Goal: Task Accomplishment & Management: Manage account settings

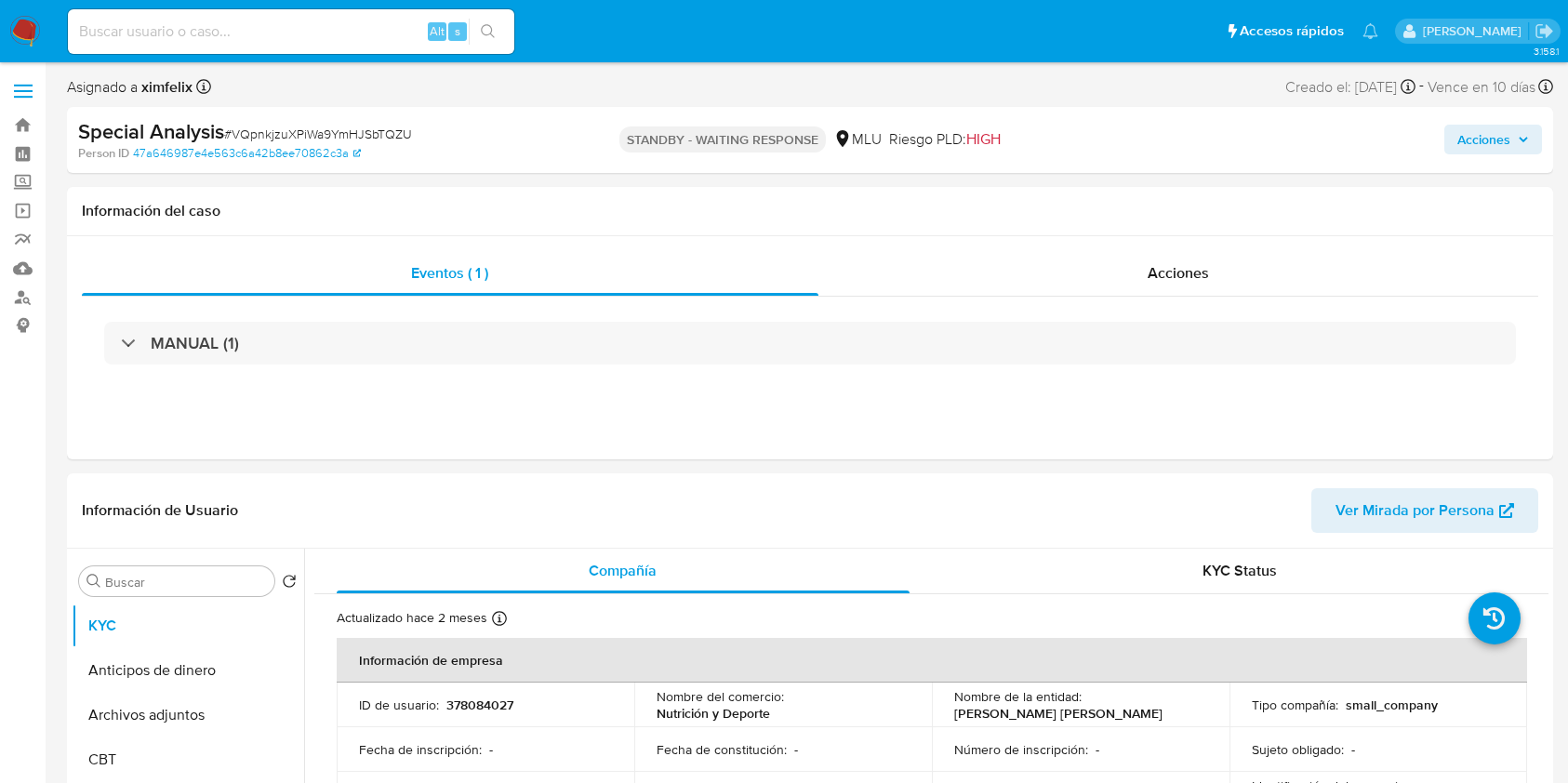
select select "10"
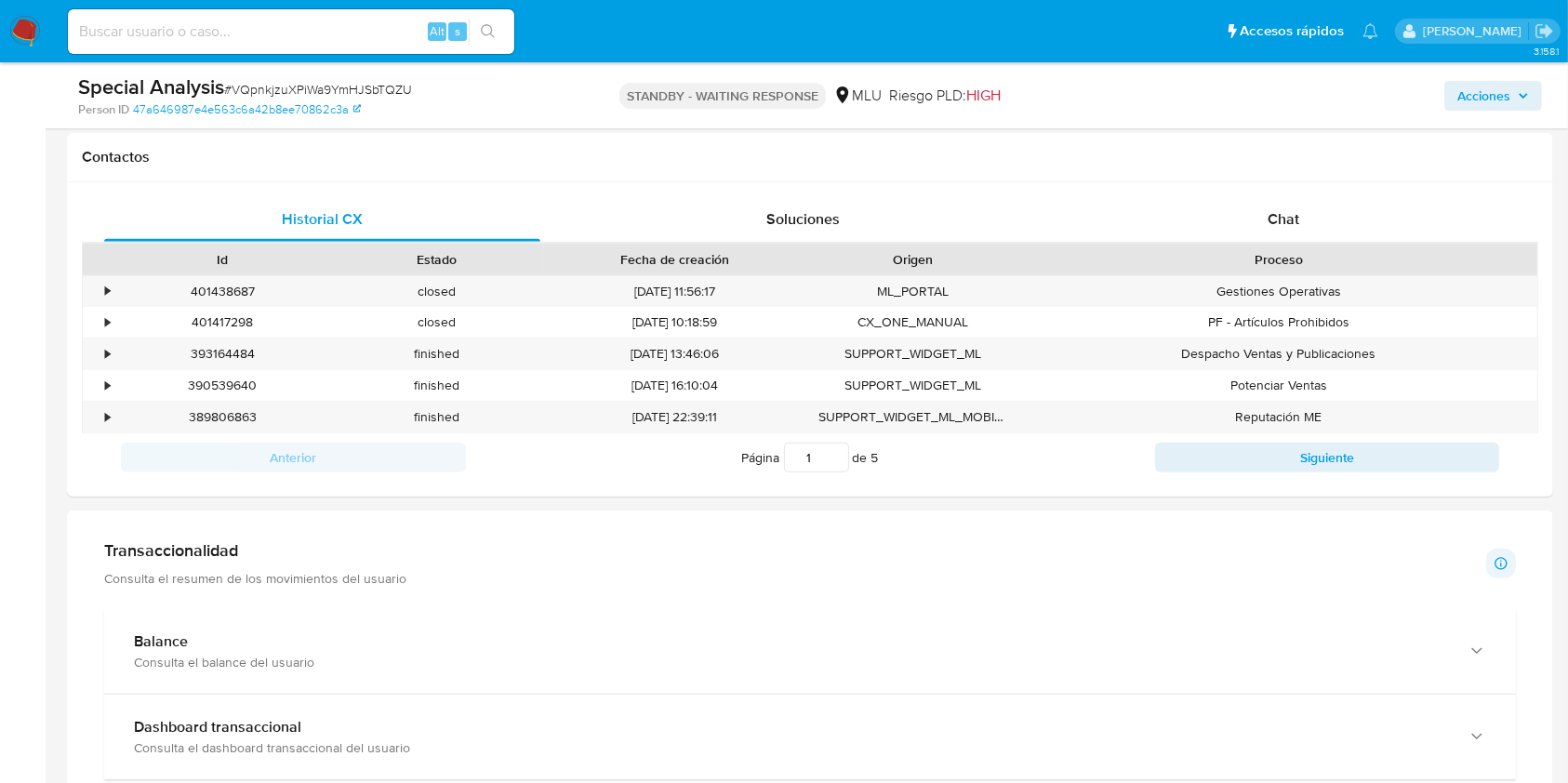
scroll to position [690, 0]
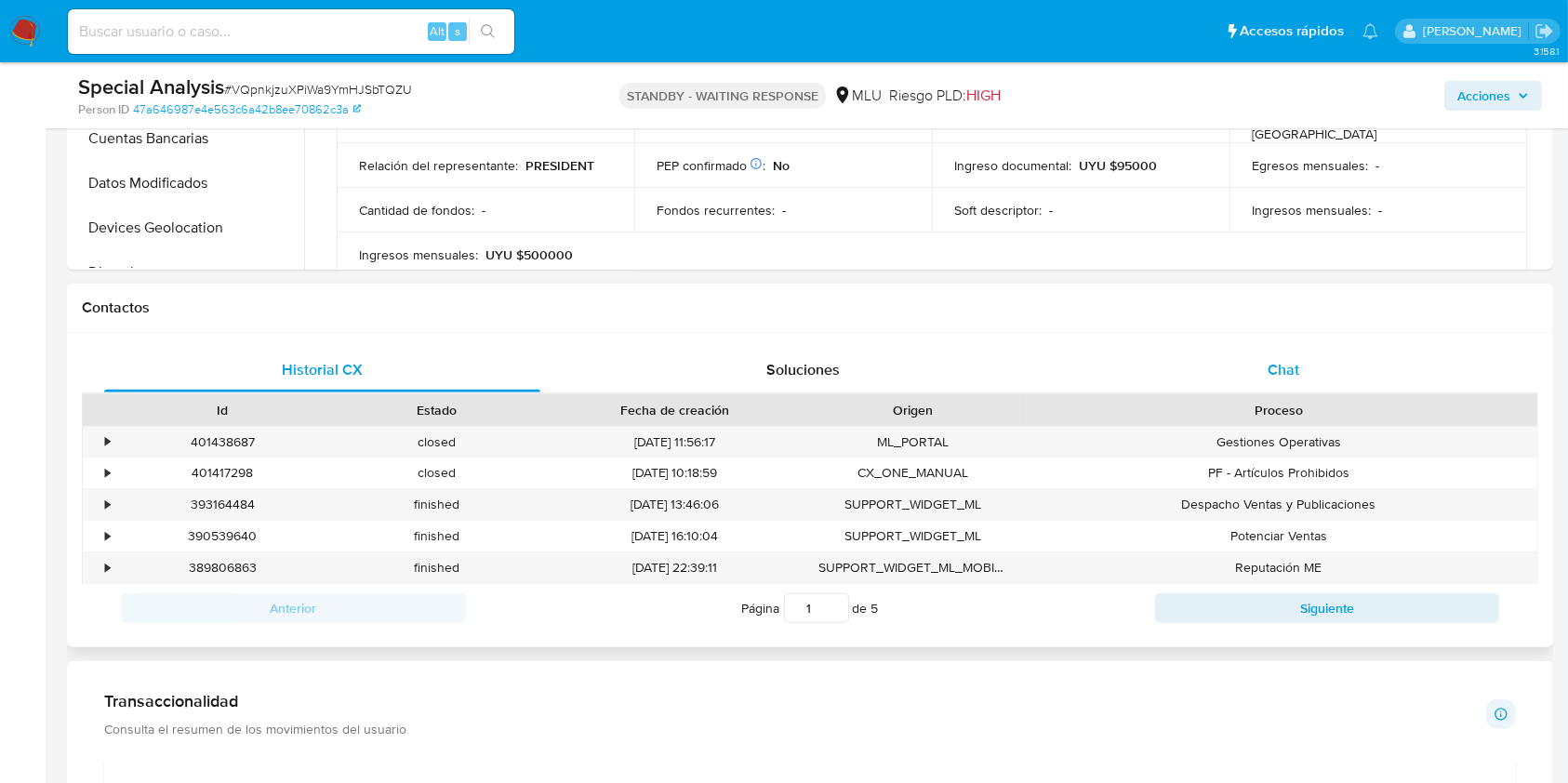
click at [1324, 382] on div "Chat" at bounding box center [1283, 370] width 436 height 45
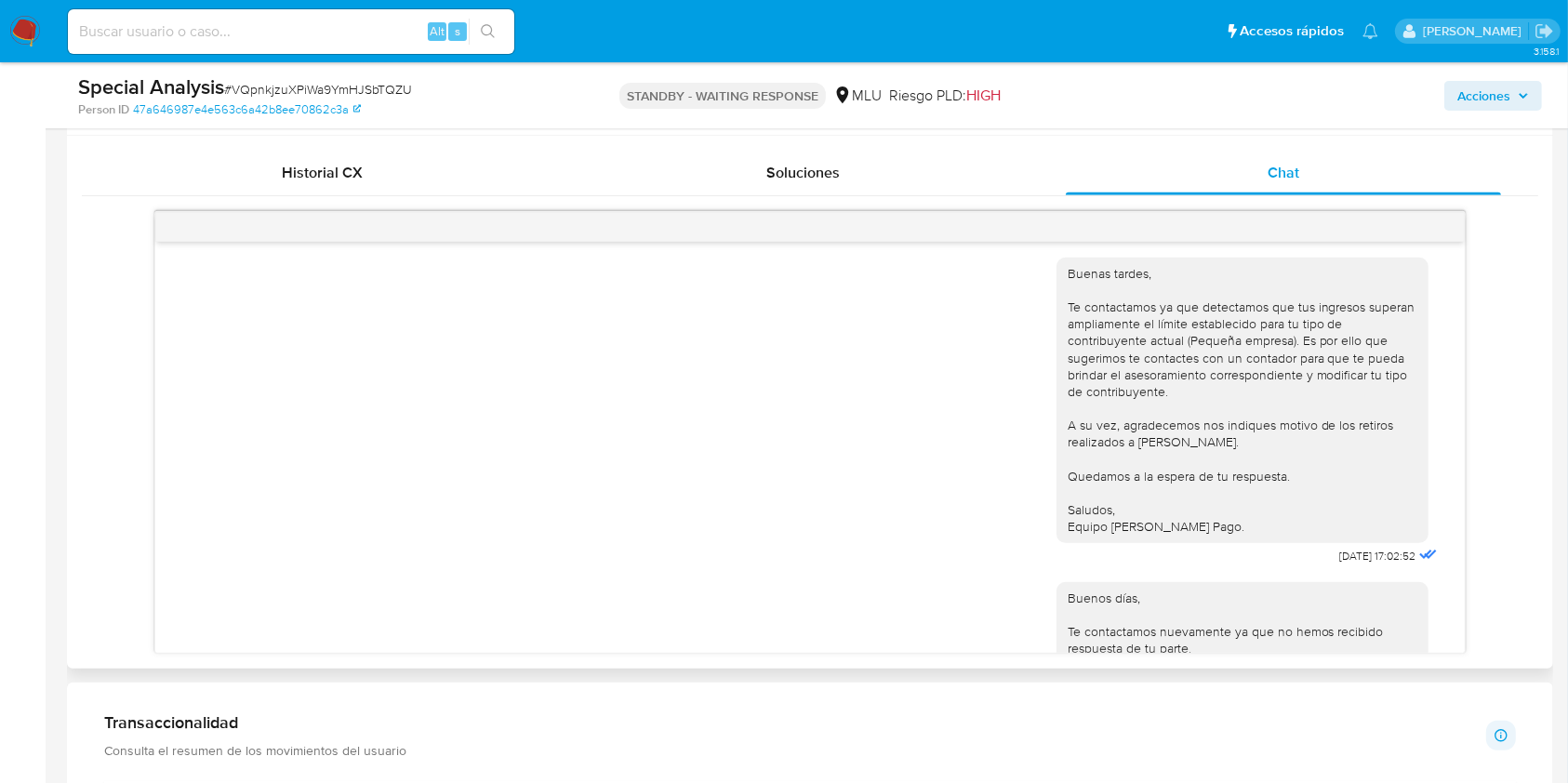
scroll to position [18, 0]
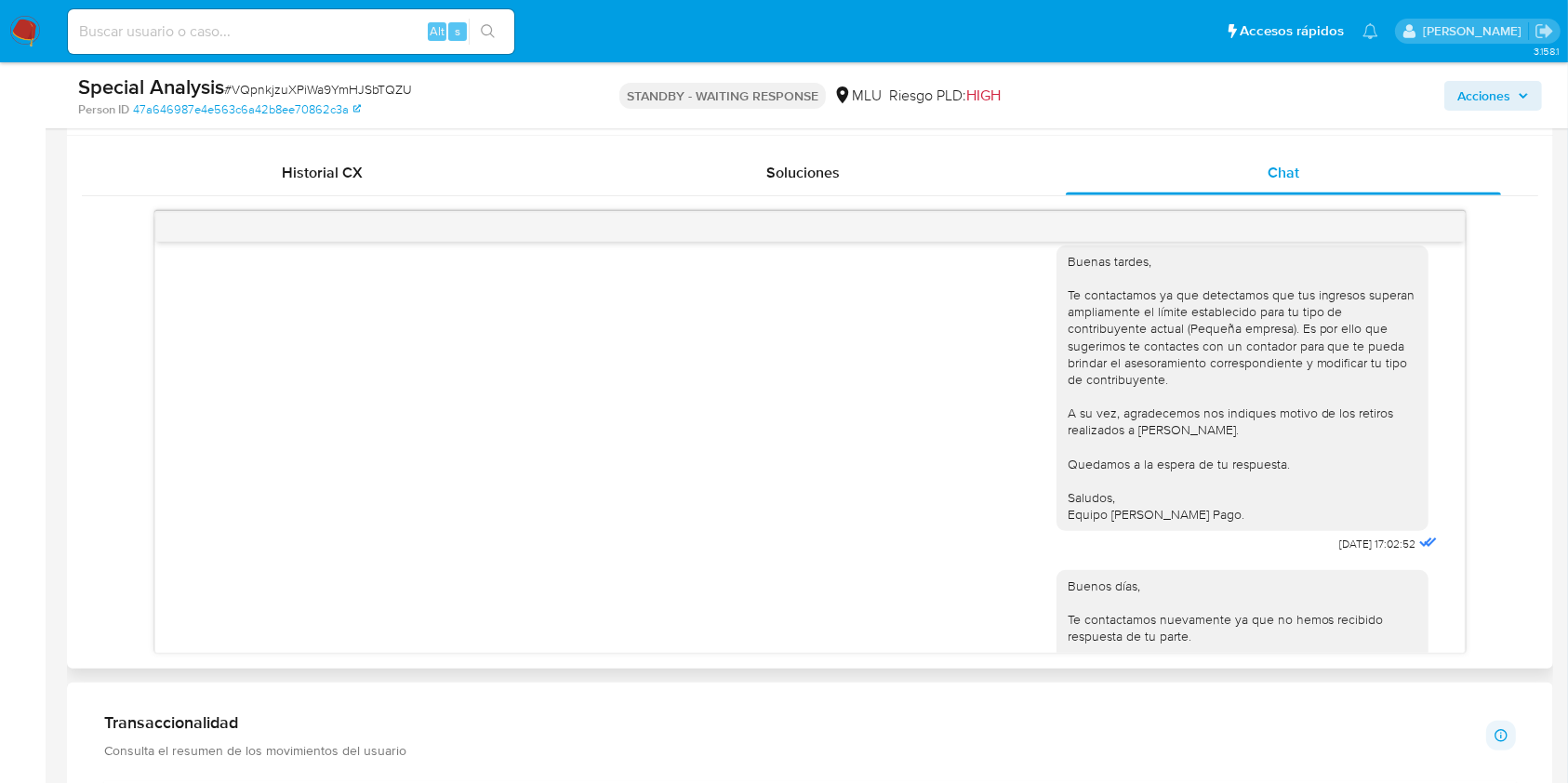
click at [997, 548] on div "Buenas tardes, Te contactamos ya que detectamos que tus ingresos superan amplia…" at bounding box center [809, 394] width 1261 height 324
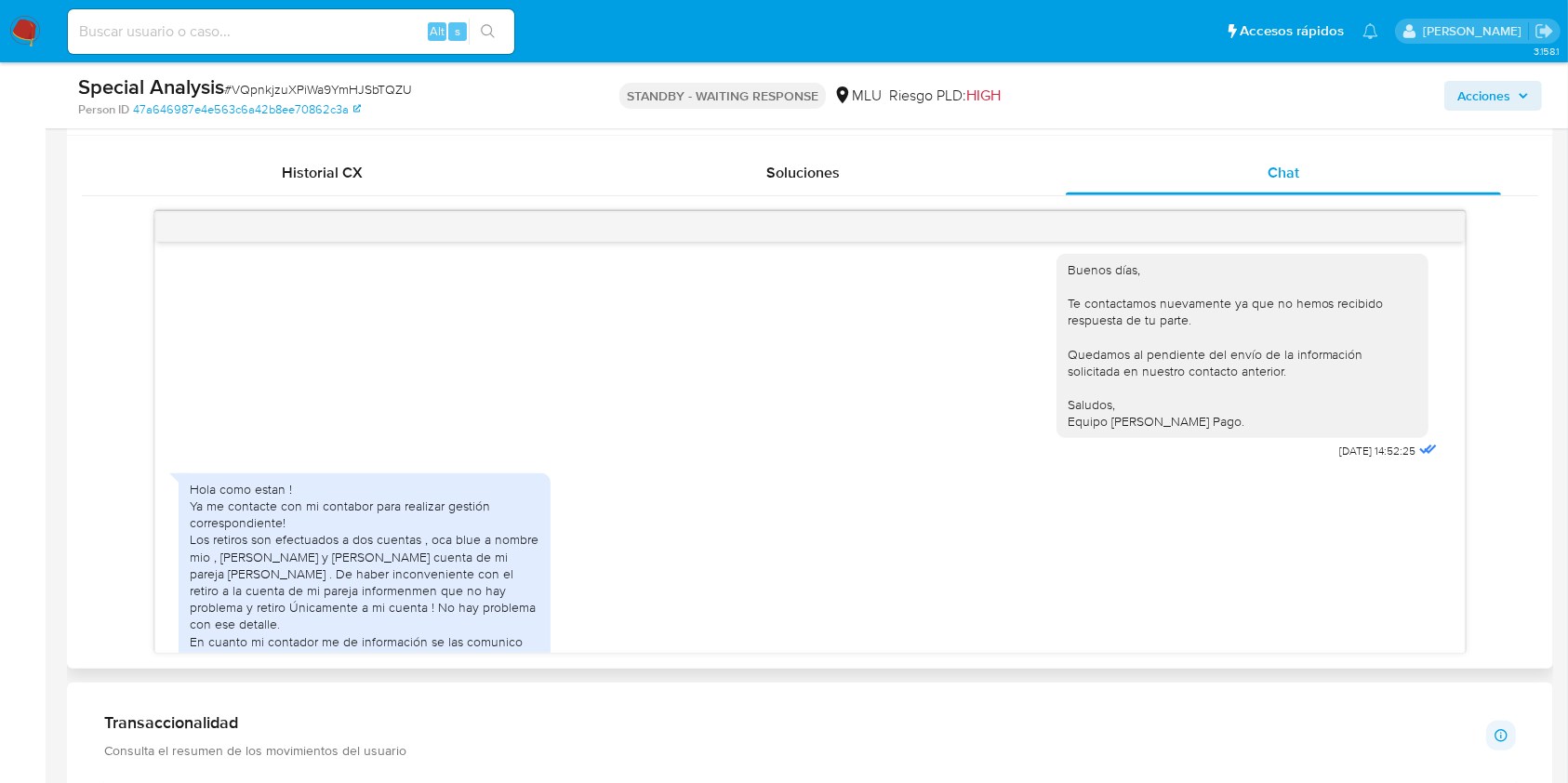
scroll to position [337, 0]
click at [1099, 554] on div "Hola como estan ! Ya me contacte con mi contabor para realizar gestión correspo…" at bounding box center [809, 583] width 1261 height 242
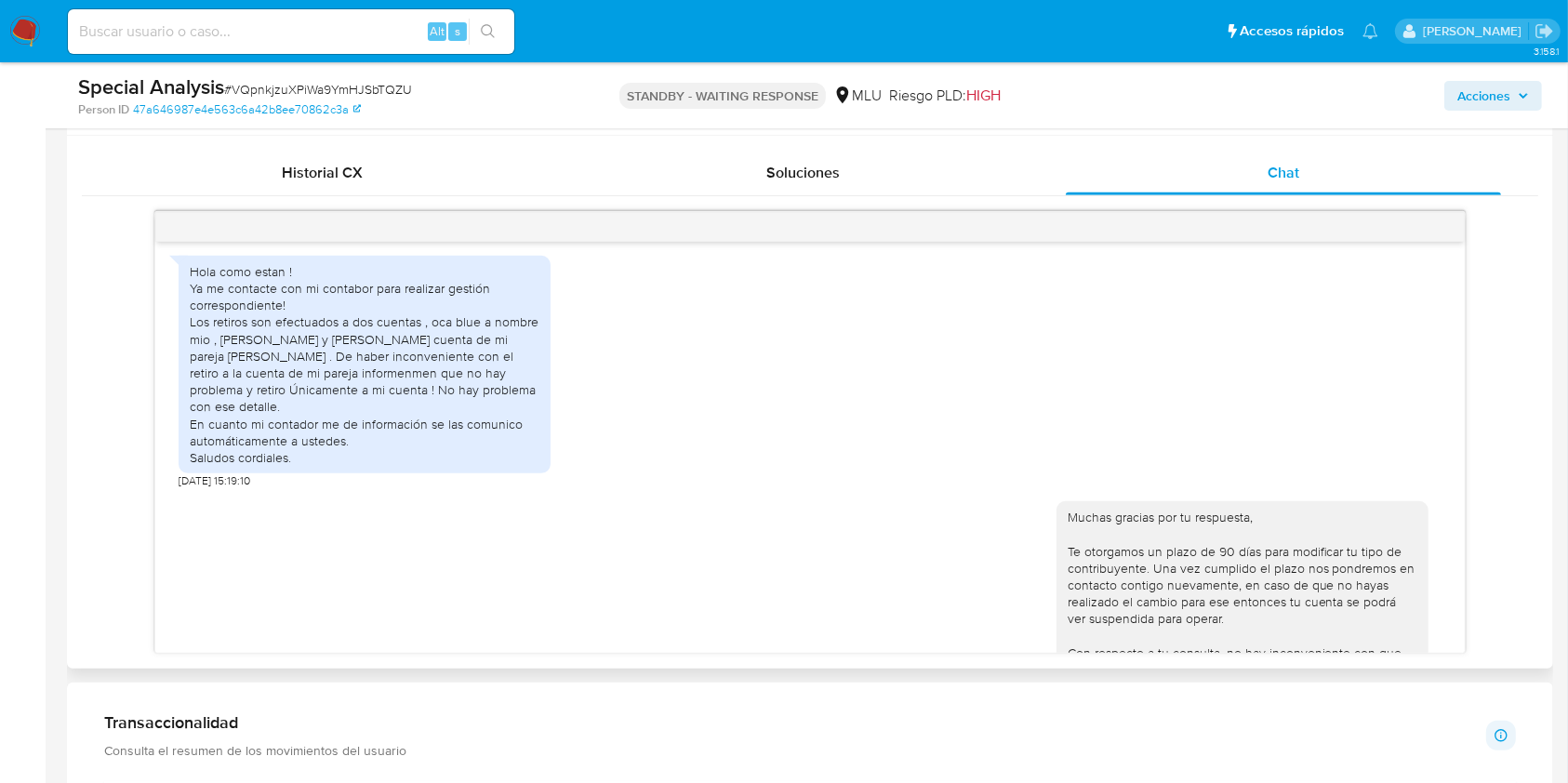
scroll to position [551, 0]
click at [1266, 604] on div "Muchas gracias por tu respuesta, Te otorgamos un plazo de 90 días para modifica…" at bounding box center [1242, 637] width 350 height 254
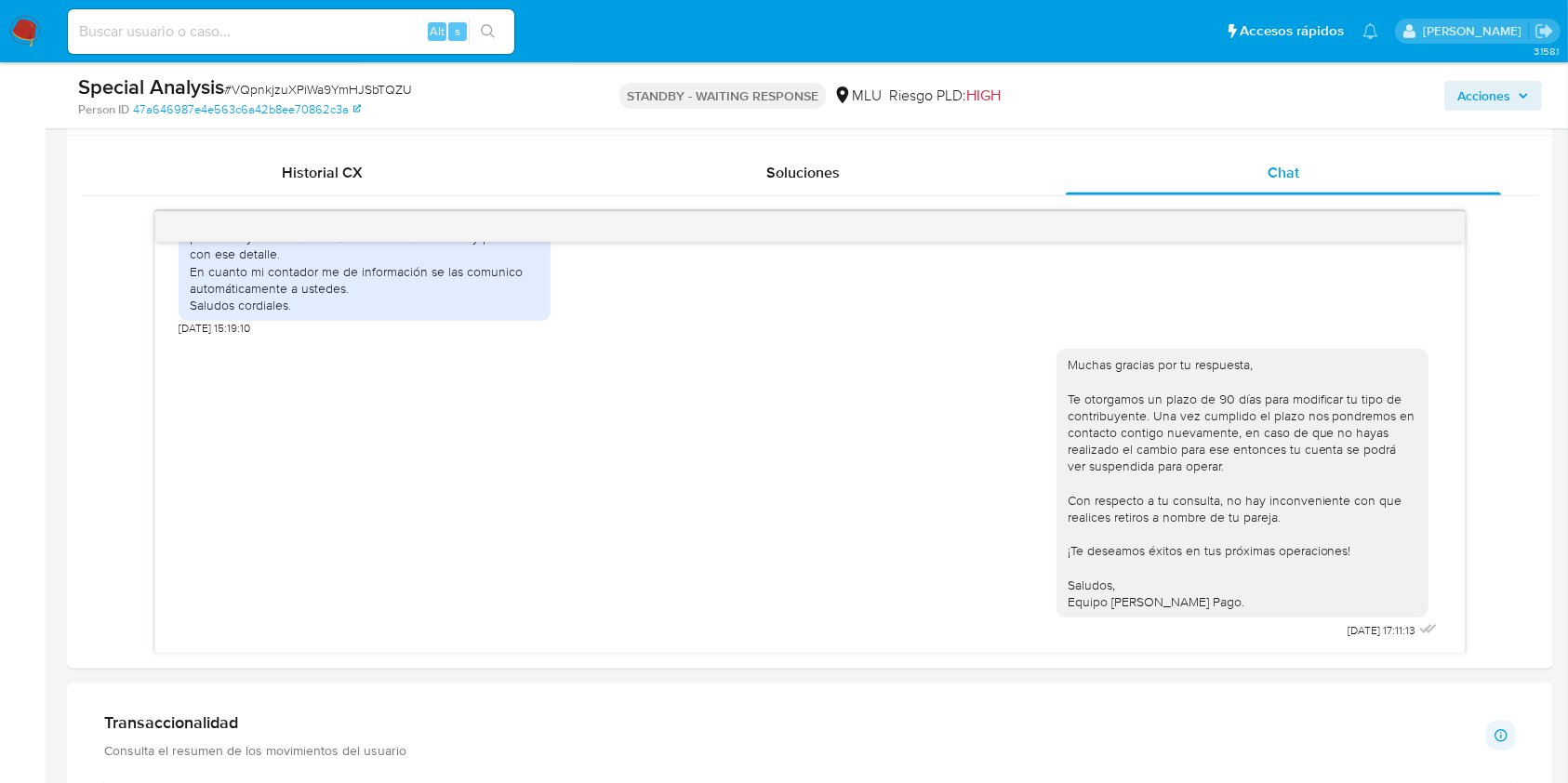
click at [1378, 110] on div "Acciones" at bounding box center [1300, 95] width 483 height 44
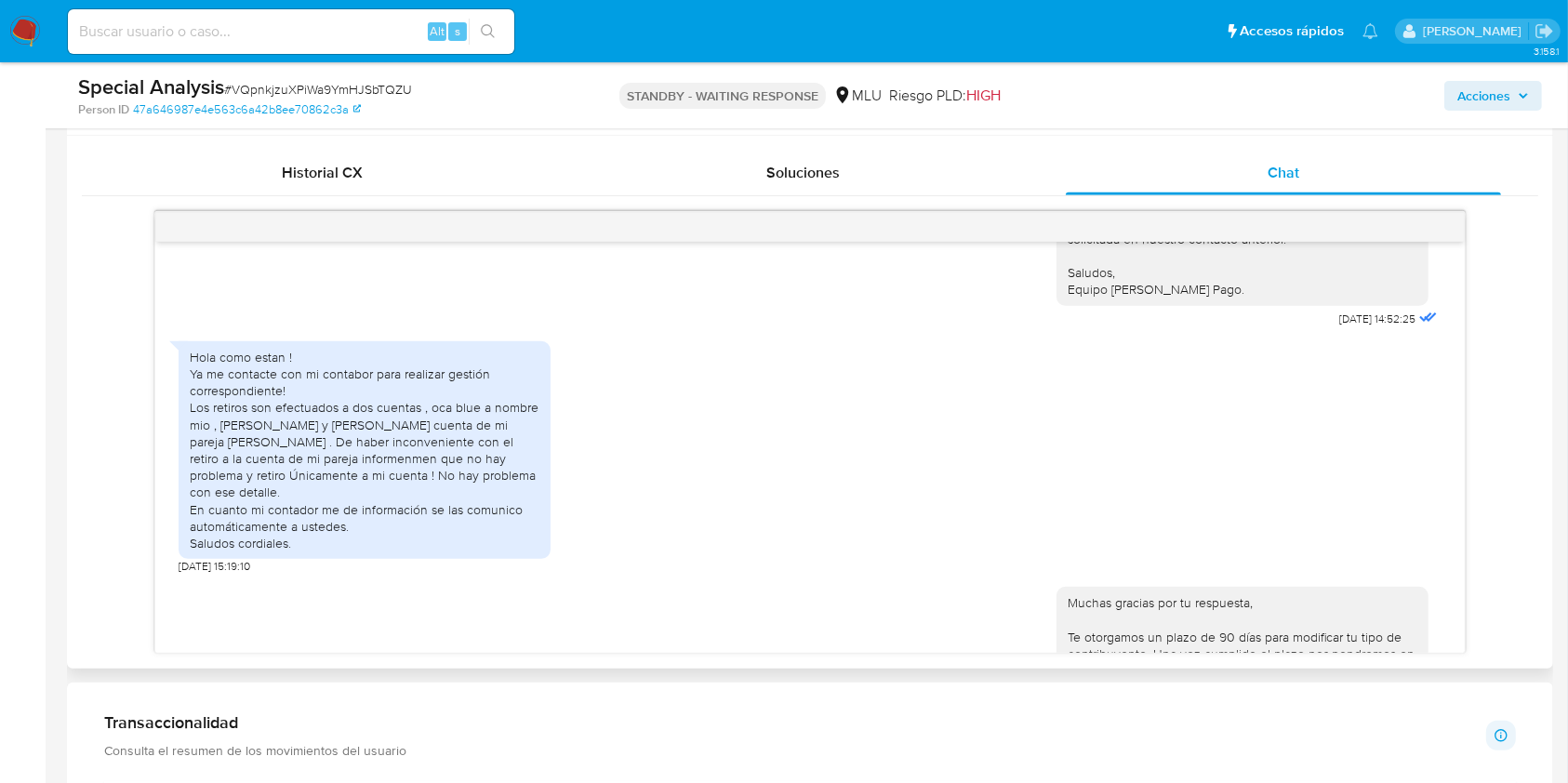
scroll to position [452, 0]
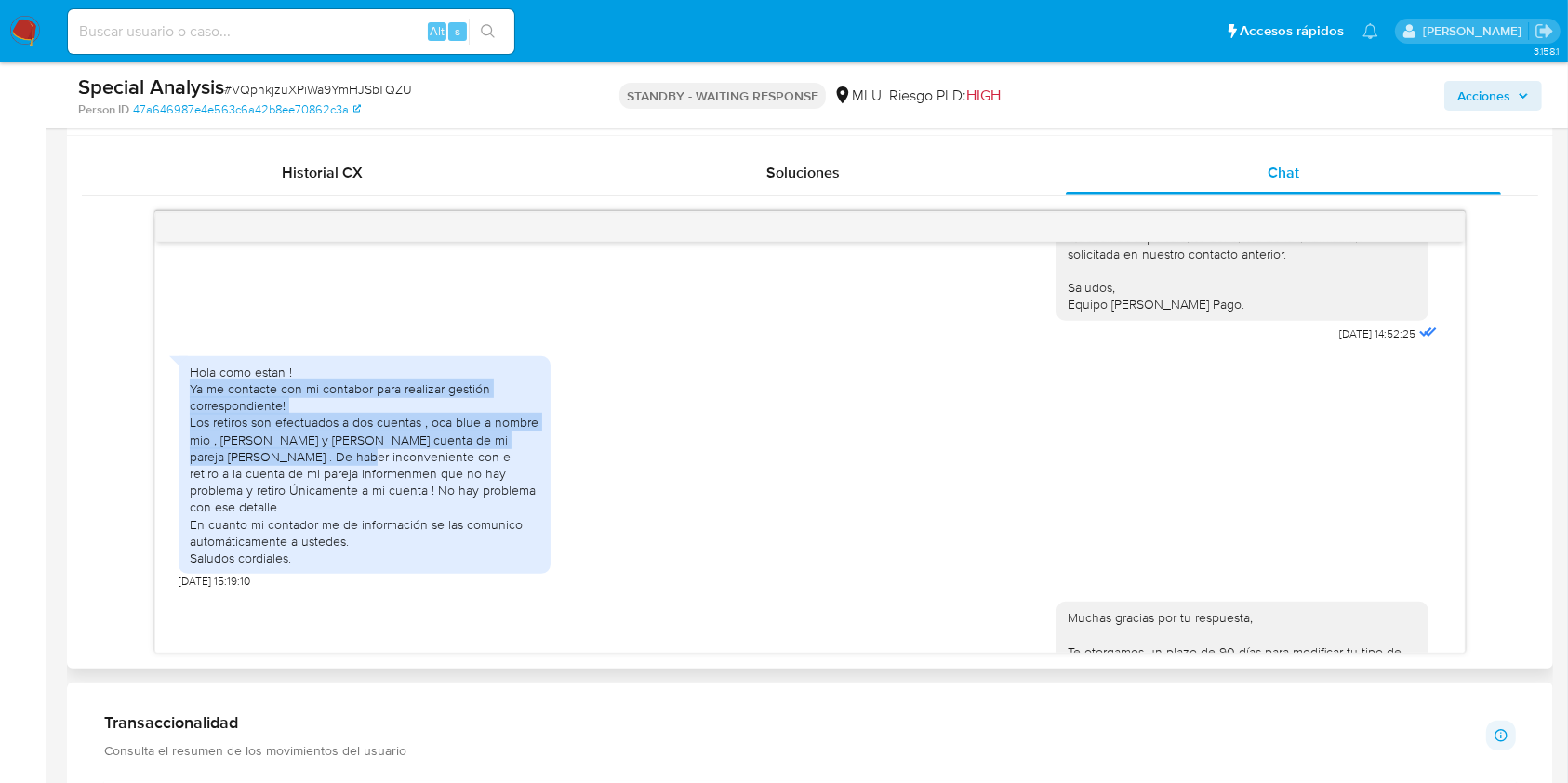
drag, startPoint x: 190, startPoint y: 384, endPoint x: 304, endPoint y: 450, distance: 131.7
click at [304, 450] on div "Hola como estan ! Ya me contacte con mi contabor para realizar gestión correspo…" at bounding box center [364, 464] width 350 height 203
copy div "Ya me contacte con mi contabor para realizar gestión correspondiente! Los retir…"
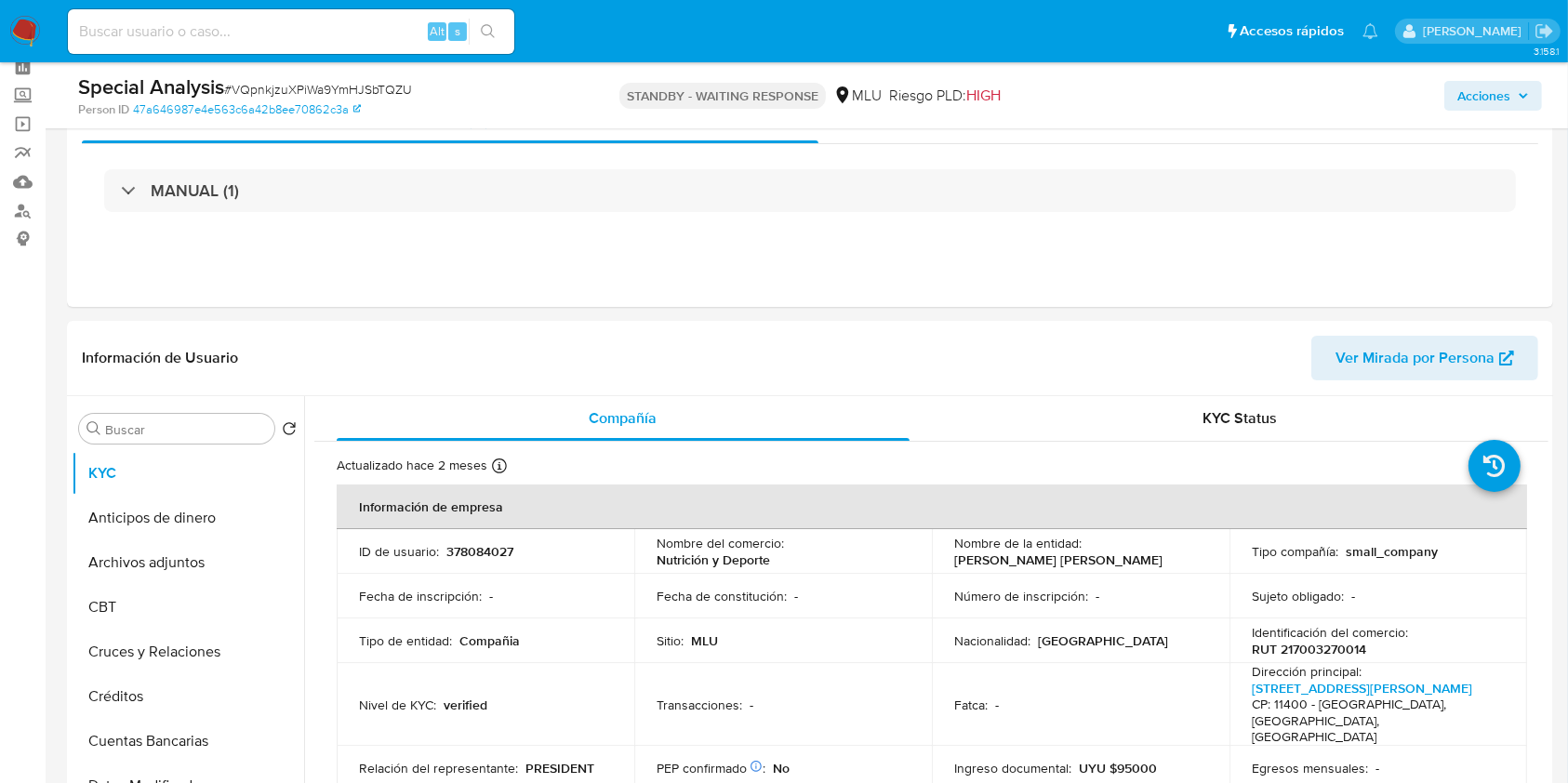
scroll to position [26, 0]
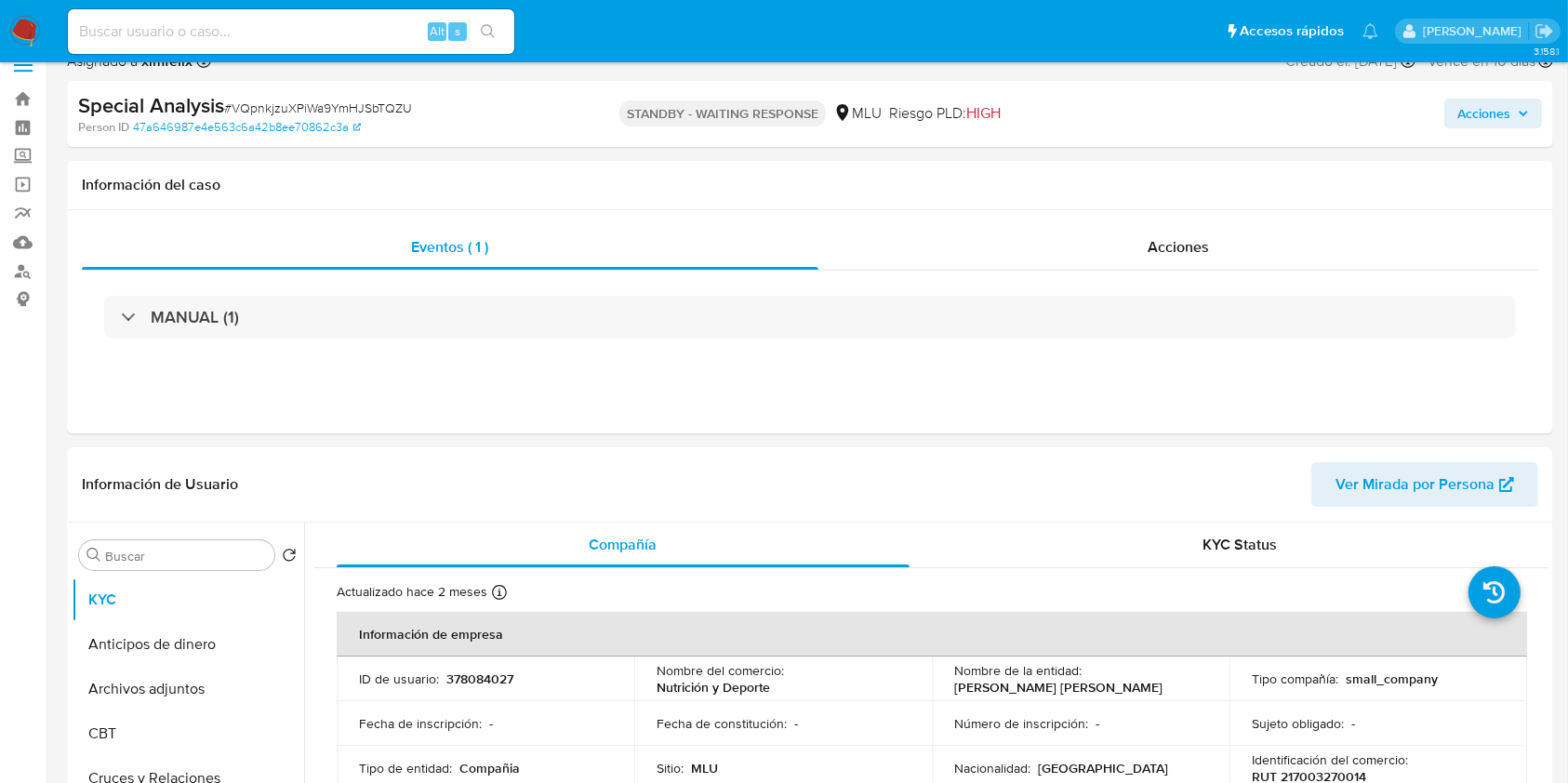
click at [32, 33] on img at bounding box center [25, 31] width 32 height 32
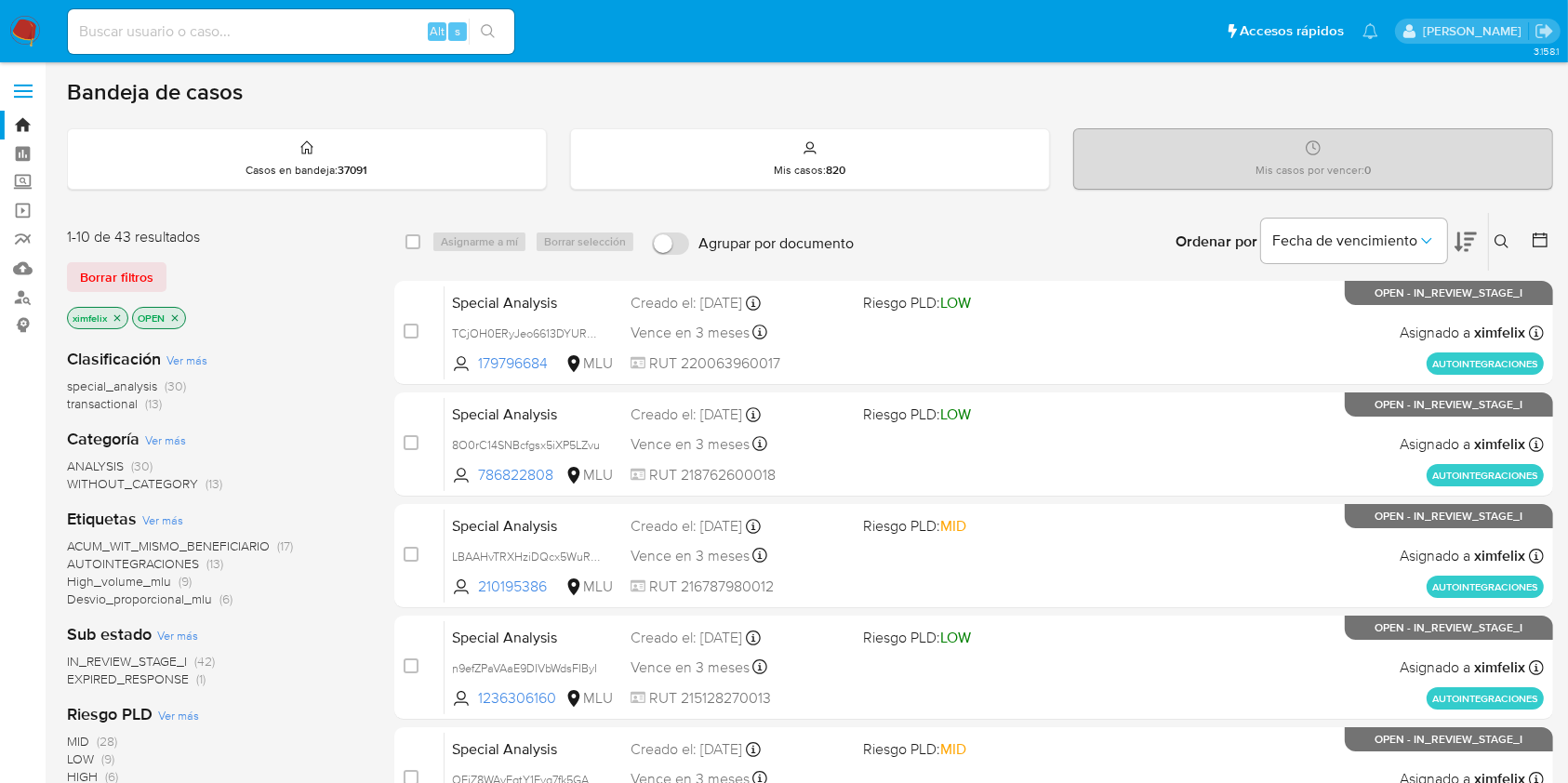
click at [185, 679] on span "EXPIRED_RESPONSE" at bounding box center [127, 678] width 121 height 18
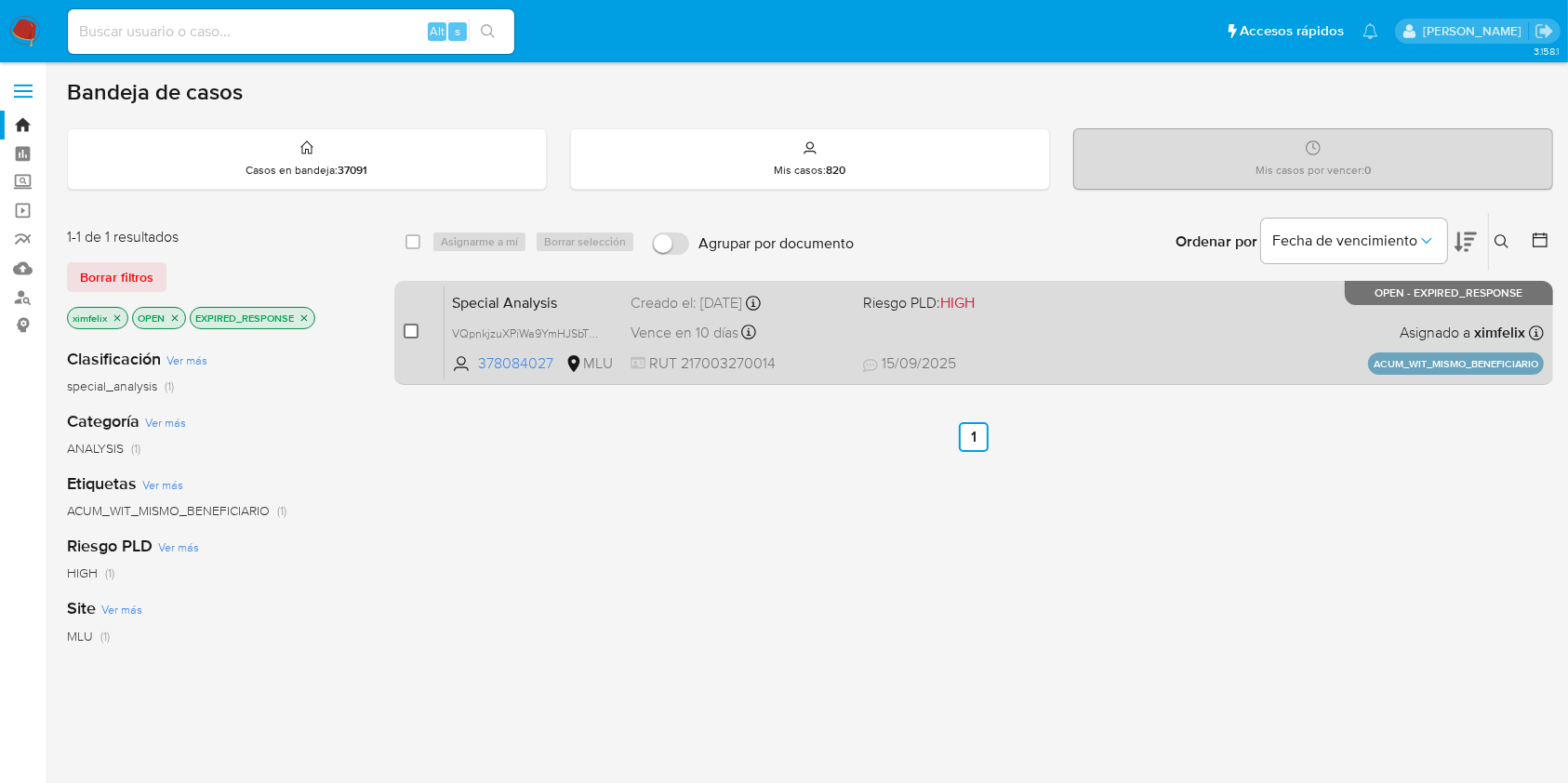
click at [406, 331] on input "checkbox" at bounding box center [411, 330] width 15 height 15
checkbox input "true"
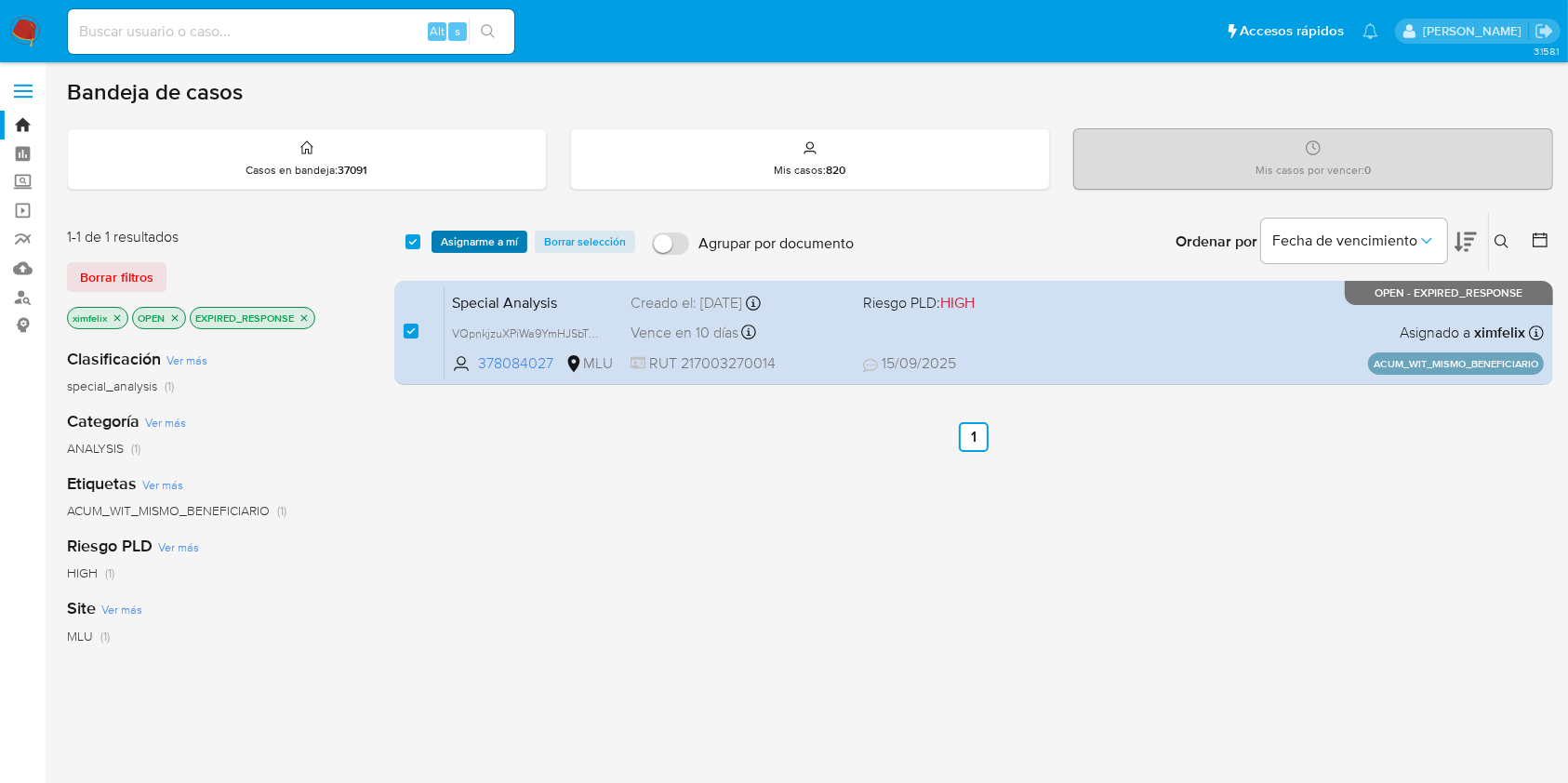
click at [480, 243] on span "Asignarme a mí" at bounding box center [479, 241] width 77 height 18
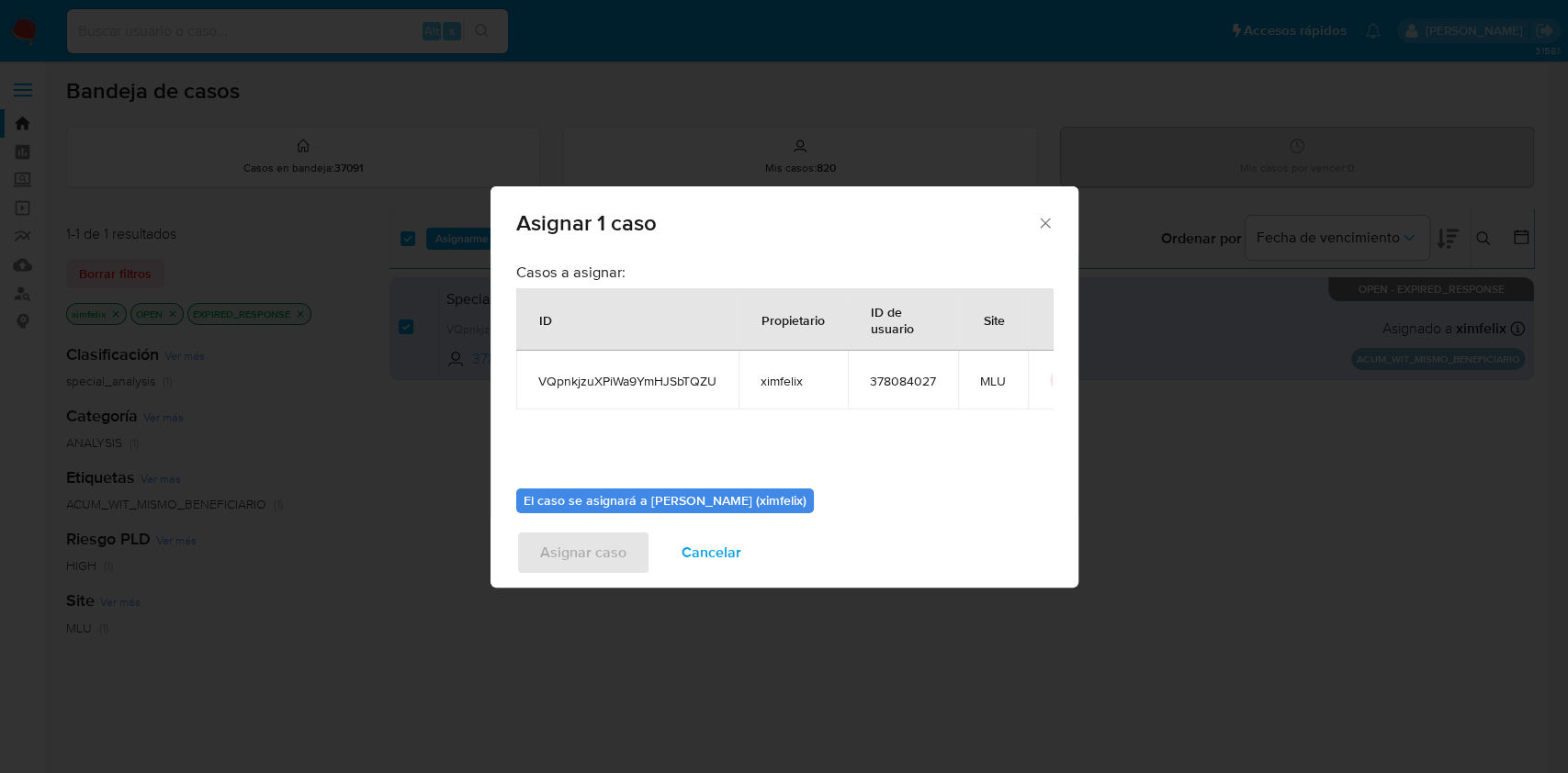
click at [1053, 328] on div "Casos a asignar: ID Propietario ID de usuario Site VQpnkjzuXPiWa9YmHJSbTQZU xim…" at bounding box center [784, 386] width 588 height 265
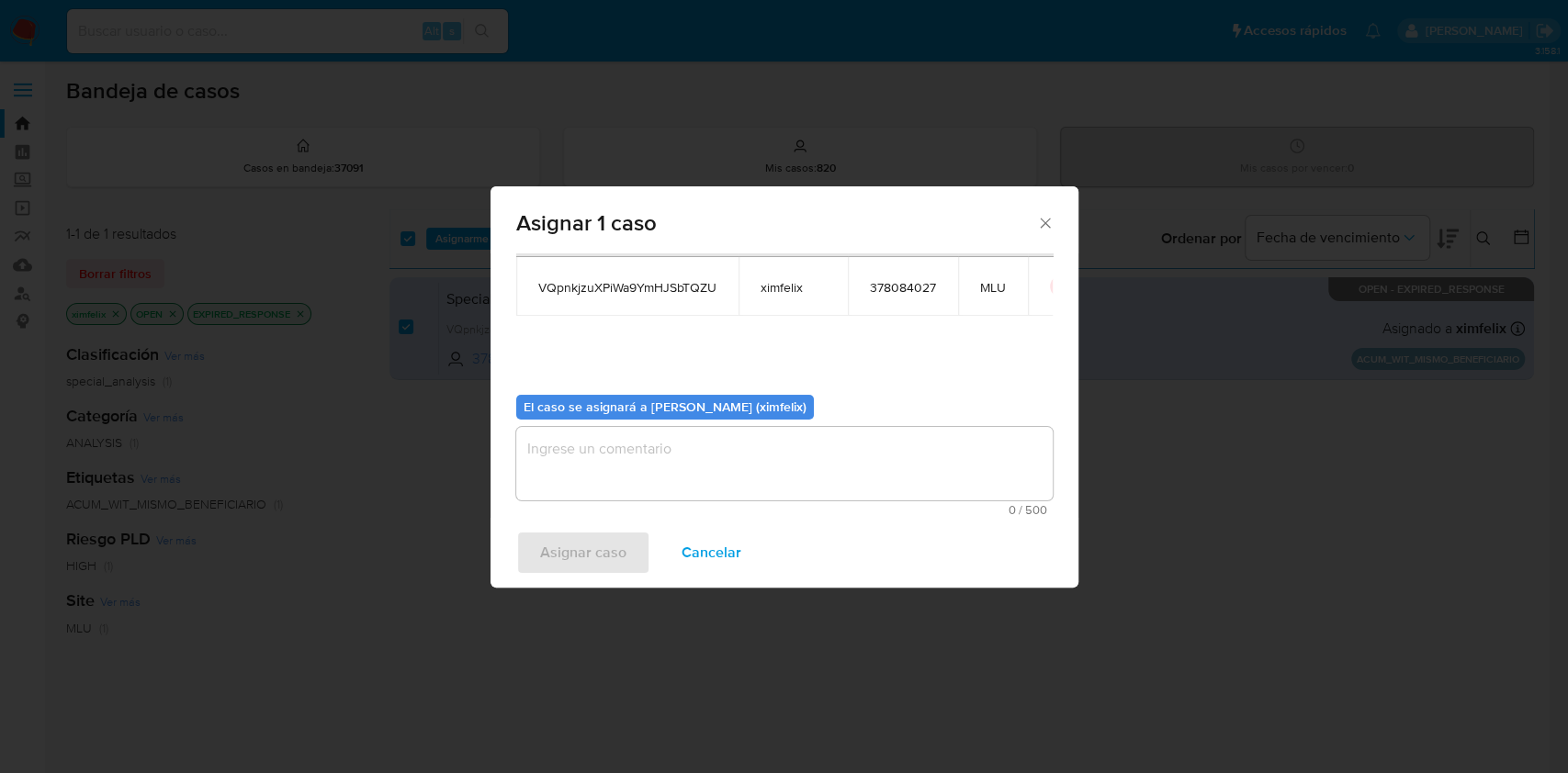
click at [730, 441] on textarea "assign-modal" at bounding box center [784, 463] width 536 height 74
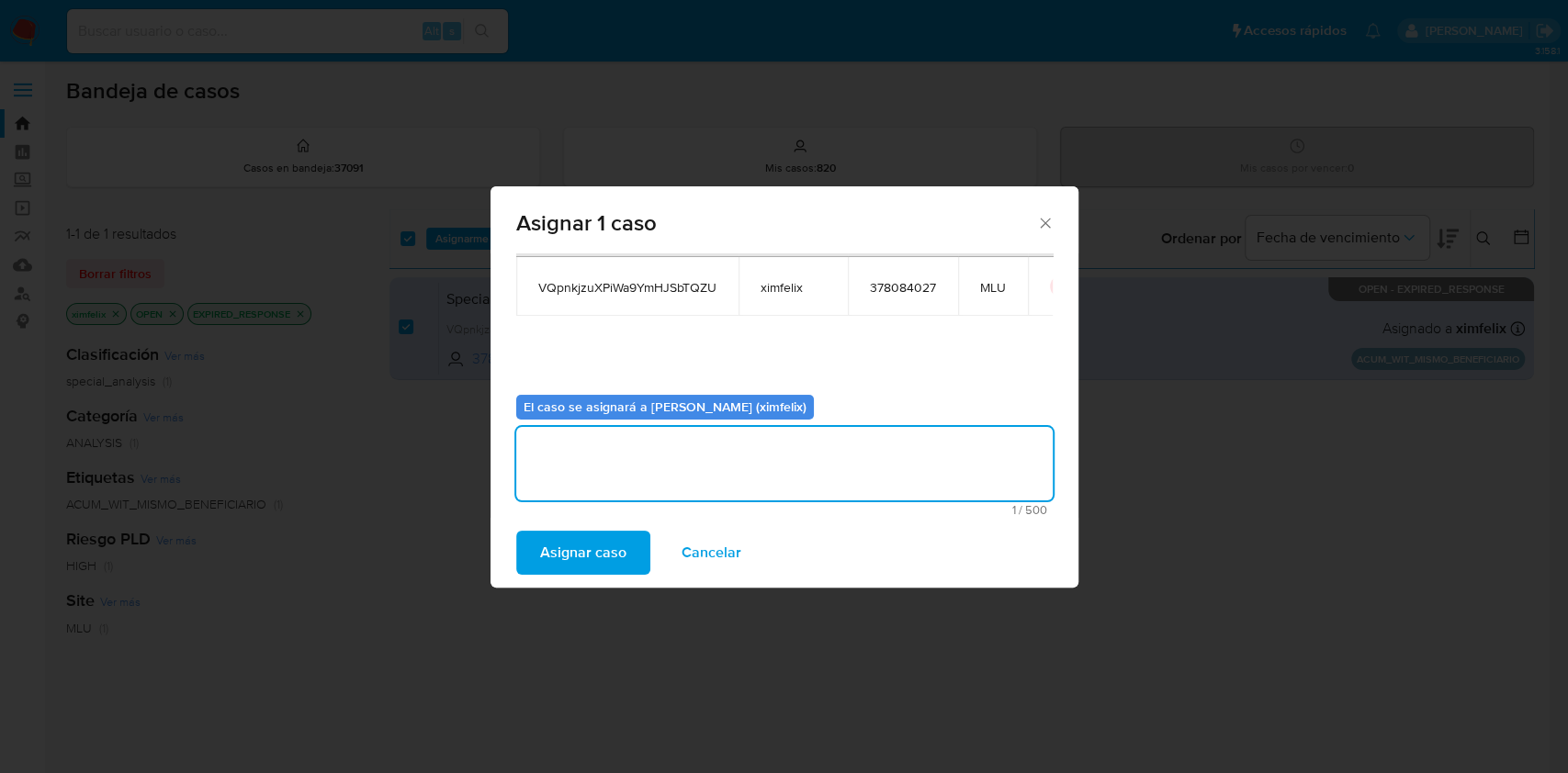
click at [697, 552] on span "Cancelar" at bounding box center [712, 552] width 59 height 40
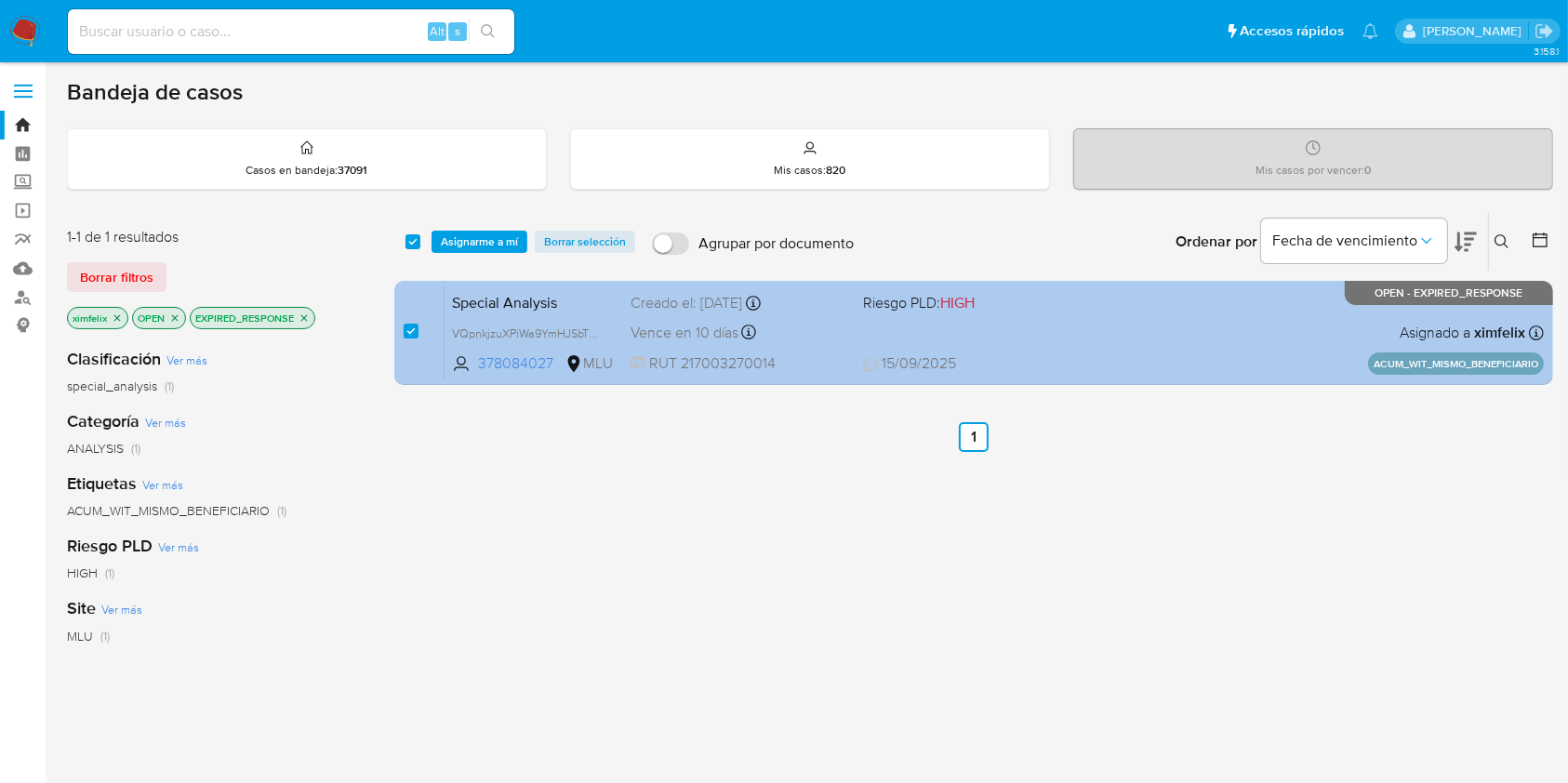
click at [840, 331] on div "Vence en 10 días Vence el 25/09/2025 10:30:48" at bounding box center [738, 332] width 217 height 25
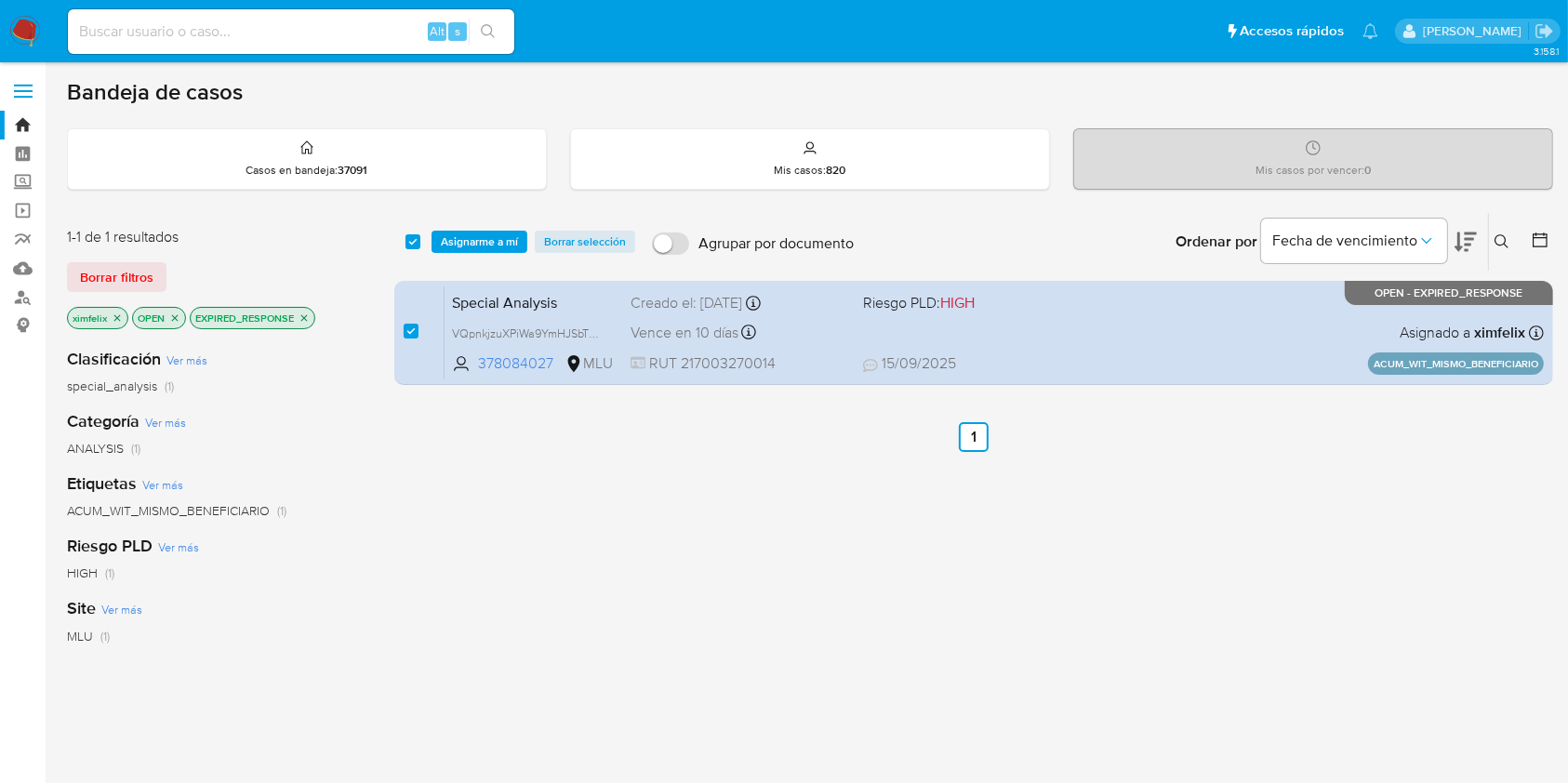
click at [469, 240] on span "Asignarme a mí" at bounding box center [479, 241] width 77 height 18
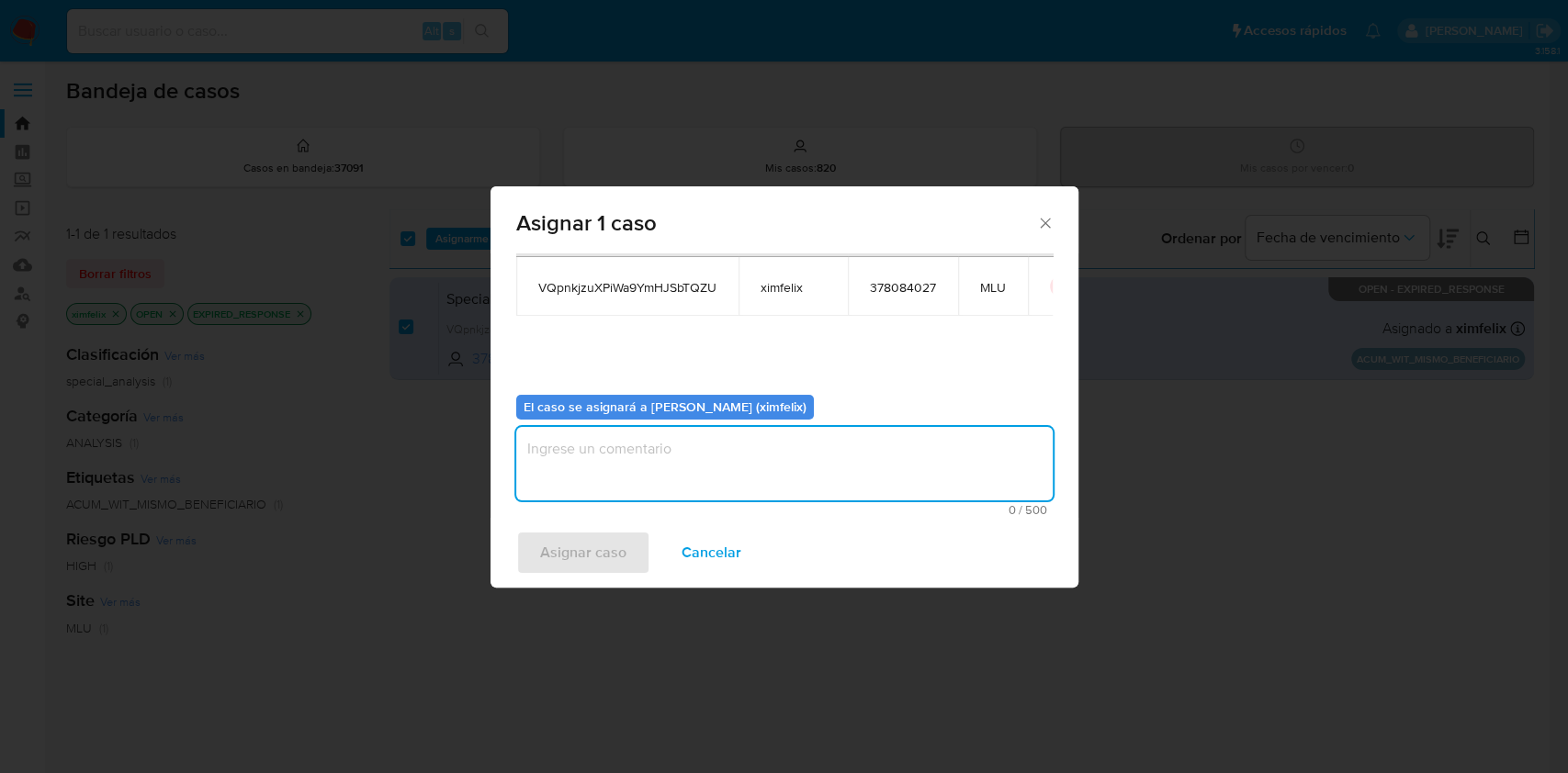
click at [777, 468] on textarea "assign-modal" at bounding box center [784, 463] width 536 height 74
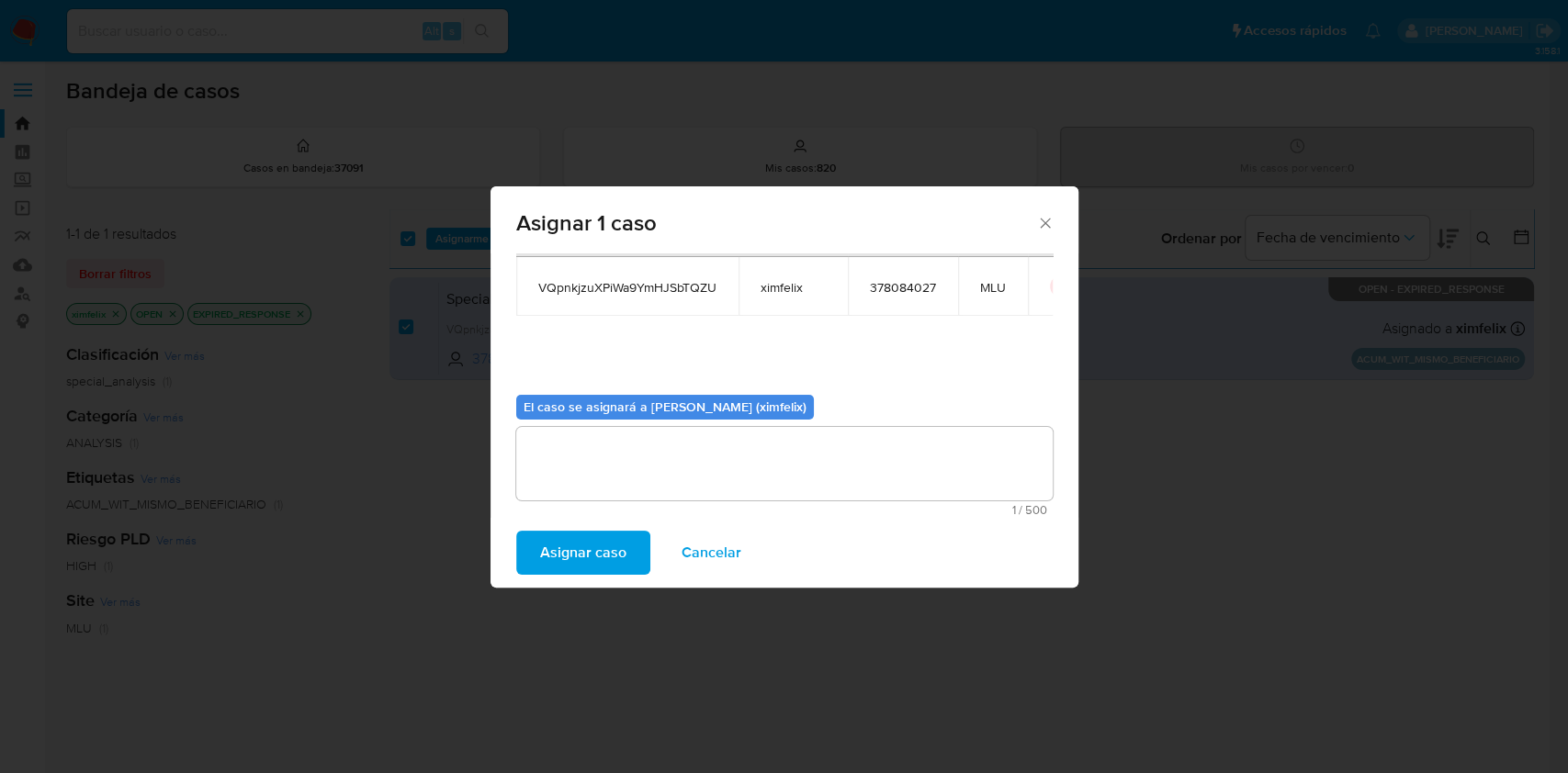
click at [588, 555] on span "Asignar caso" at bounding box center [583, 552] width 86 height 40
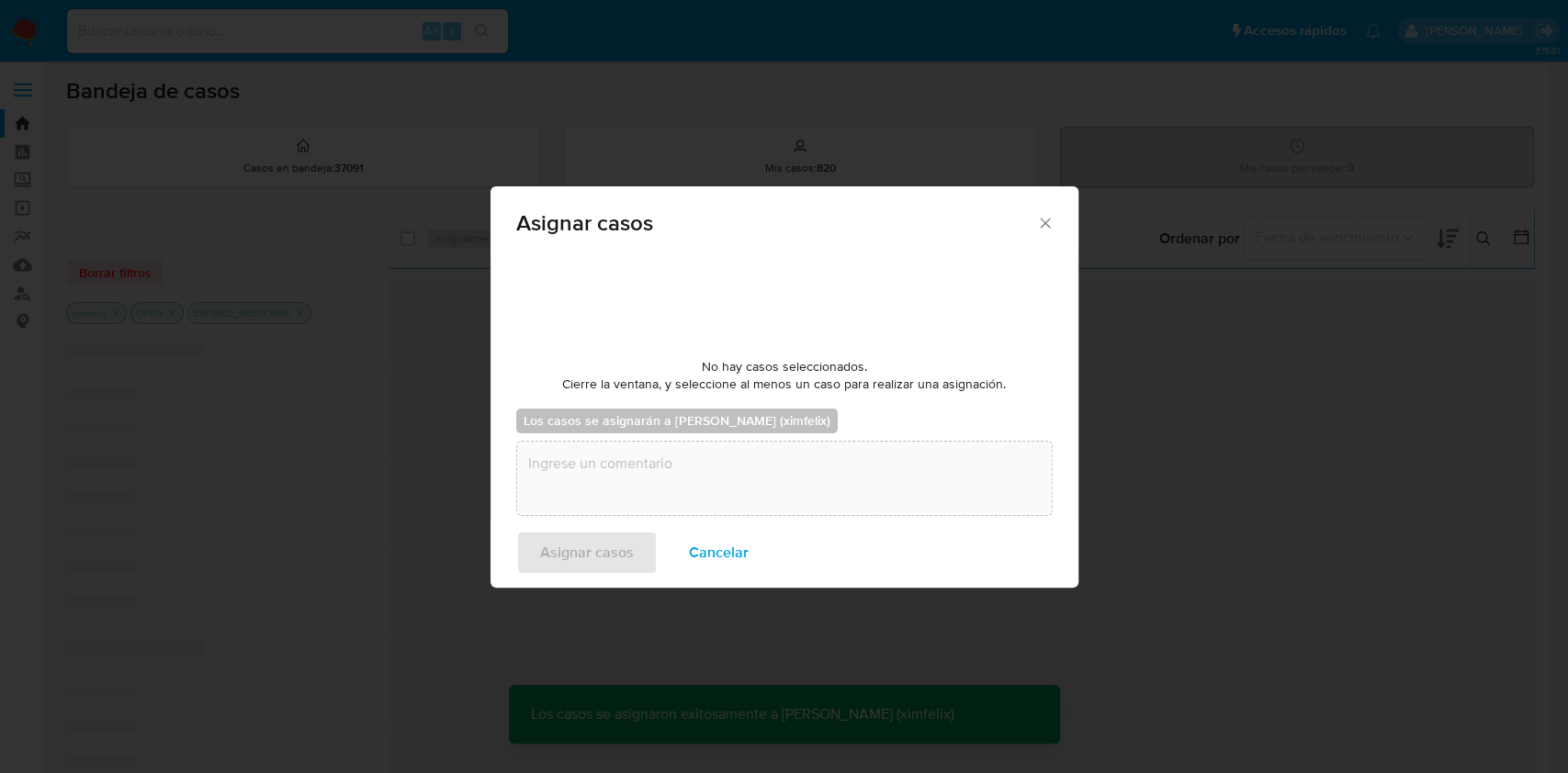
checkbox input "false"
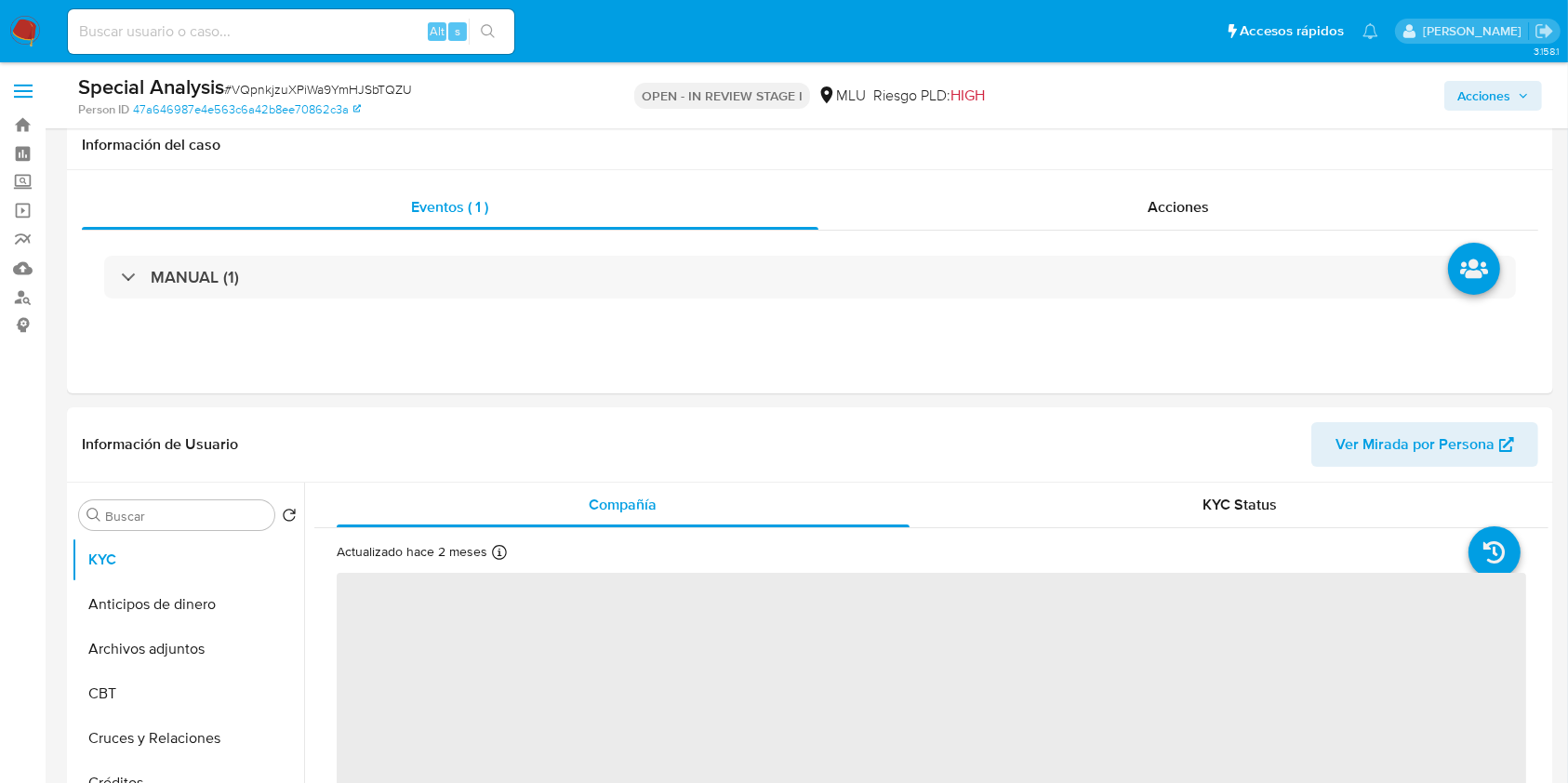
select select "10"
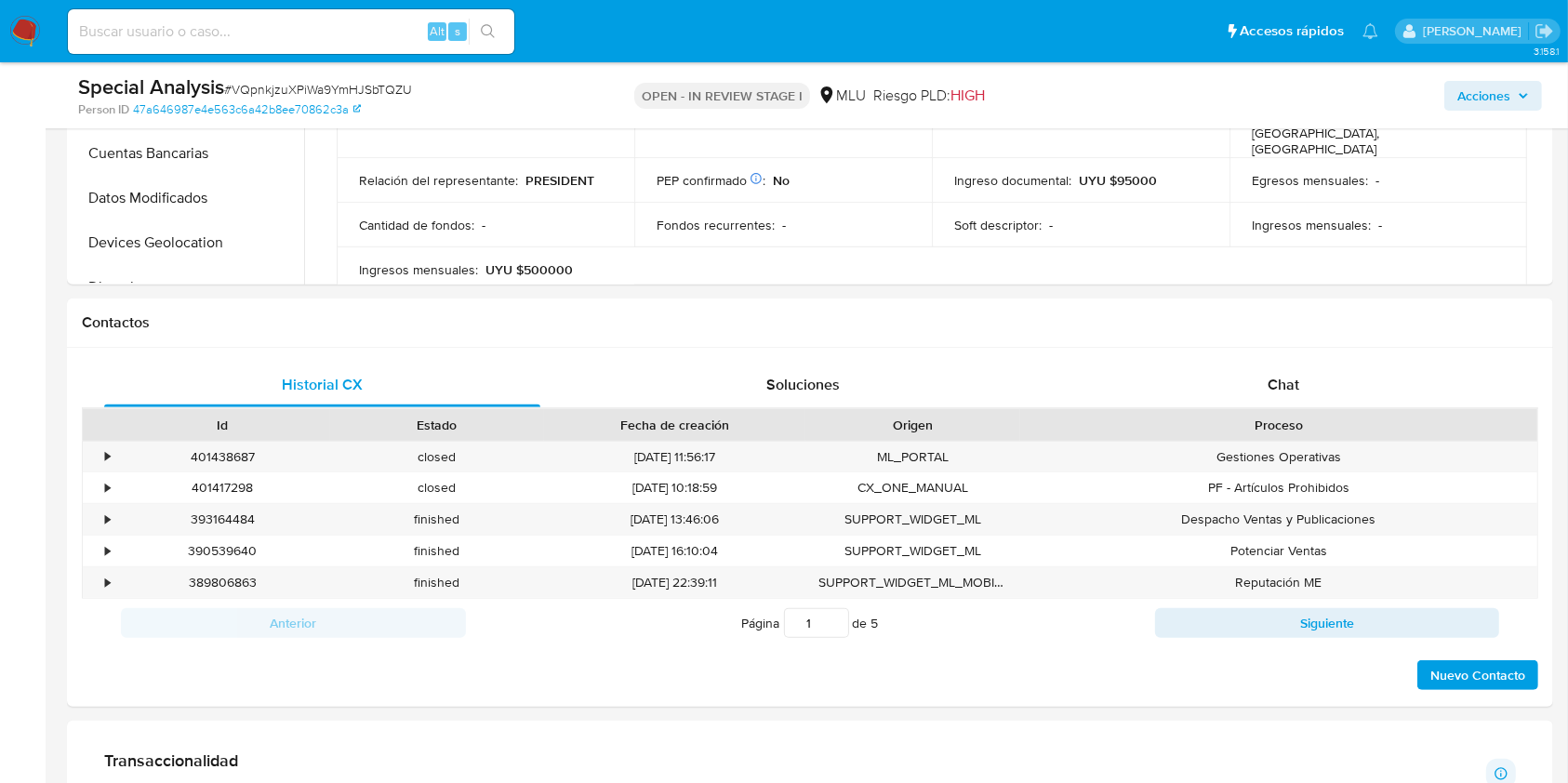
scroll to position [678, 0]
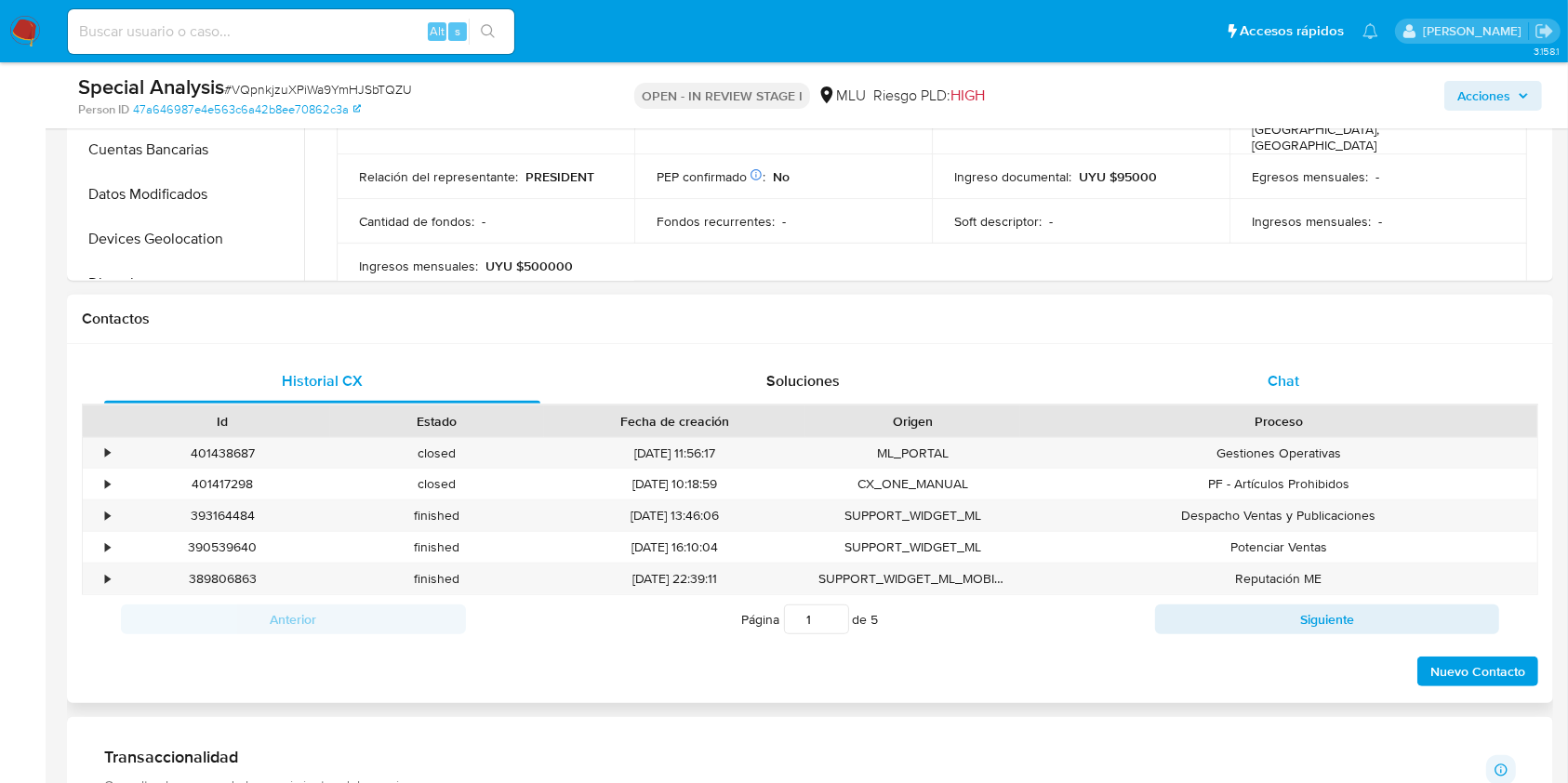
click at [1272, 385] on span "Chat" at bounding box center [1283, 381] width 32 height 21
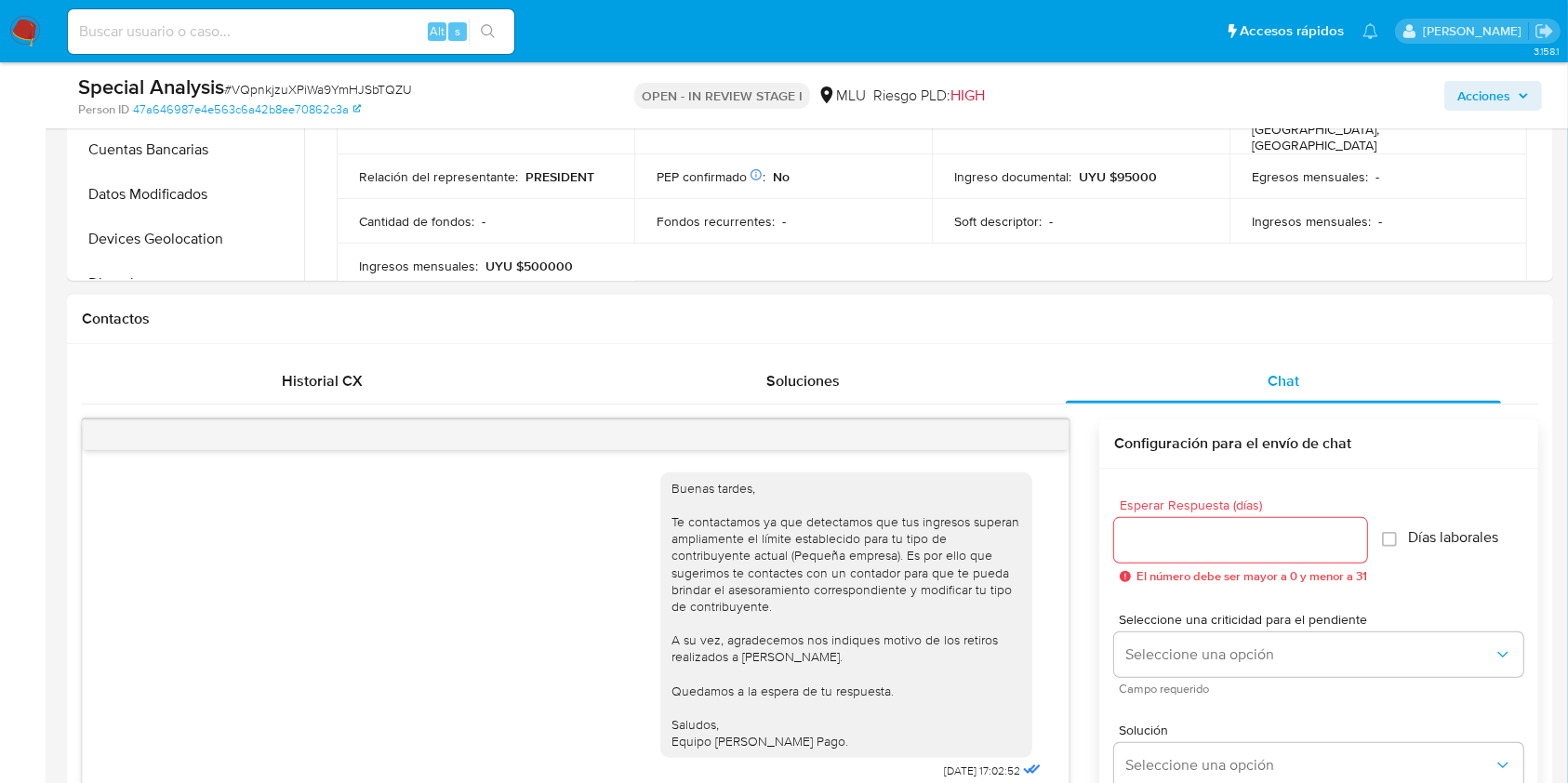
scroll to position [705, 0]
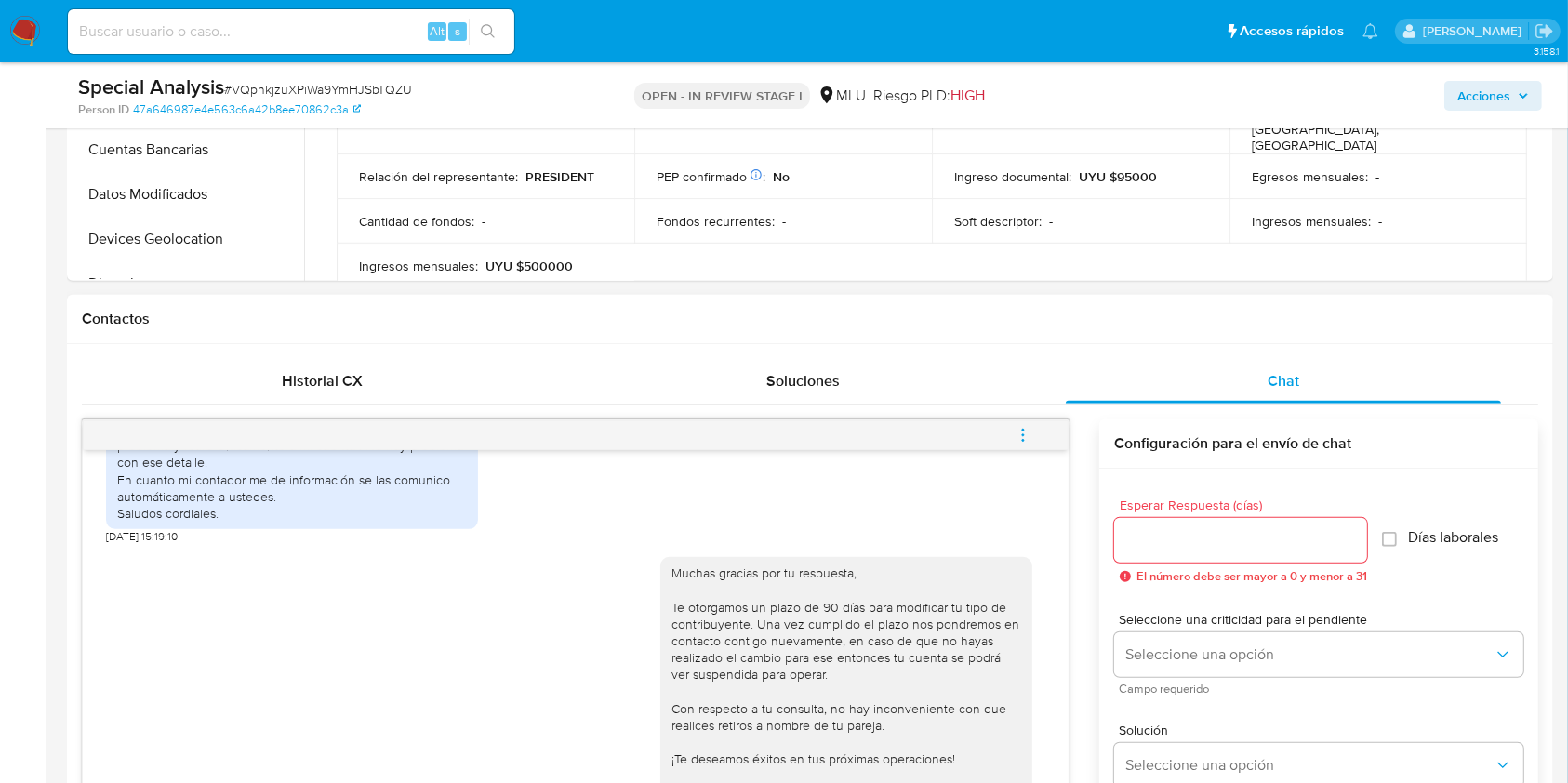
click at [1031, 428] on icon "menu-action" at bounding box center [1022, 435] width 17 height 17
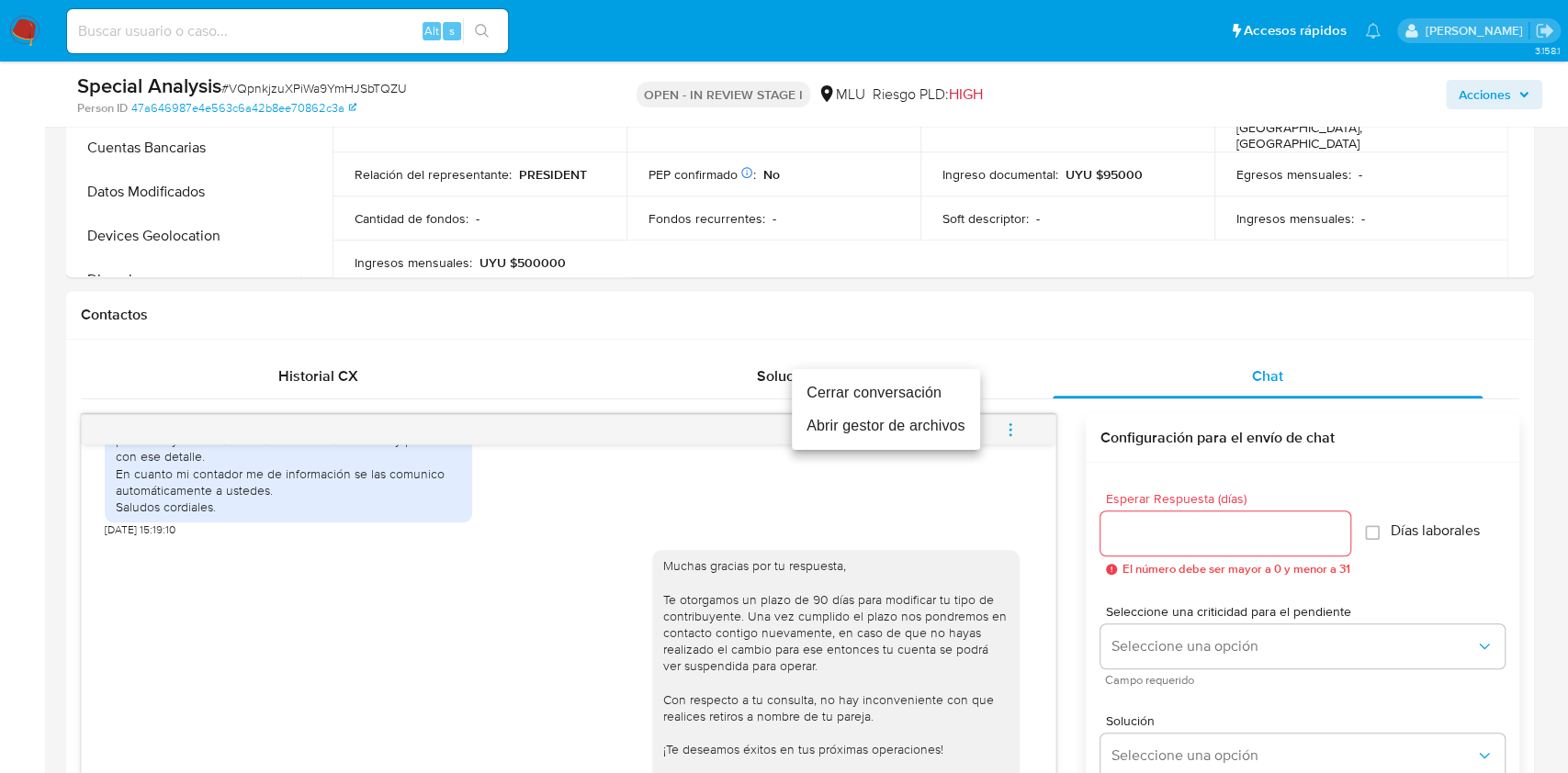
click at [872, 400] on li "Cerrar conversación" at bounding box center [885, 393] width 188 height 33
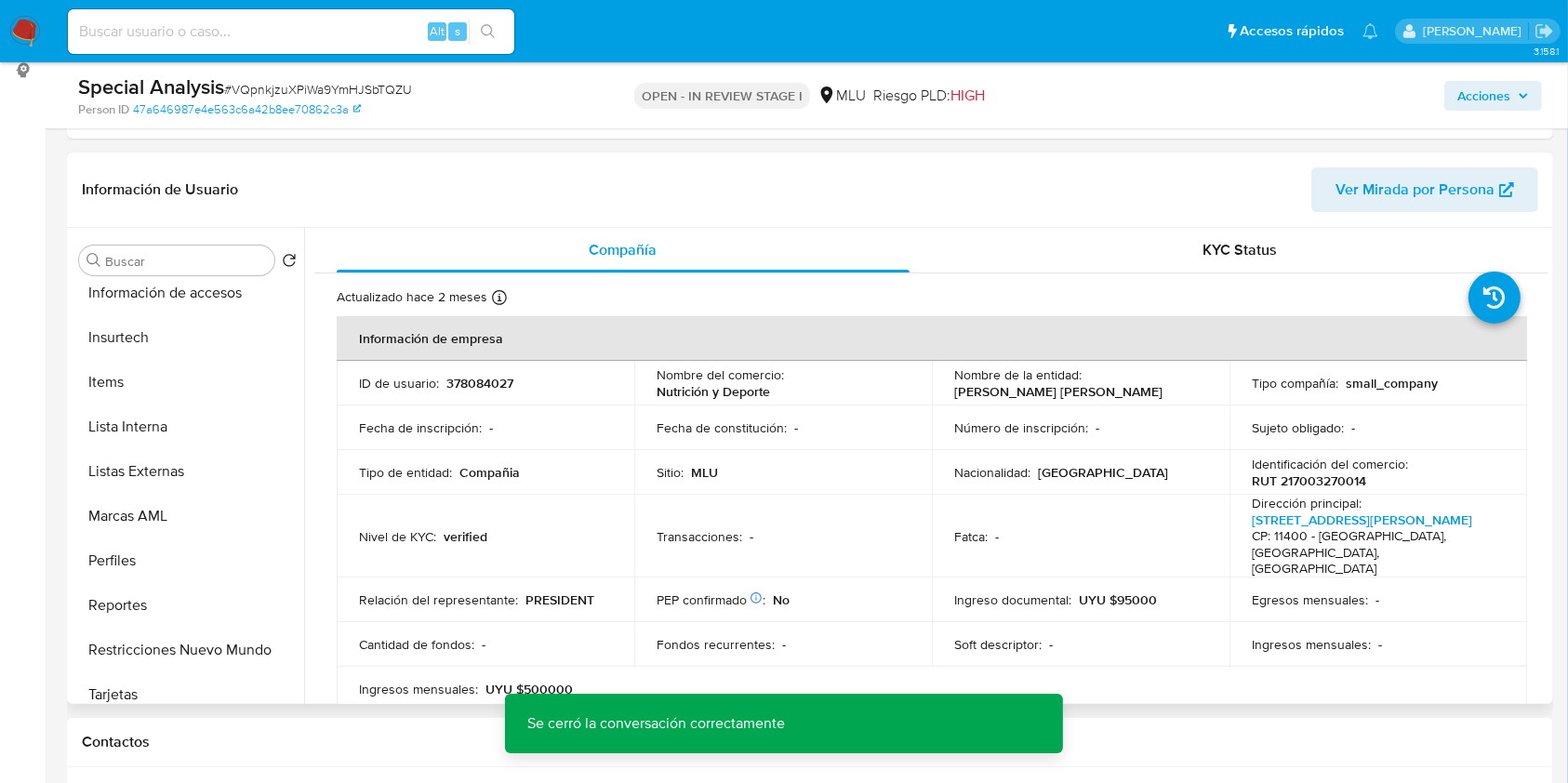
scroll to position [831, 0]
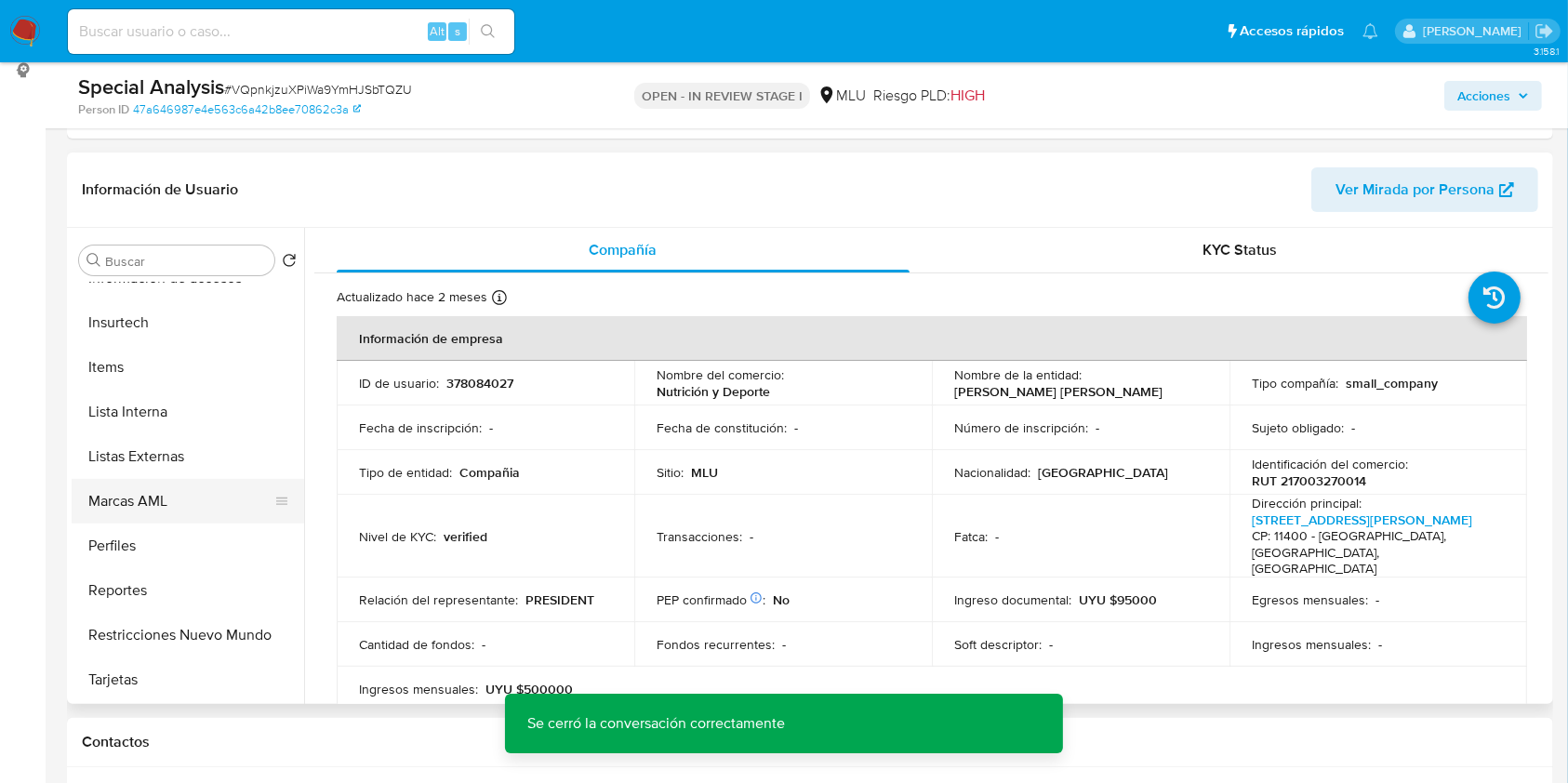
click at [148, 506] on button "Marcas AML" at bounding box center [181, 501] width 217 height 45
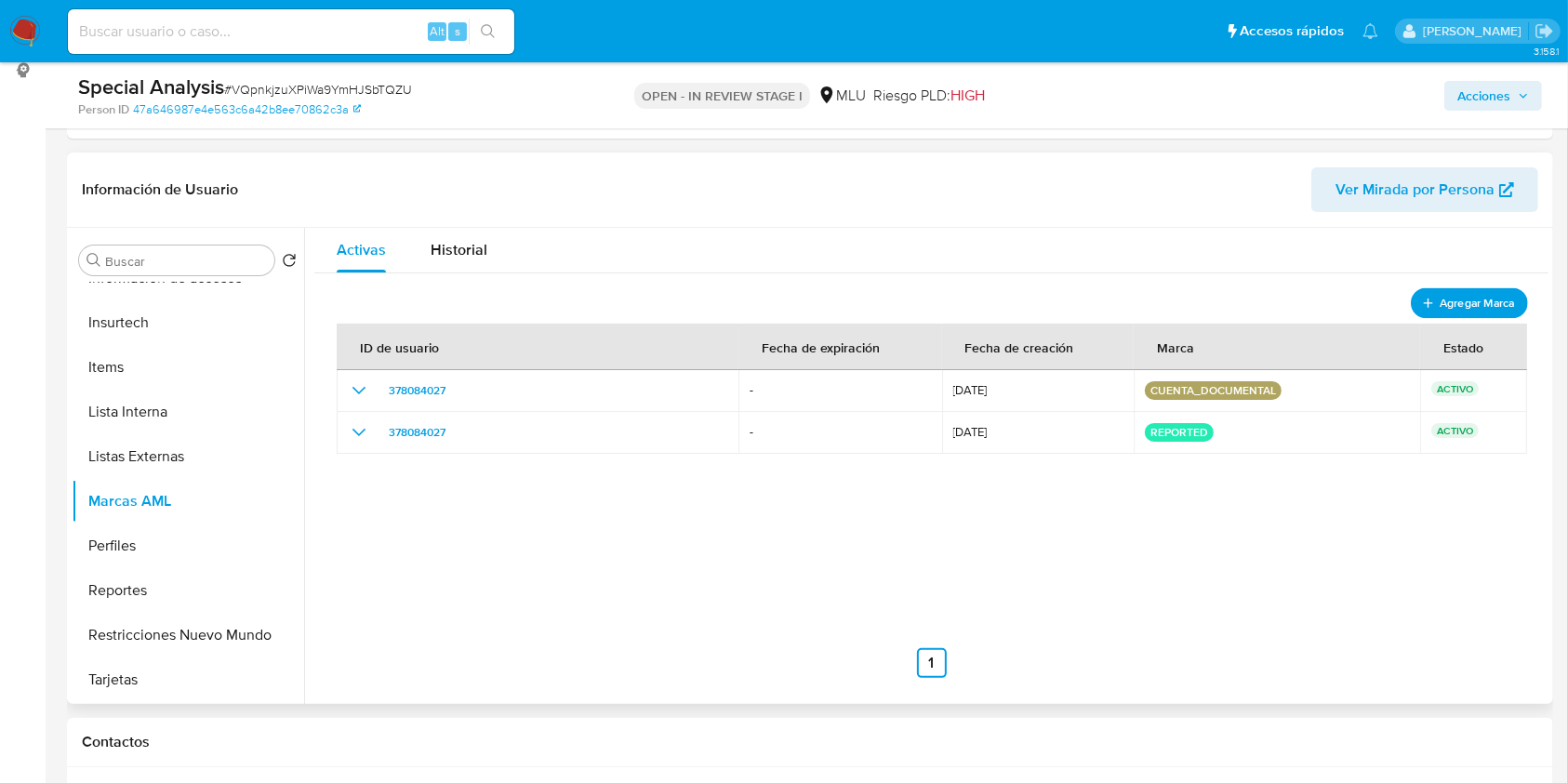
click at [1443, 311] on span "Agregar Marca" at bounding box center [1476, 303] width 75 height 23
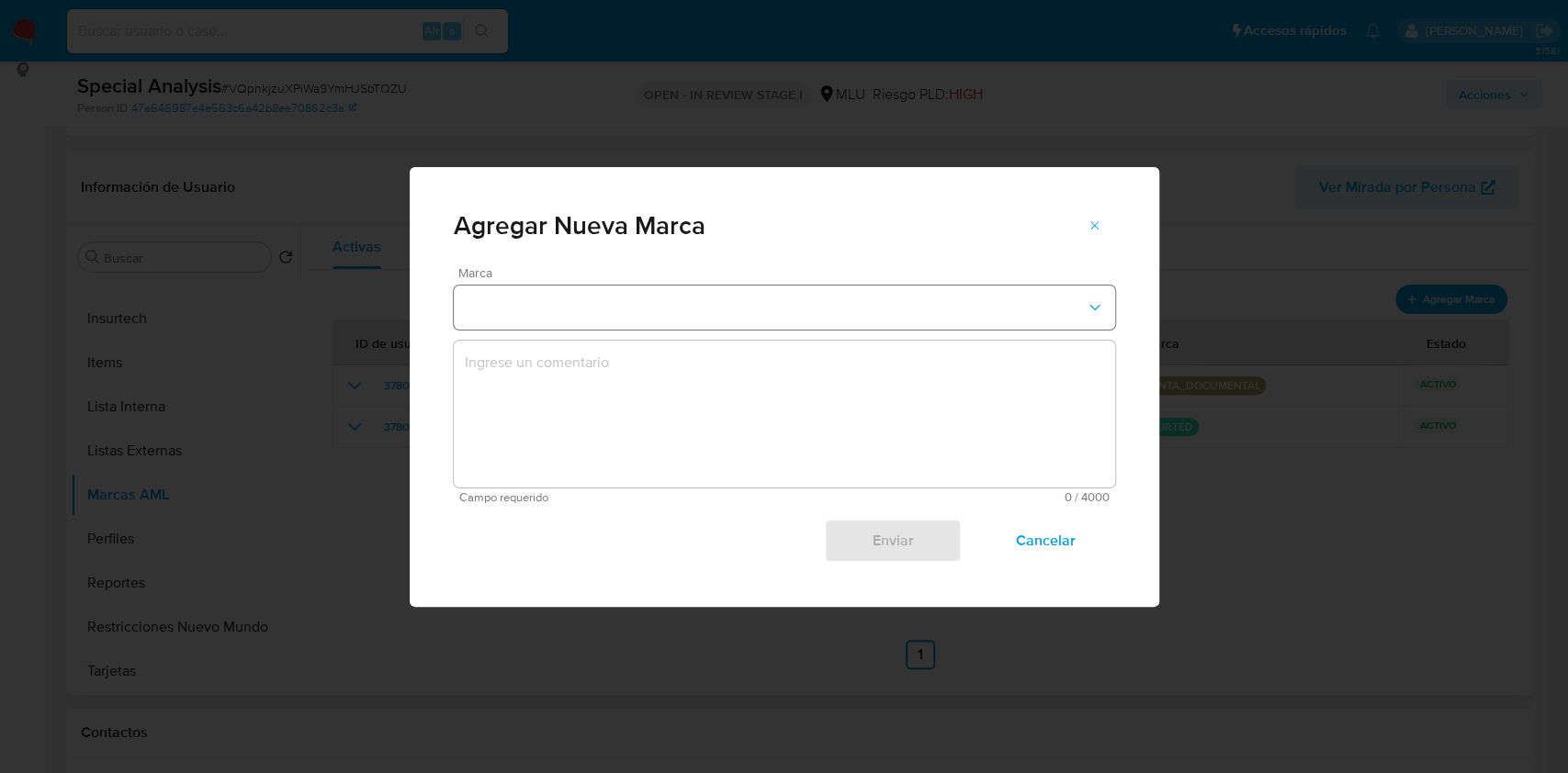
click at [639, 291] on button "marks-modal" at bounding box center [784, 308] width 661 height 44
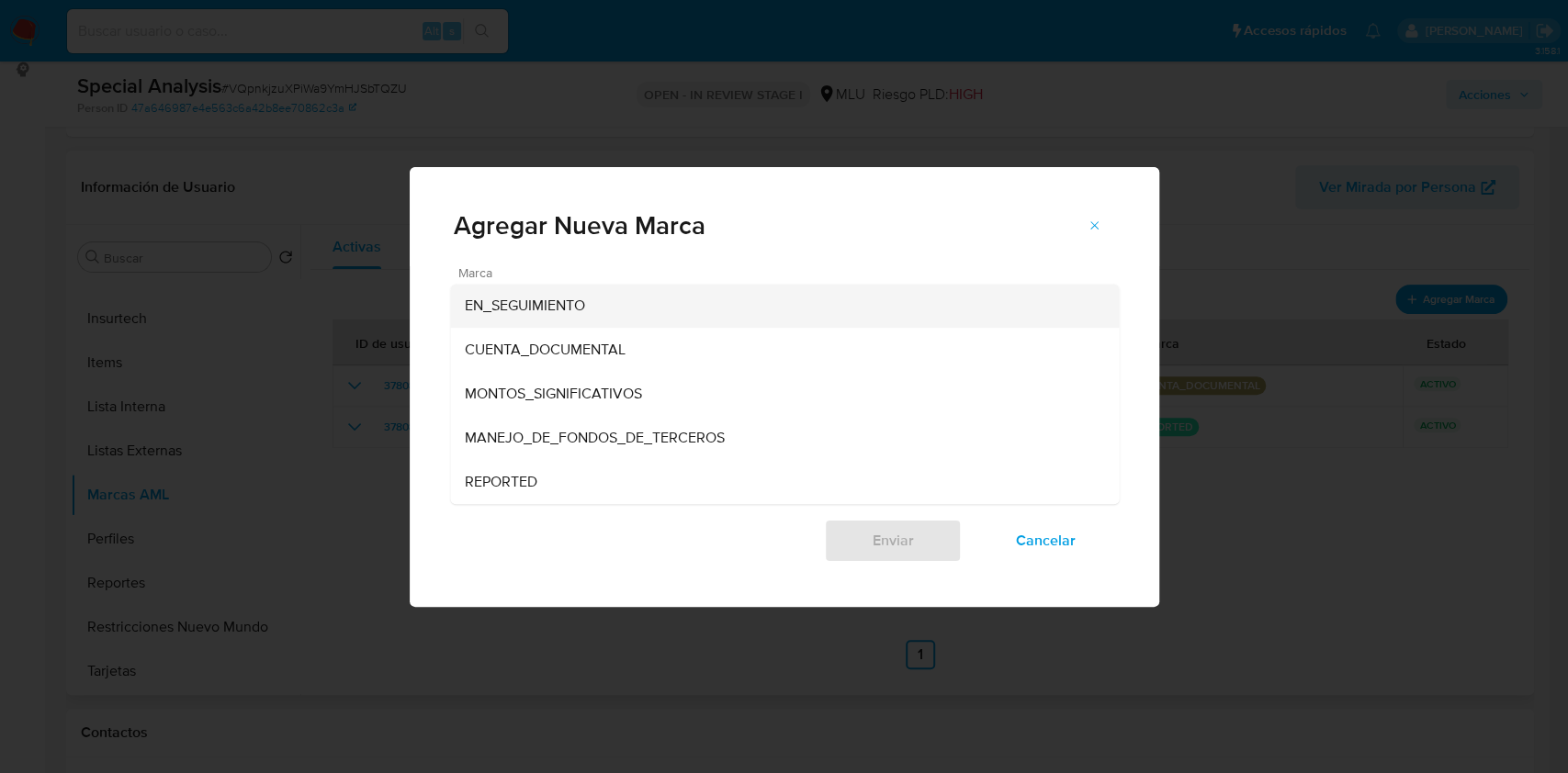
click at [575, 314] on span "EN_SEGUIMIENTO" at bounding box center [525, 305] width 120 height 18
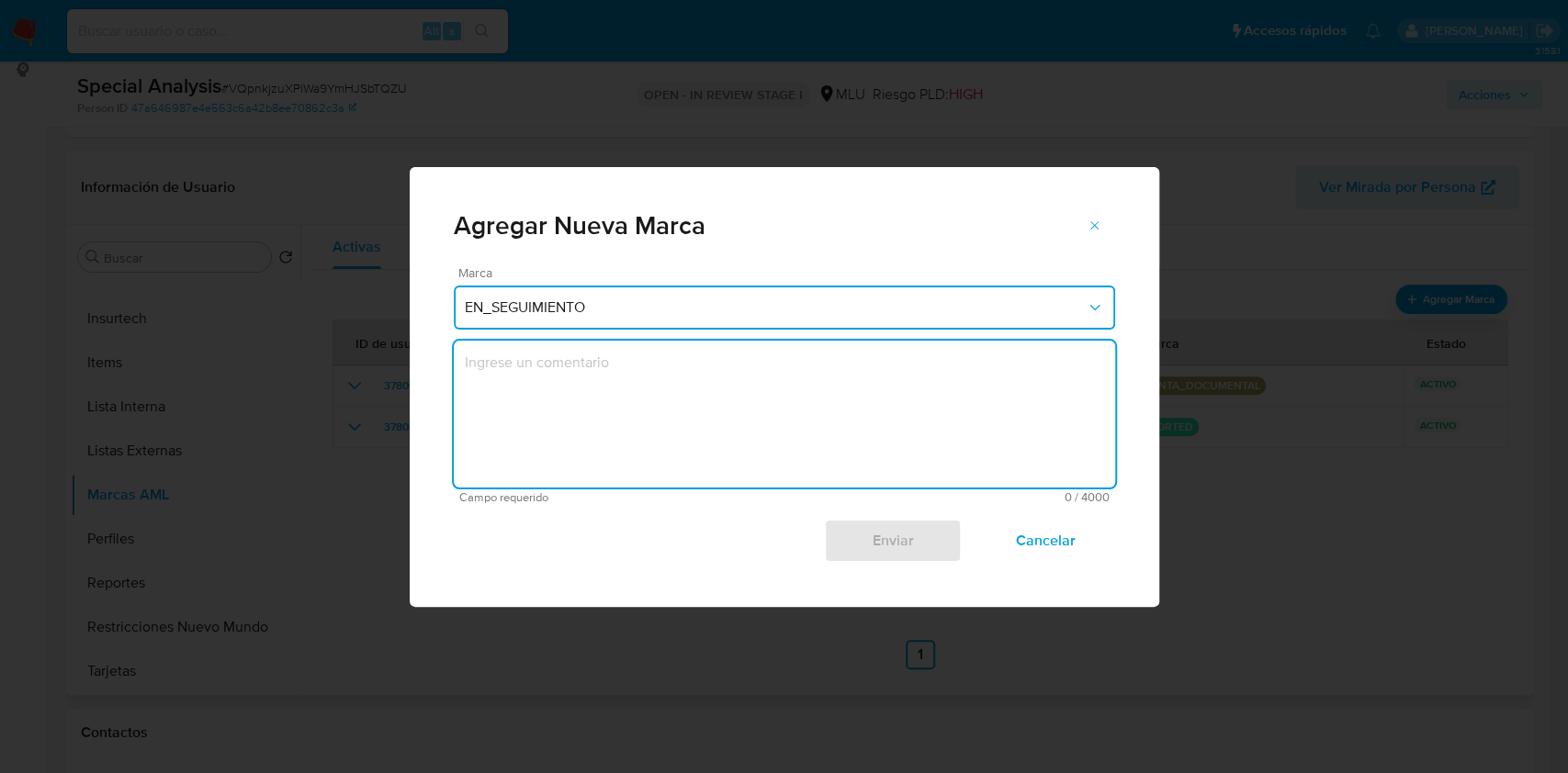
click at [542, 401] on textarea "marks-modal" at bounding box center [784, 413] width 661 height 147
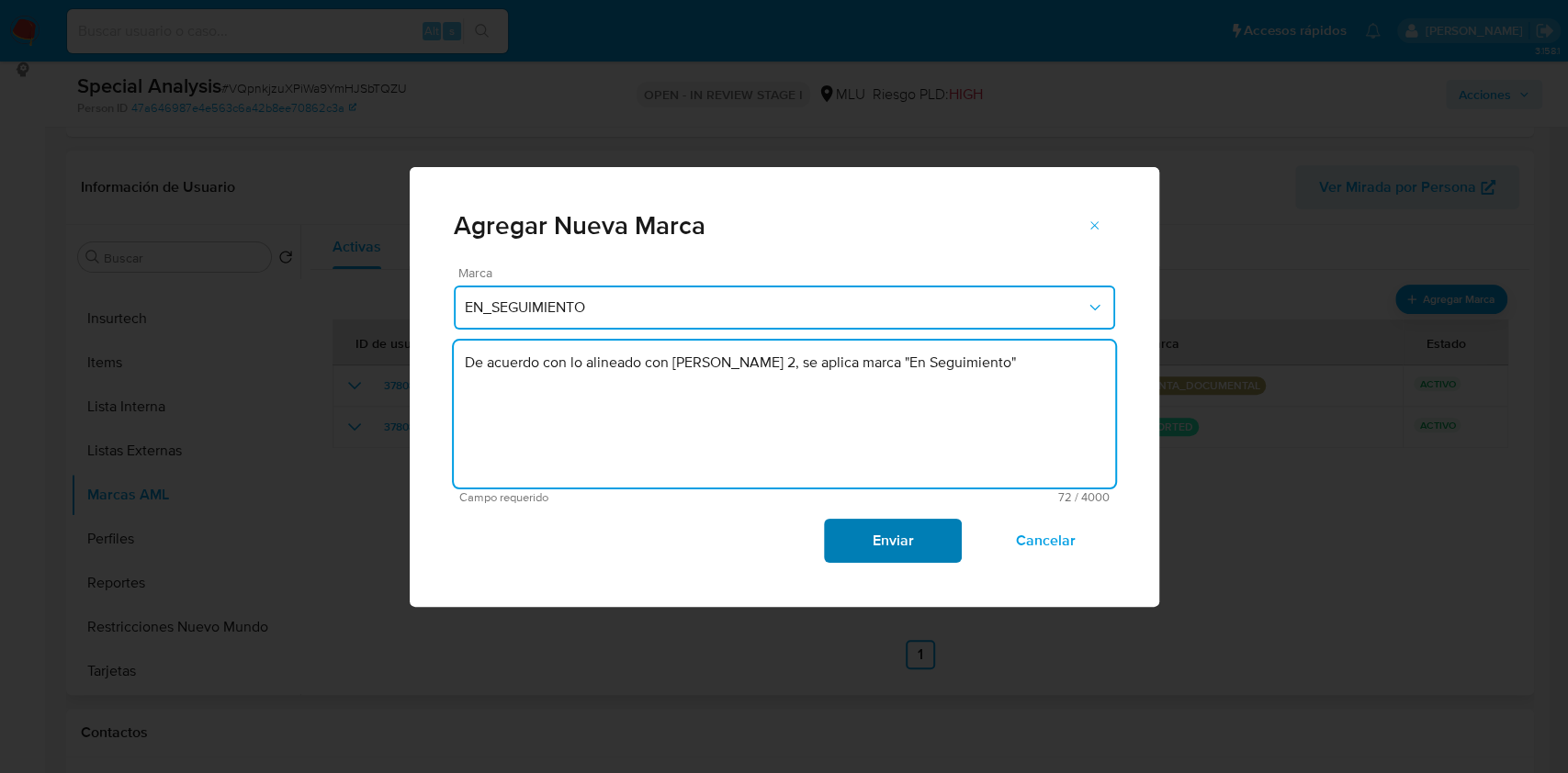
type textarea "De acuerdo con lo alineado con Nivel 2, se aplica marca "En Seguimiento""
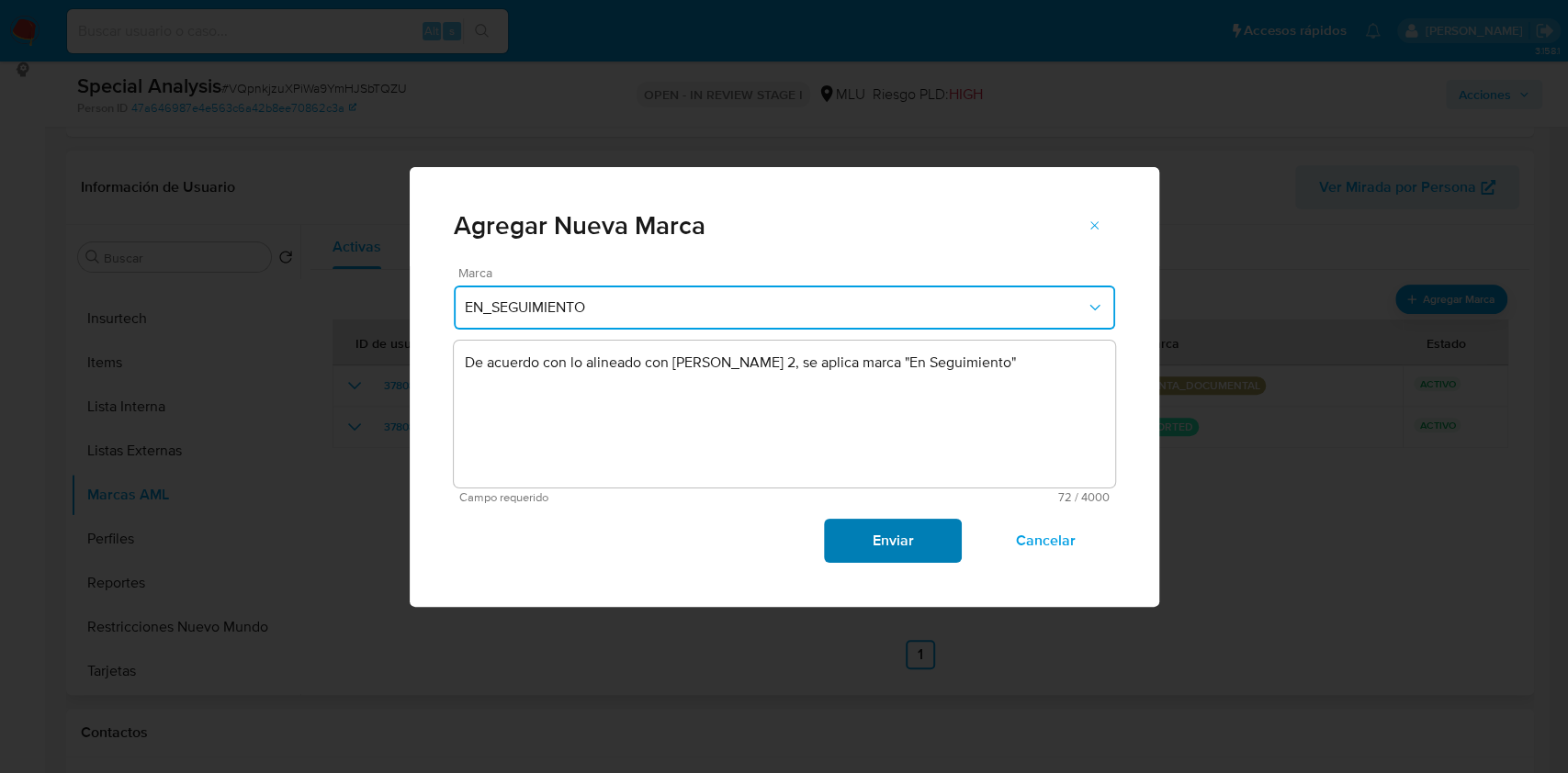
click at [929, 550] on span "Enviar" at bounding box center [893, 541] width 90 height 40
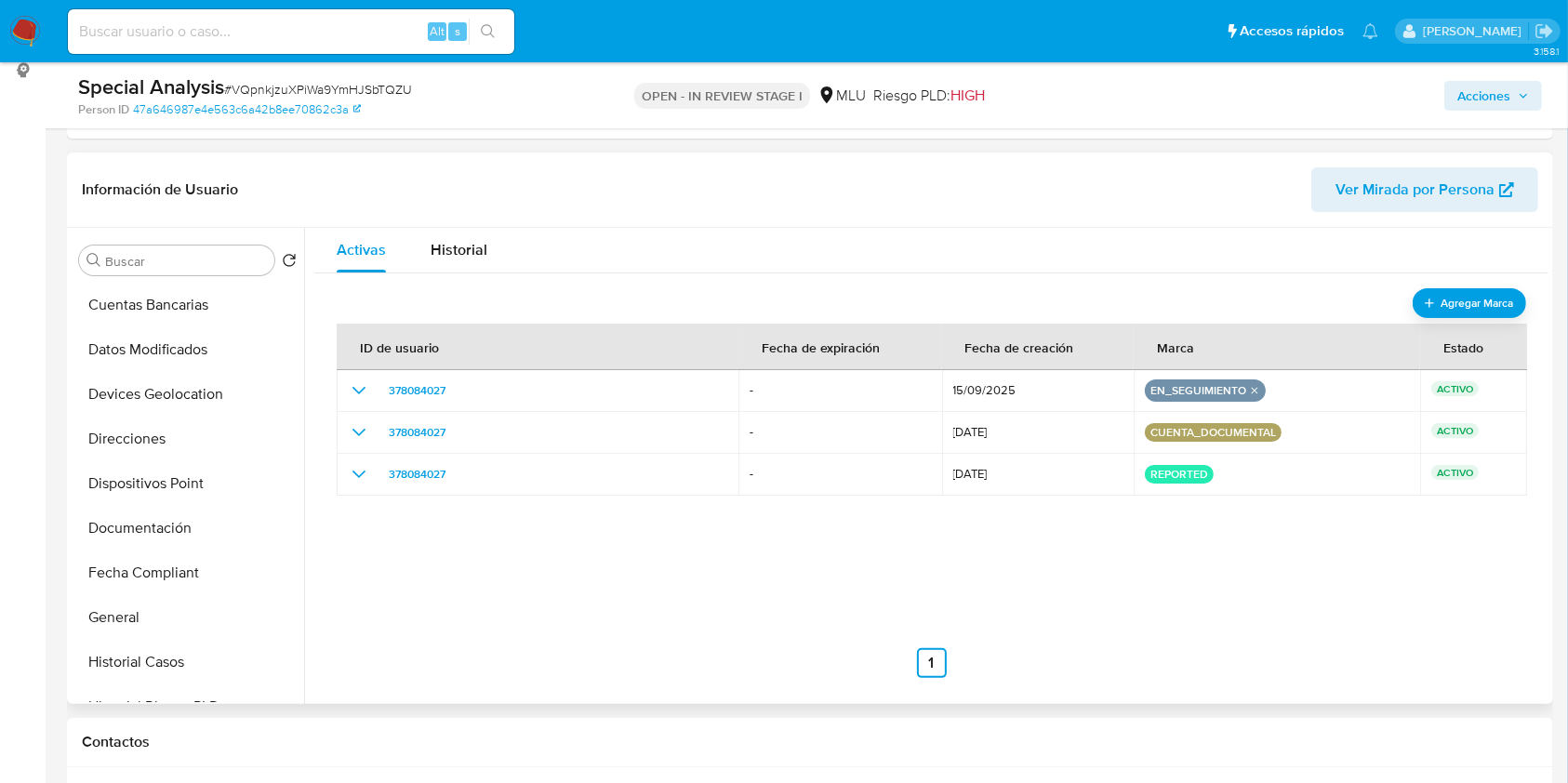
scroll to position [233, 0]
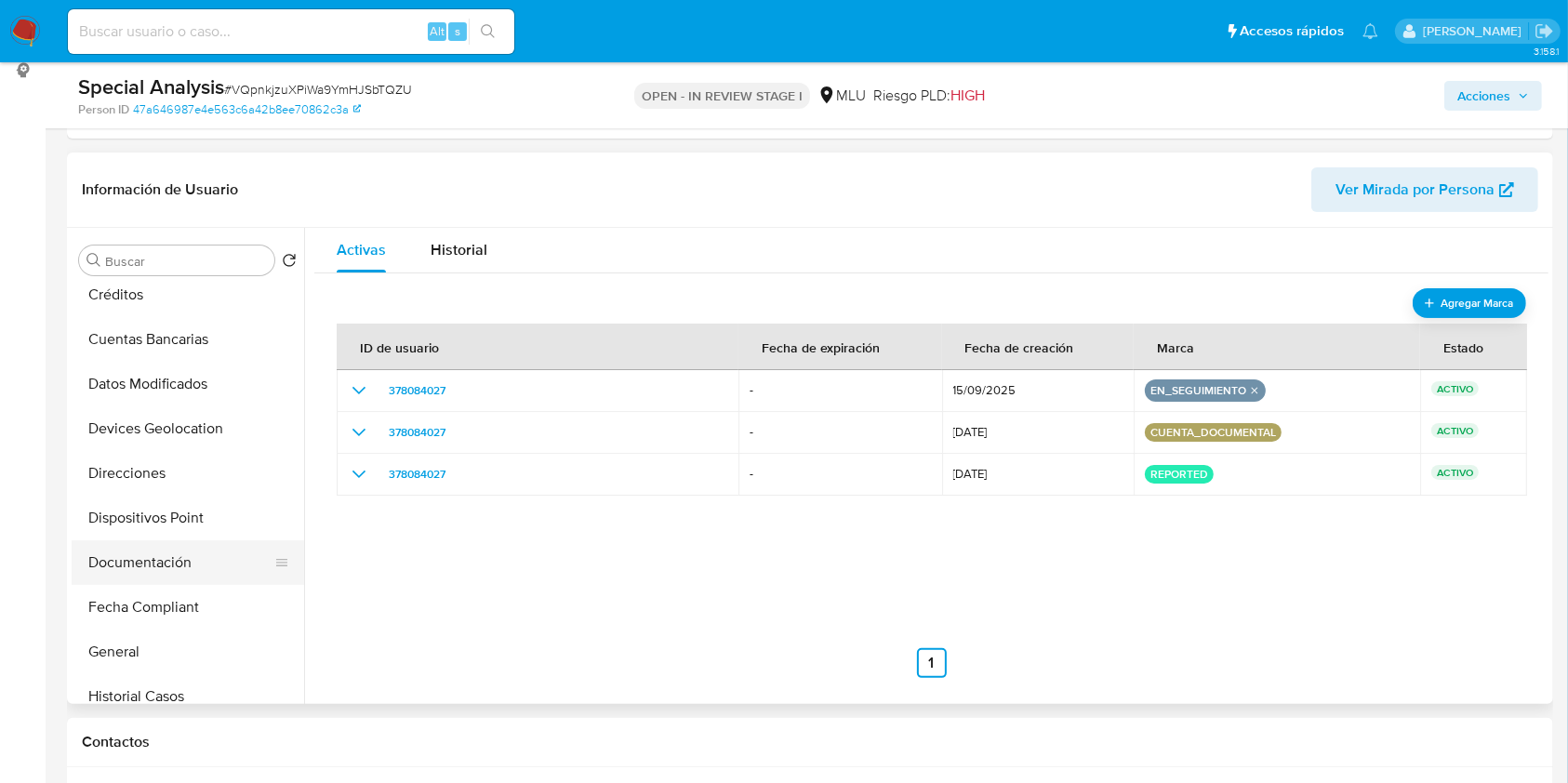
click at [150, 578] on button "Documentación" at bounding box center [181, 562] width 217 height 45
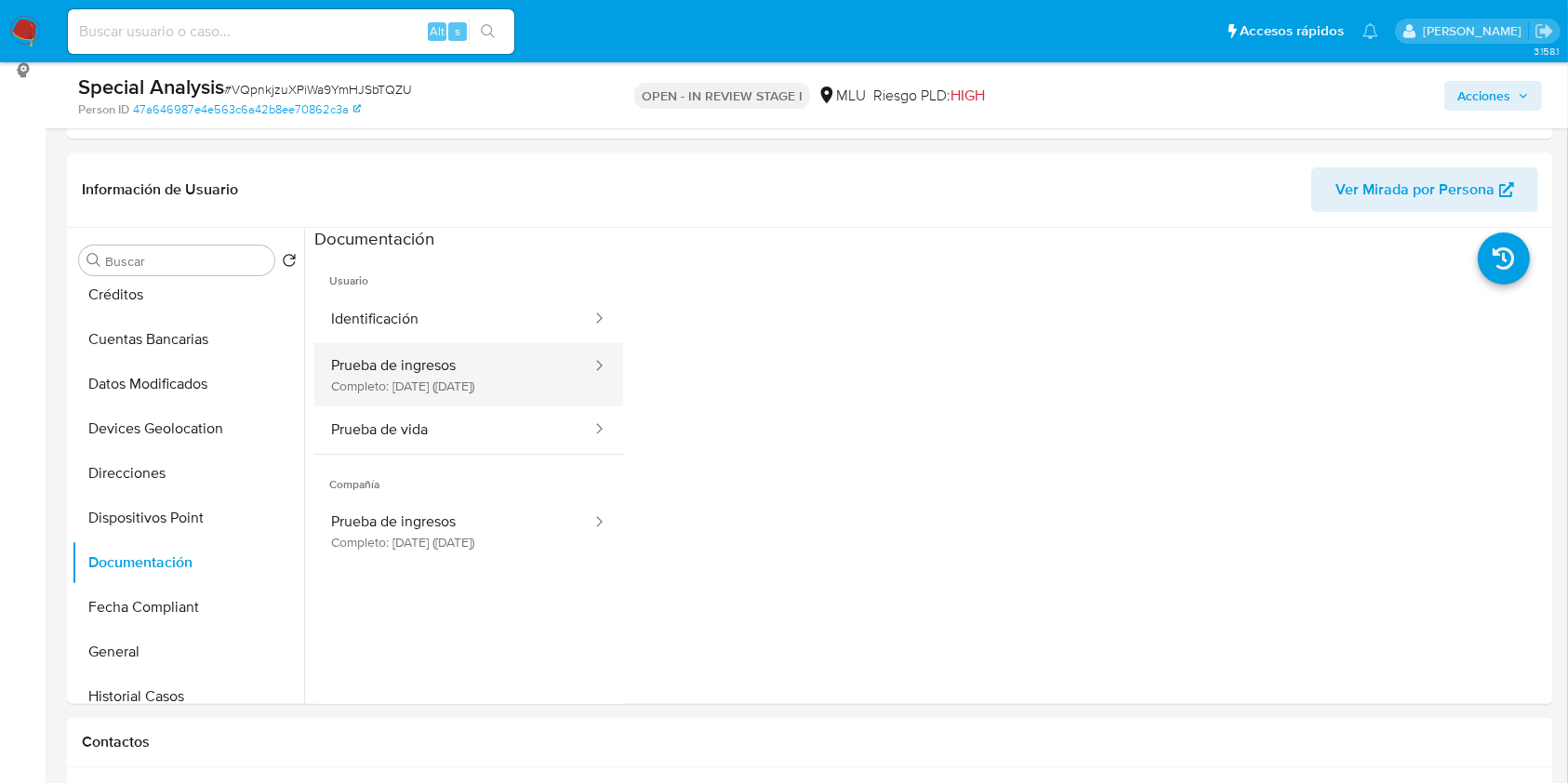
click at [506, 374] on button "Prueba de ingresos Completo: 10/06/2024 (hace un año)" at bounding box center [453, 374] width 279 height 63
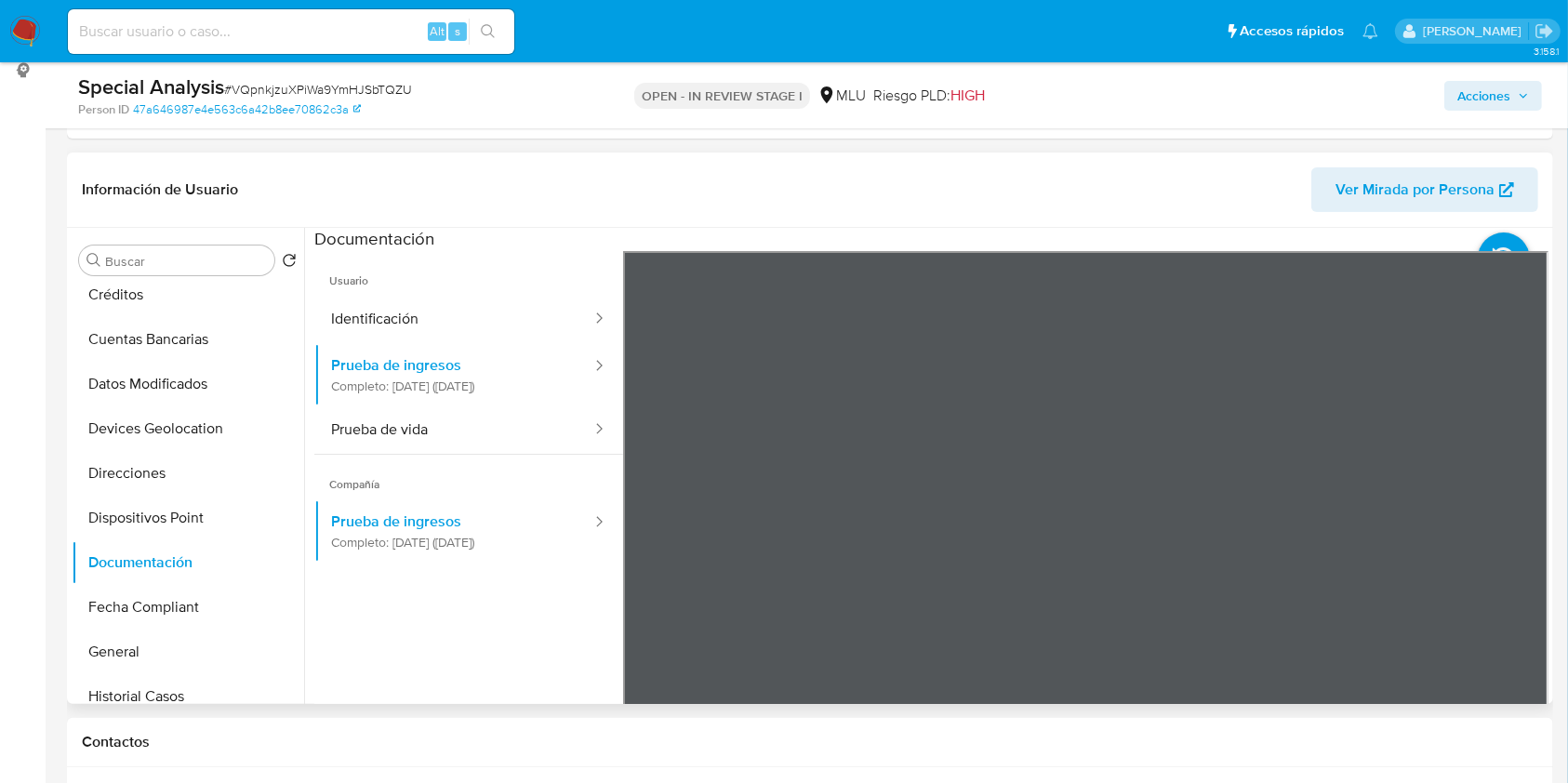
drag, startPoint x: 304, startPoint y: 407, endPoint x: 297, endPoint y: 311, distance: 96.3
click at [297, 311] on div "Buscar Volver al orden por defecto KYC Anticipos de dinero Archivos adjuntos CB…" at bounding box center [810, 466] width 1477 height 476
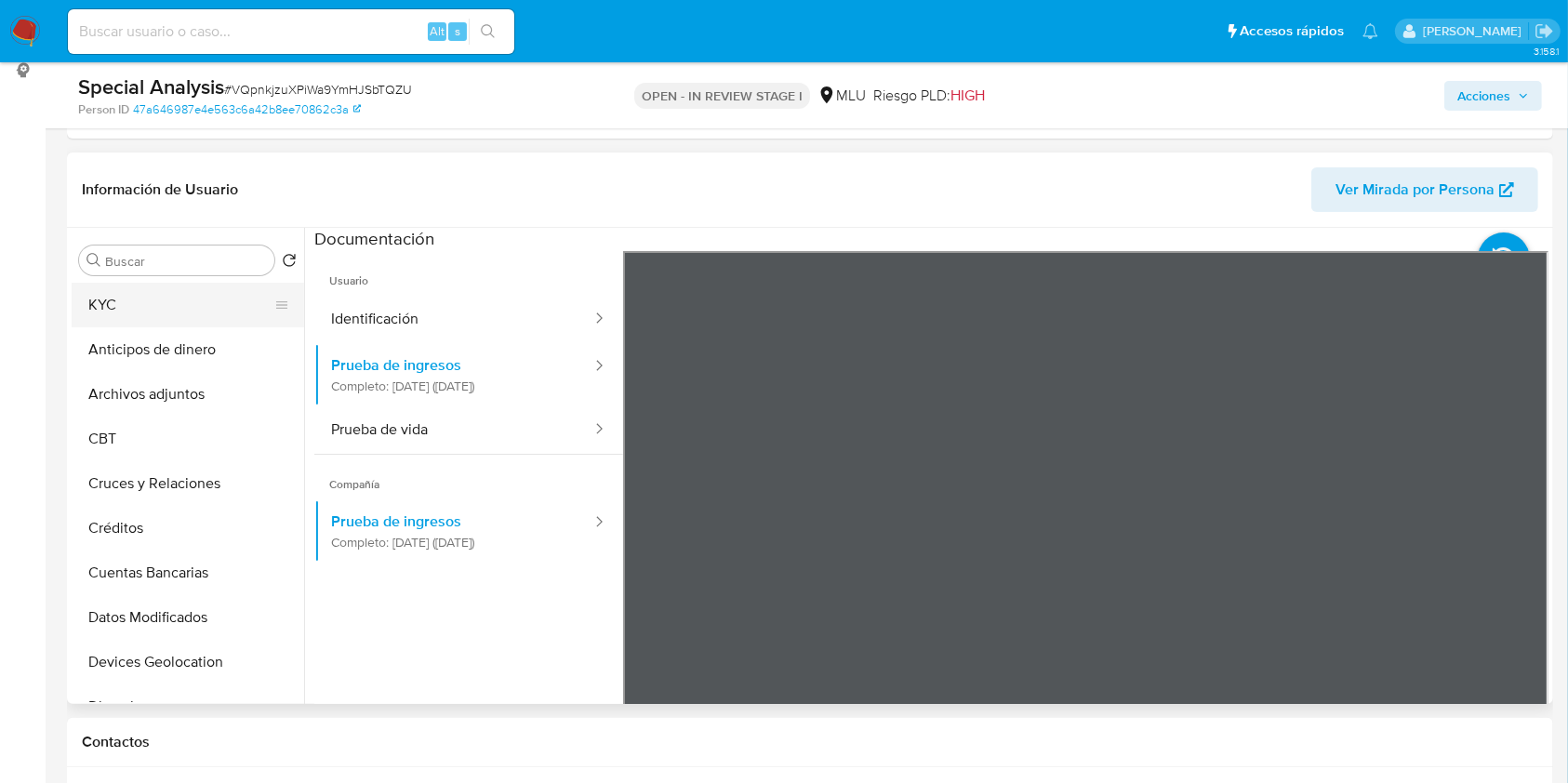
click at [181, 318] on button "KYC" at bounding box center [181, 305] width 217 height 45
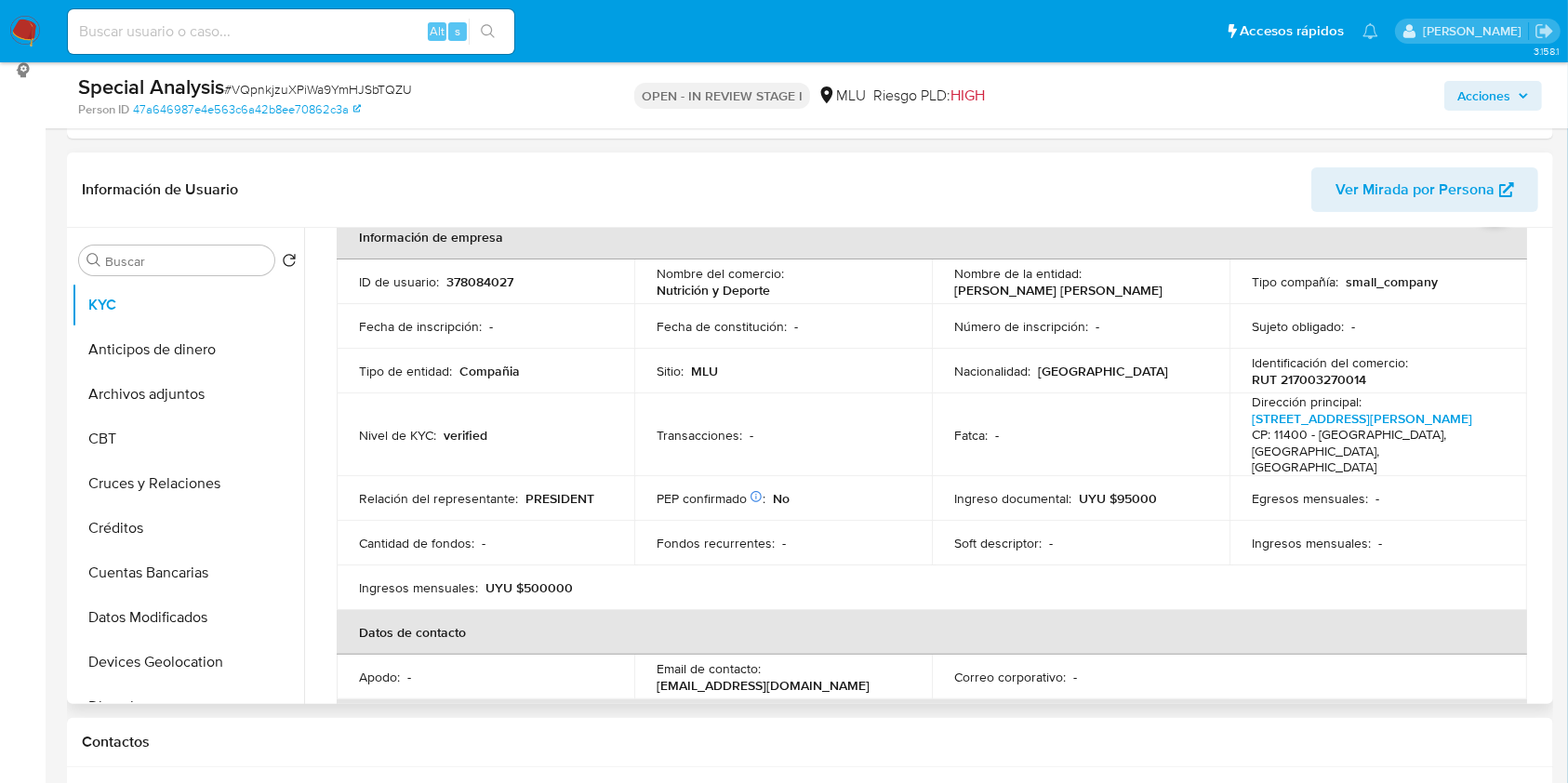
scroll to position [97, 0]
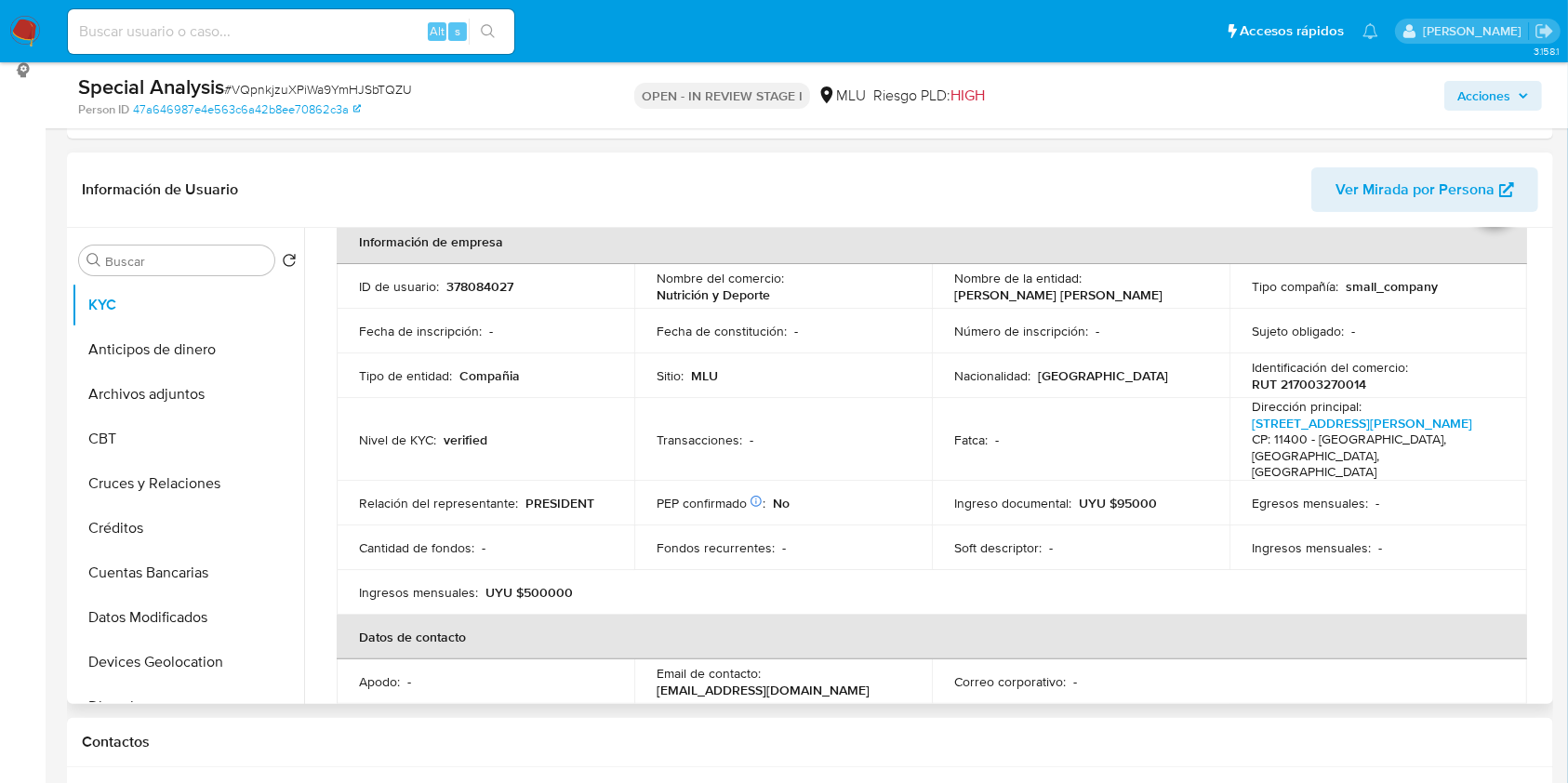
click at [1387, 615] on th "Datos de contacto" at bounding box center [932, 637] width 1190 height 45
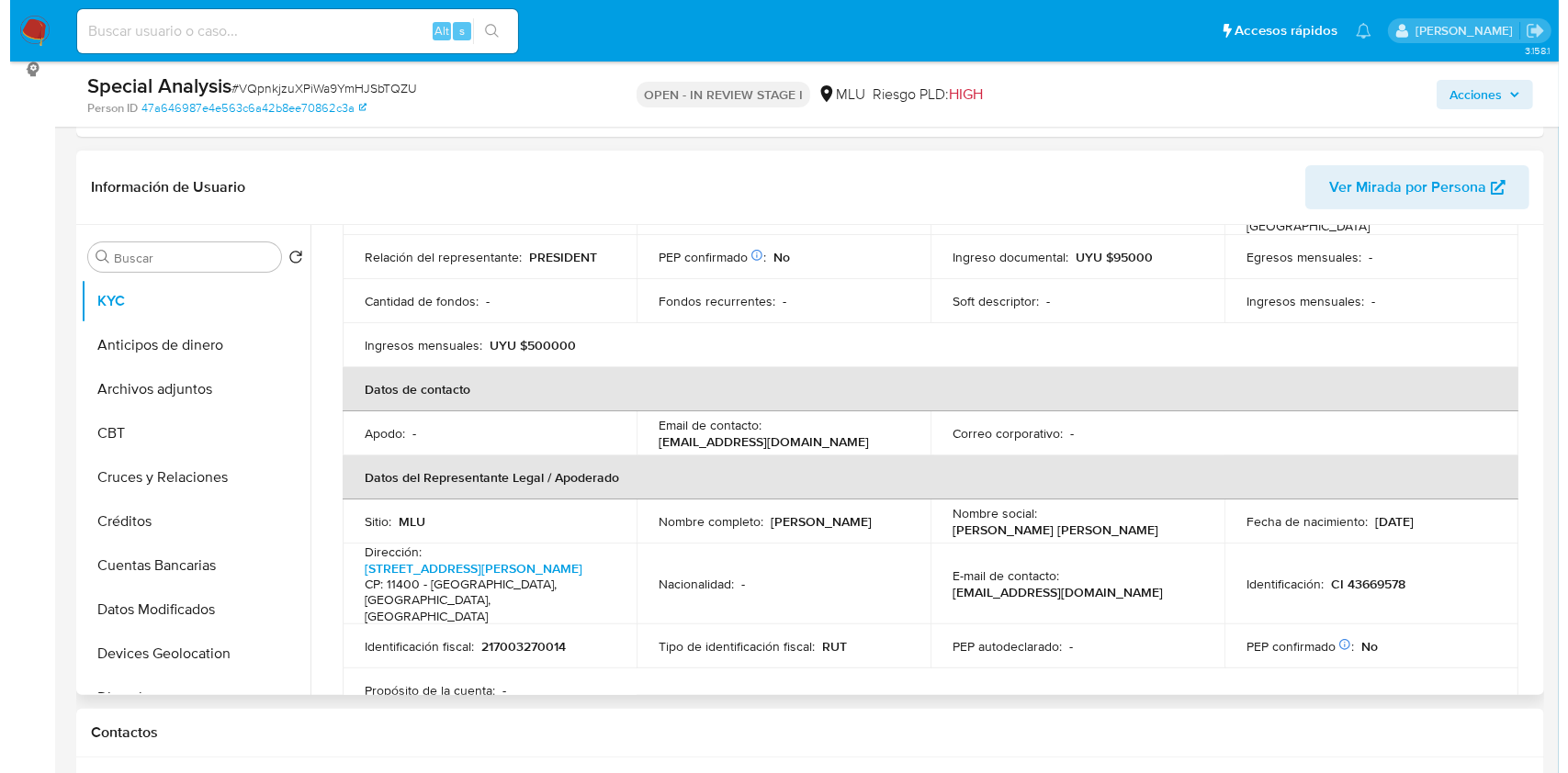
scroll to position [0, 0]
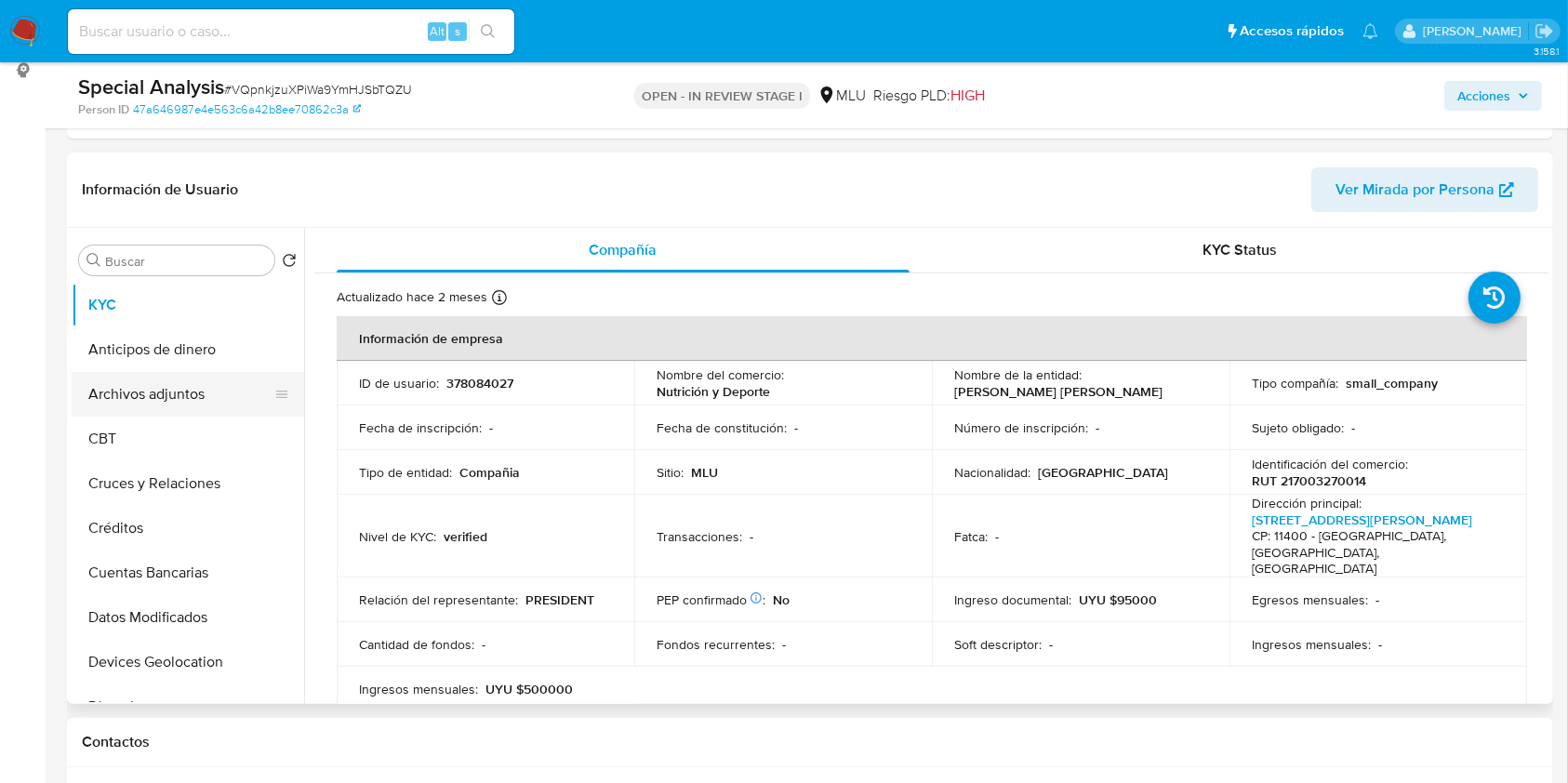
click at [156, 388] on button "Archivos adjuntos" at bounding box center [181, 394] width 217 height 45
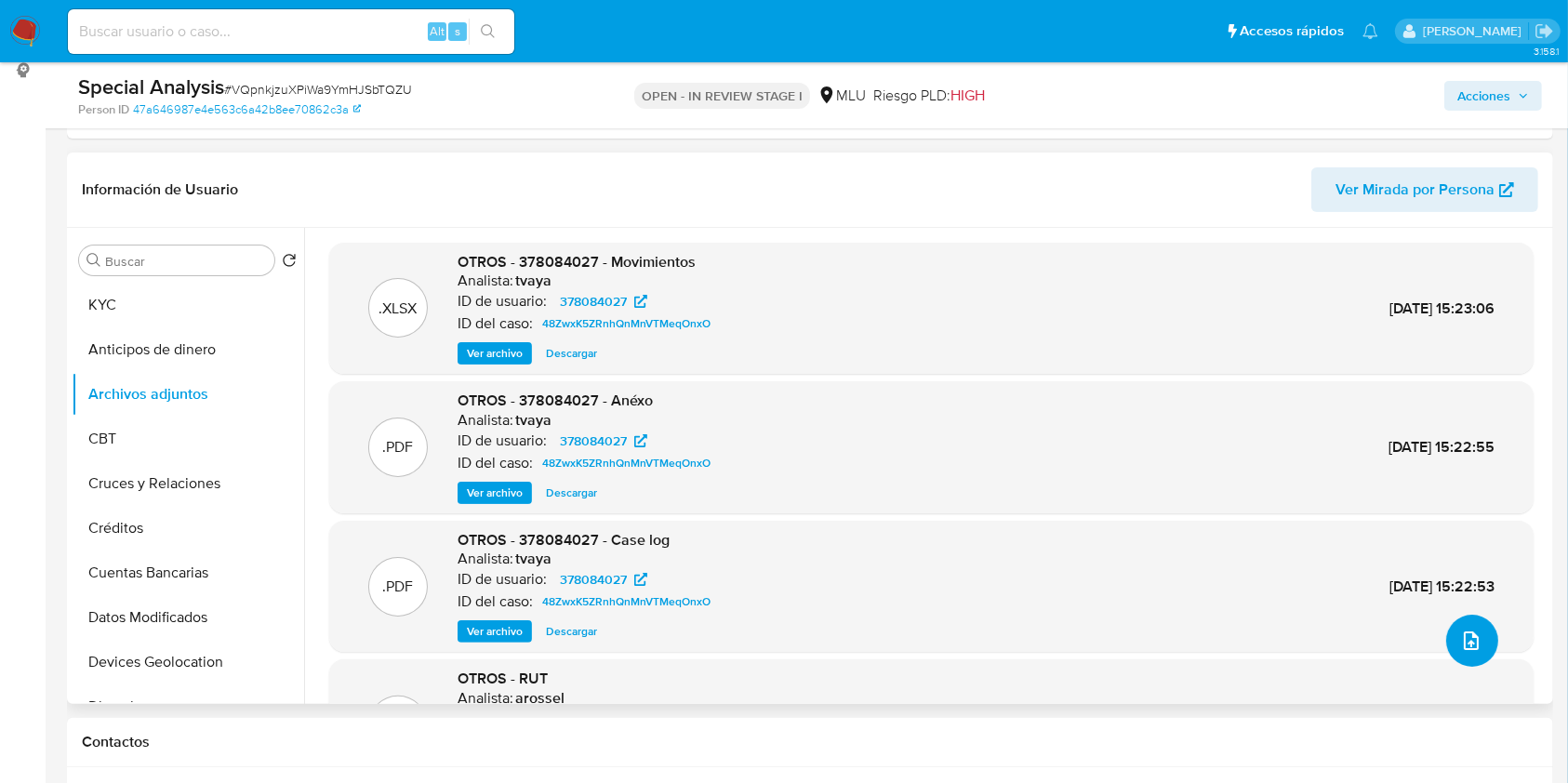
click at [1464, 651] on button "upload-file" at bounding box center [1472, 641] width 52 height 52
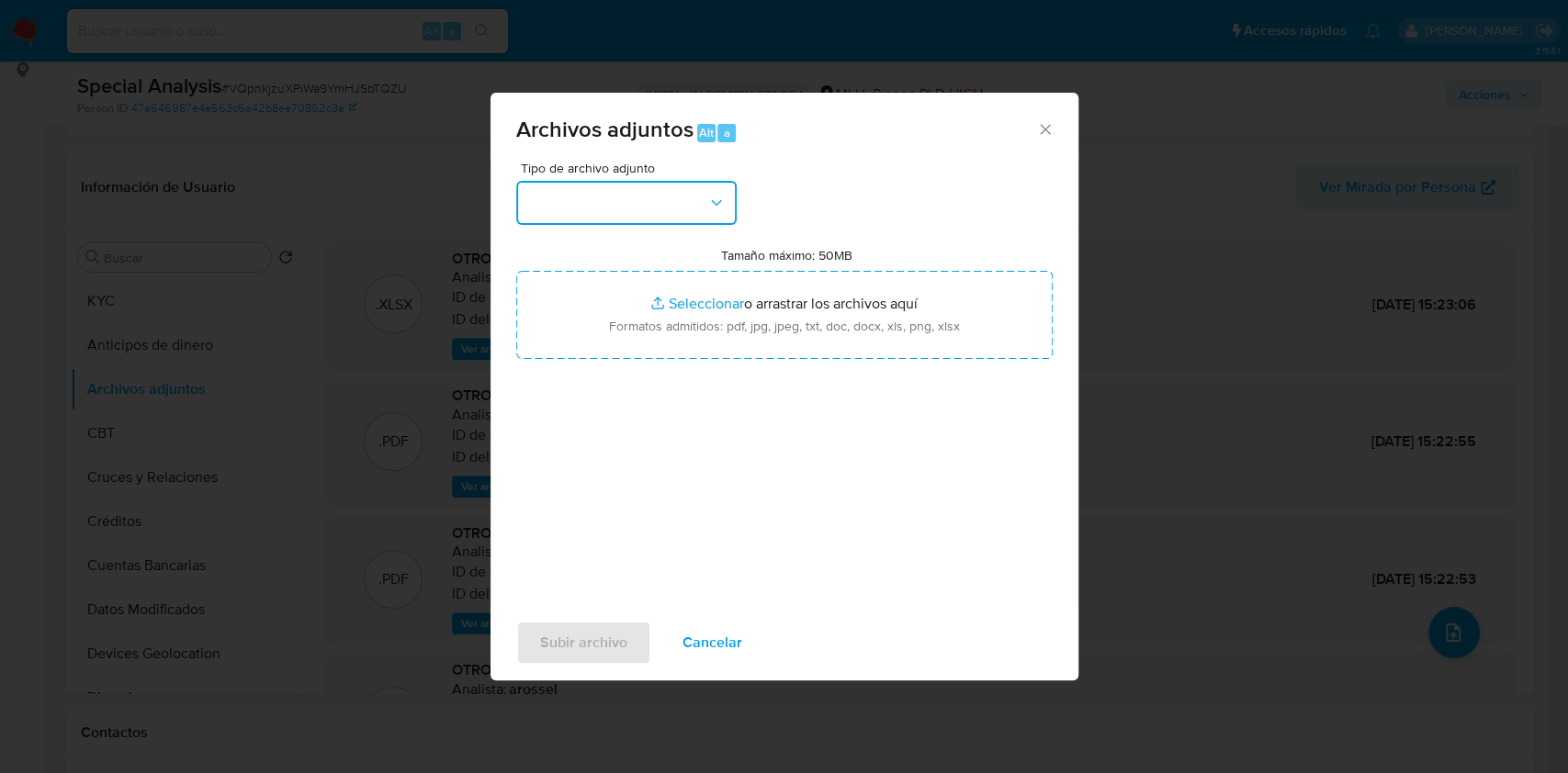
click at [602, 206] on button "button" at bounding box center [626, 203] width 221 height 44
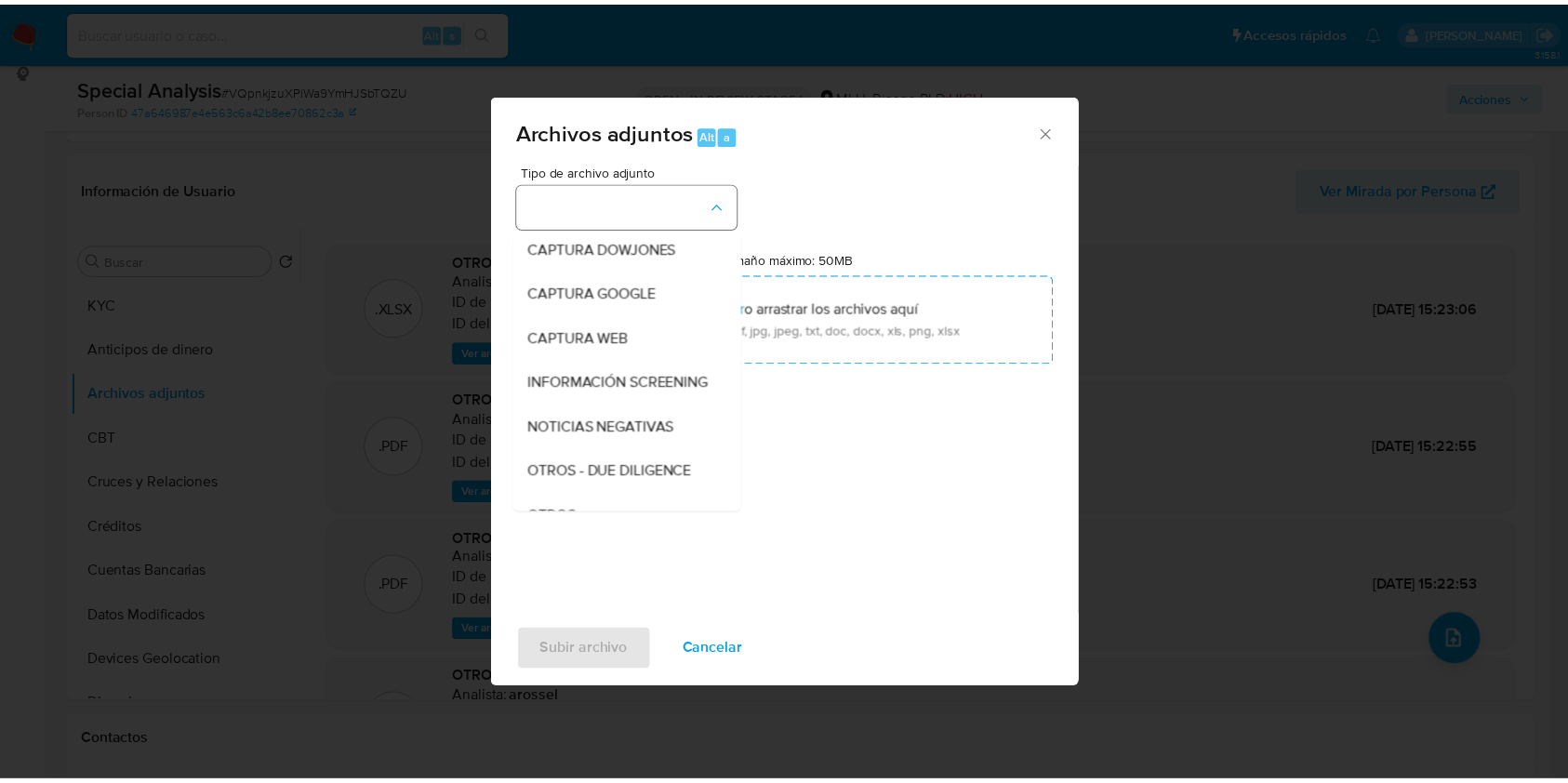
scroll to position [97, 0]
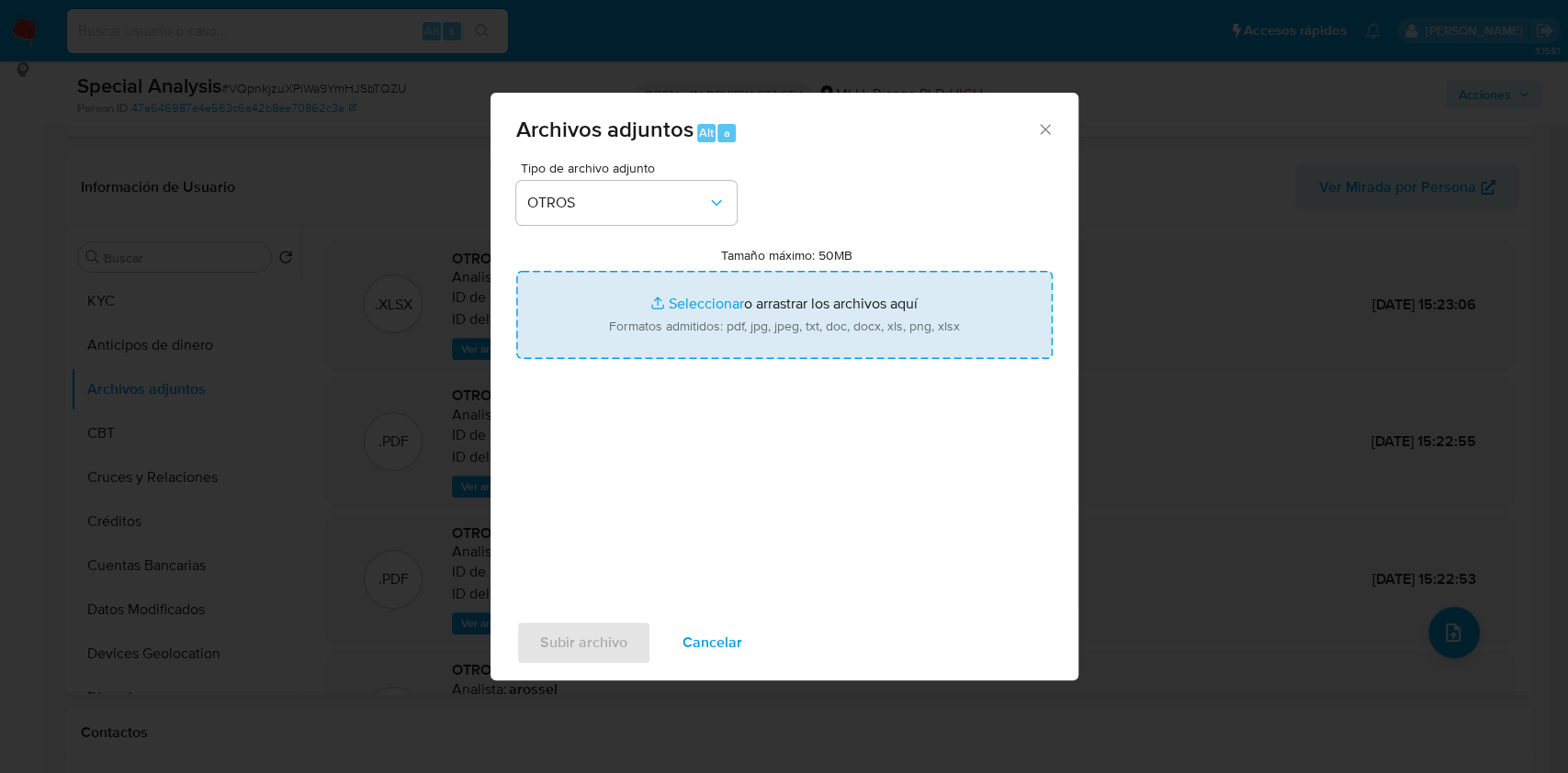
type input "C:\fakepath\Anexo 378084027 - 03_09_2025.pdf"
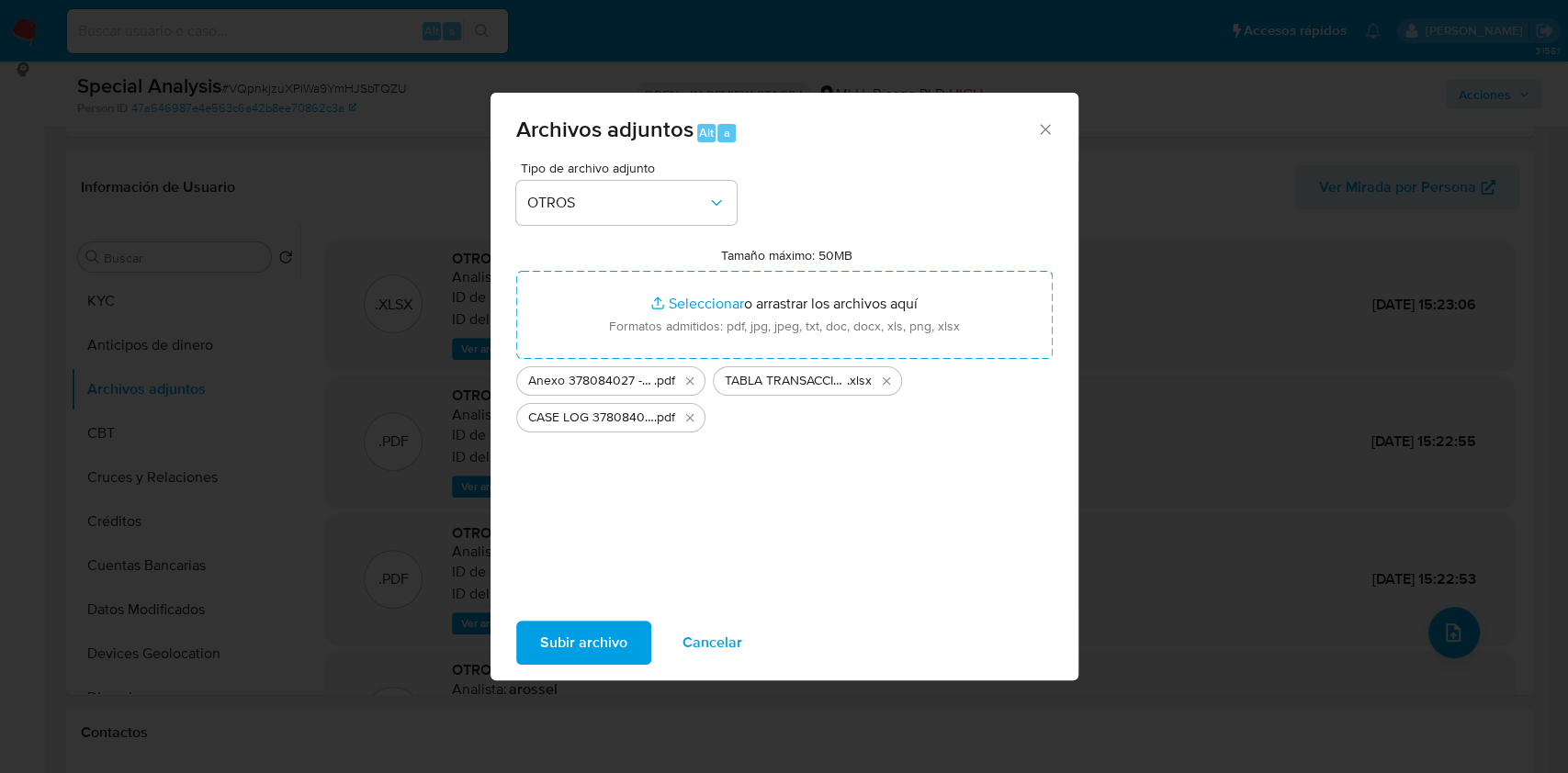
click at [577, 630] on span "Subir archivo" at bounding box center [583, 643] width 87 height 40
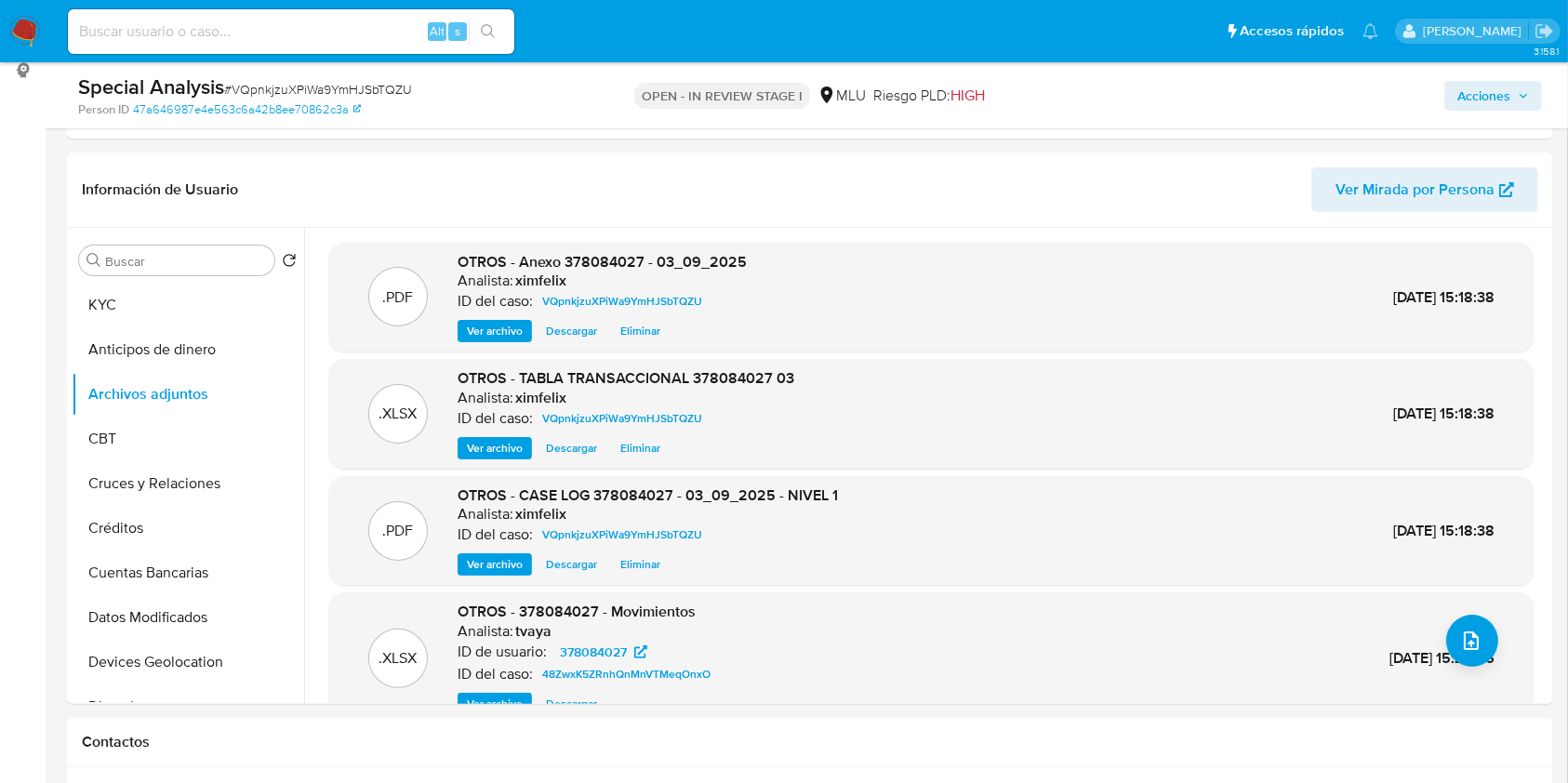
click at [1495, 102] on span "Acciones" at bounding box center [1484, 95] width 53 height 30
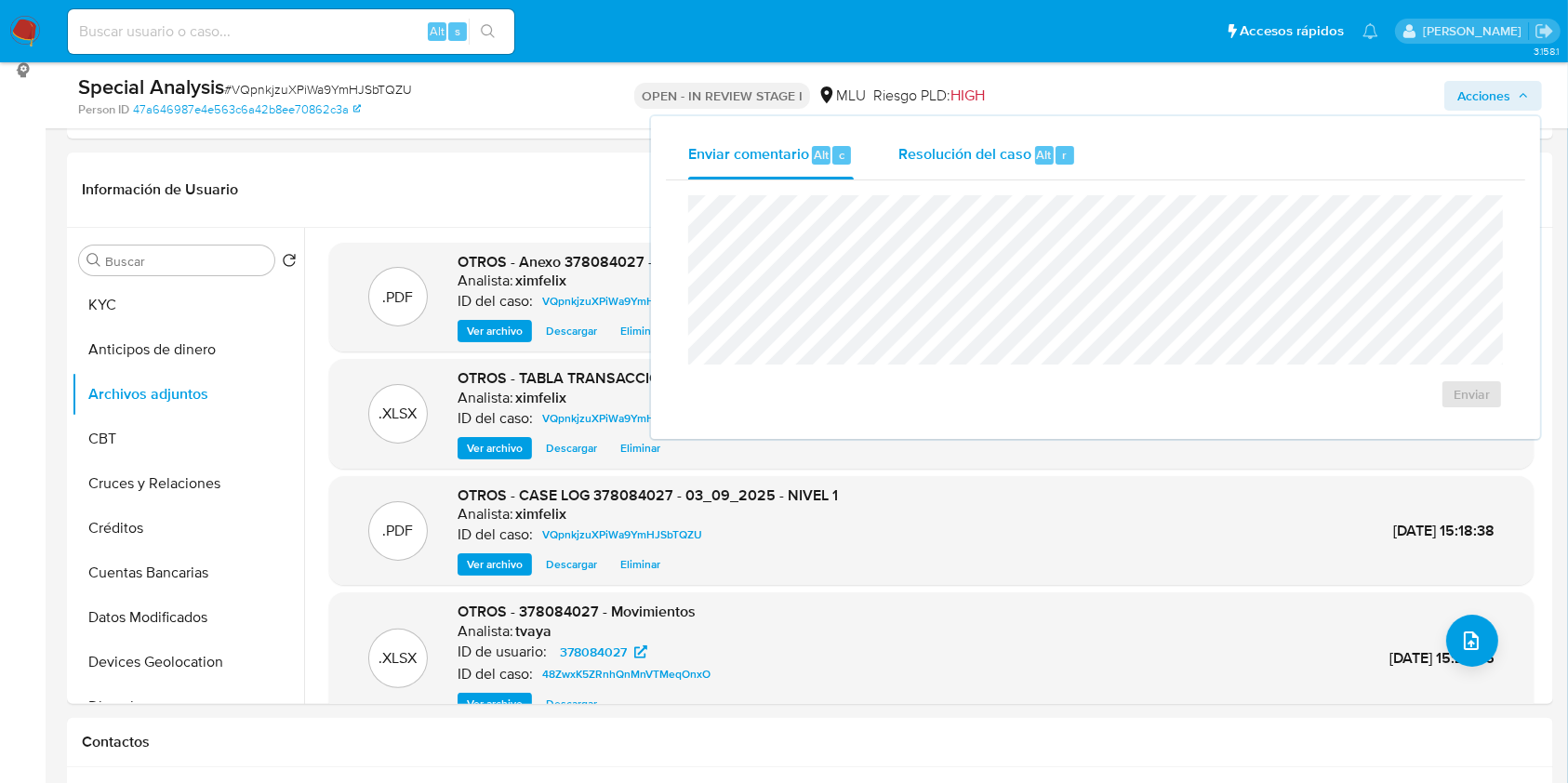
click at [968, 149] on span "Resolución del caso" at bounding box center [964, 153] width 133 height 21
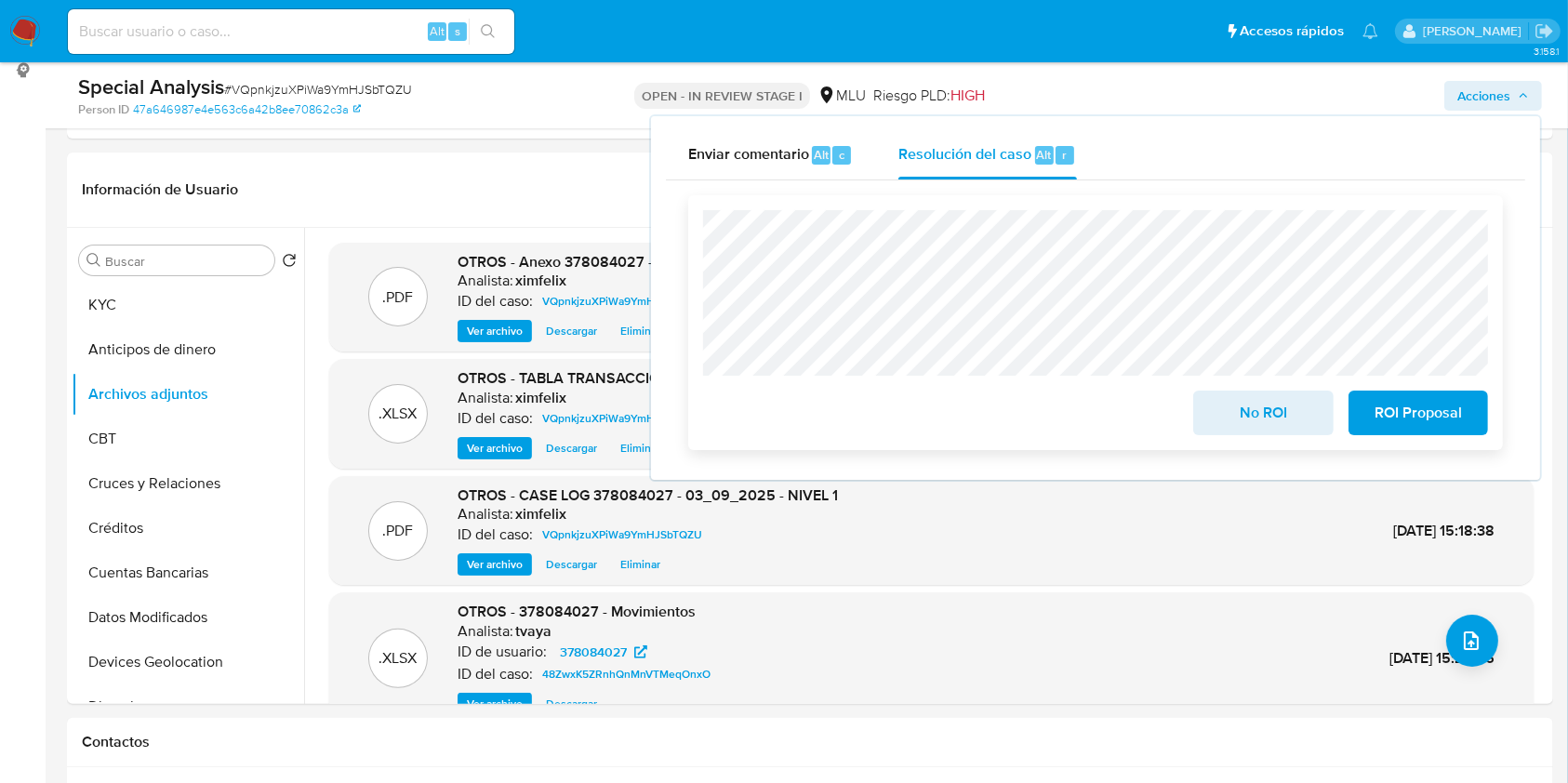
click at [1412, 406] on span "ROI Proposal" at bounding box center [1418, 413] width 91 height 41
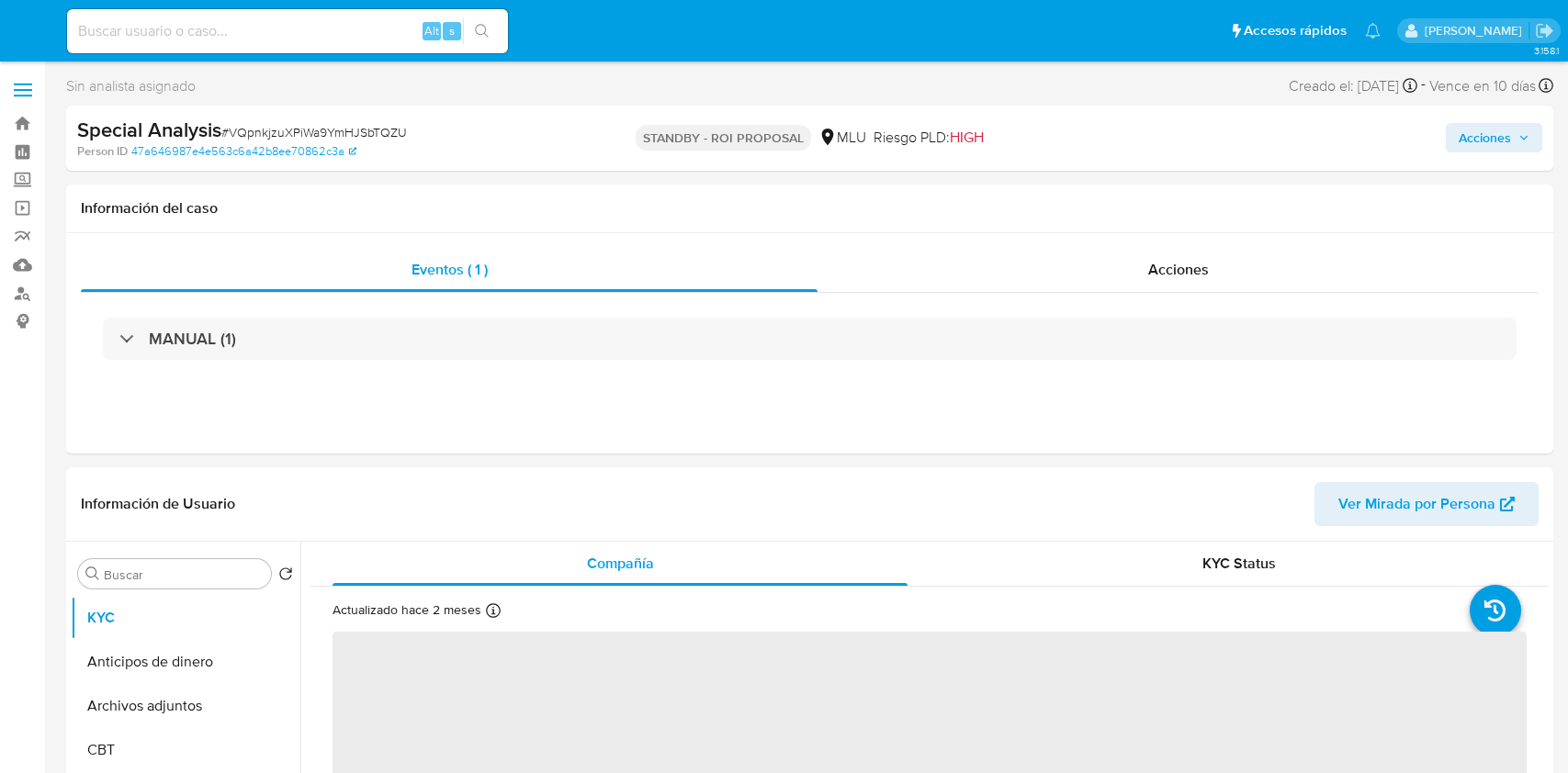
select select "10"
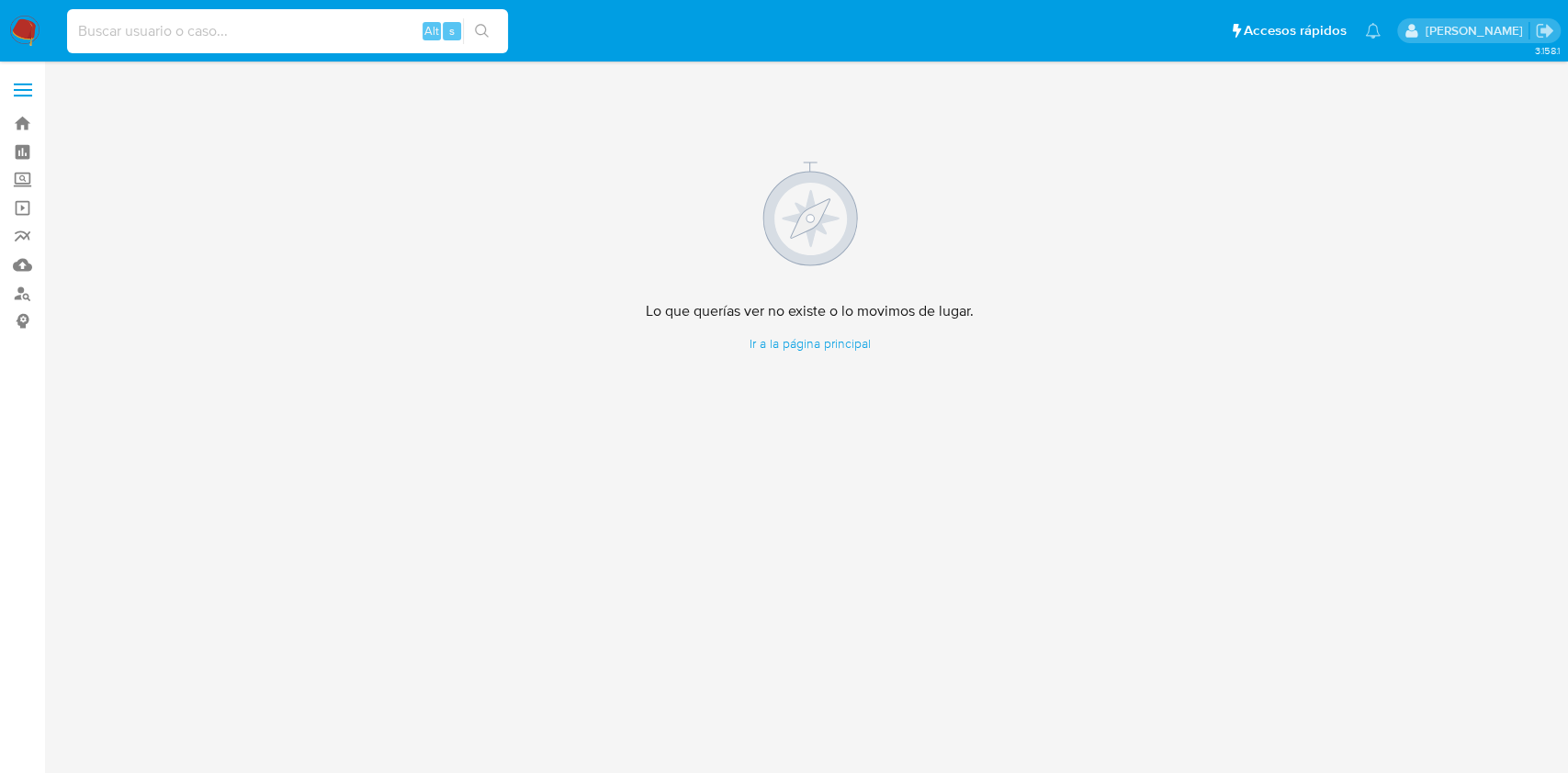
click at [208, 40] on input at bounding box center [288, 31] width 441 height 24
paste input "Fl0bZDeuO095UrrkMhT5Y81u"
type input "Fl0bZDeuO095UrrkMhT5Y81u"
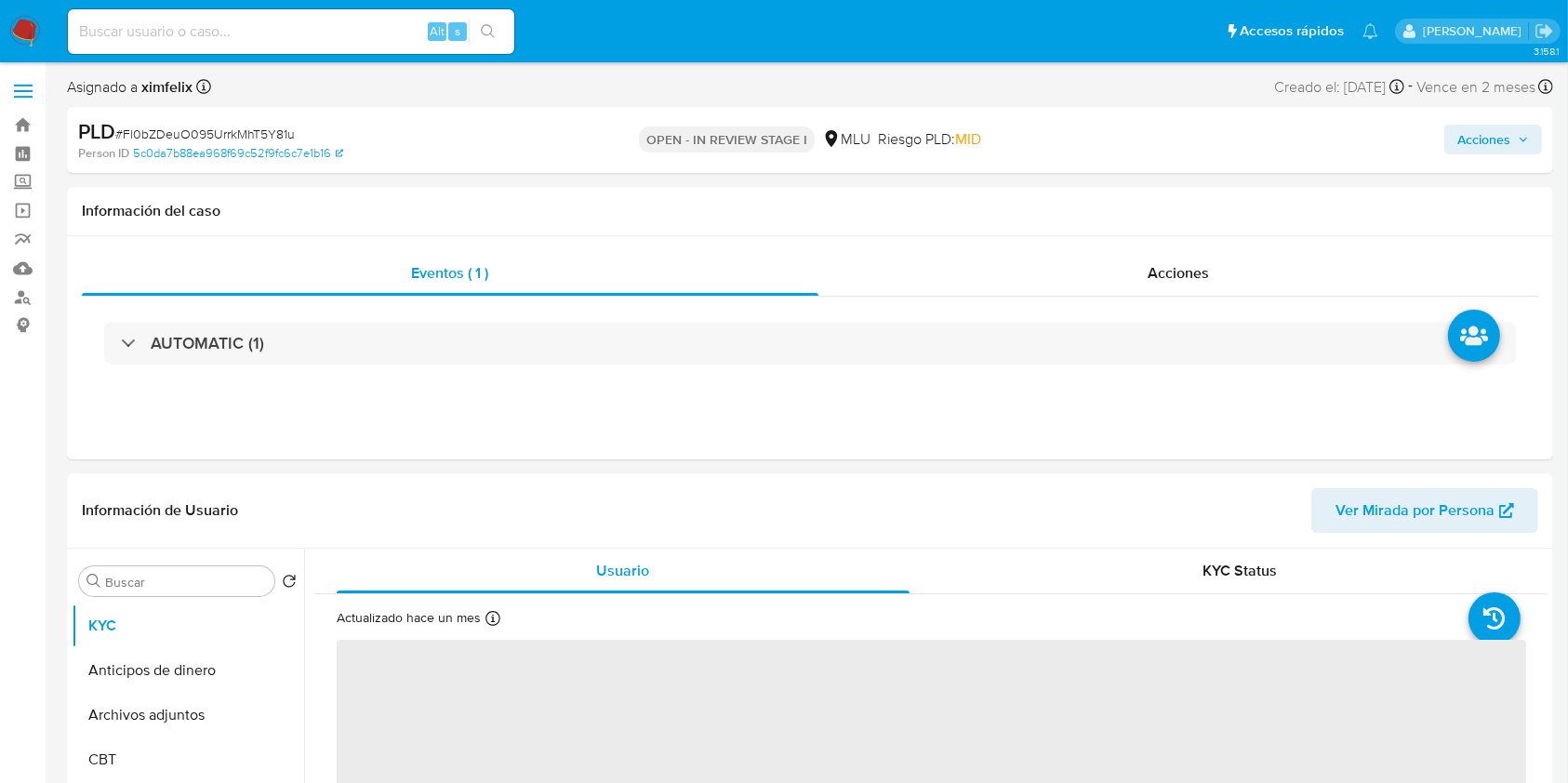
select select "10"
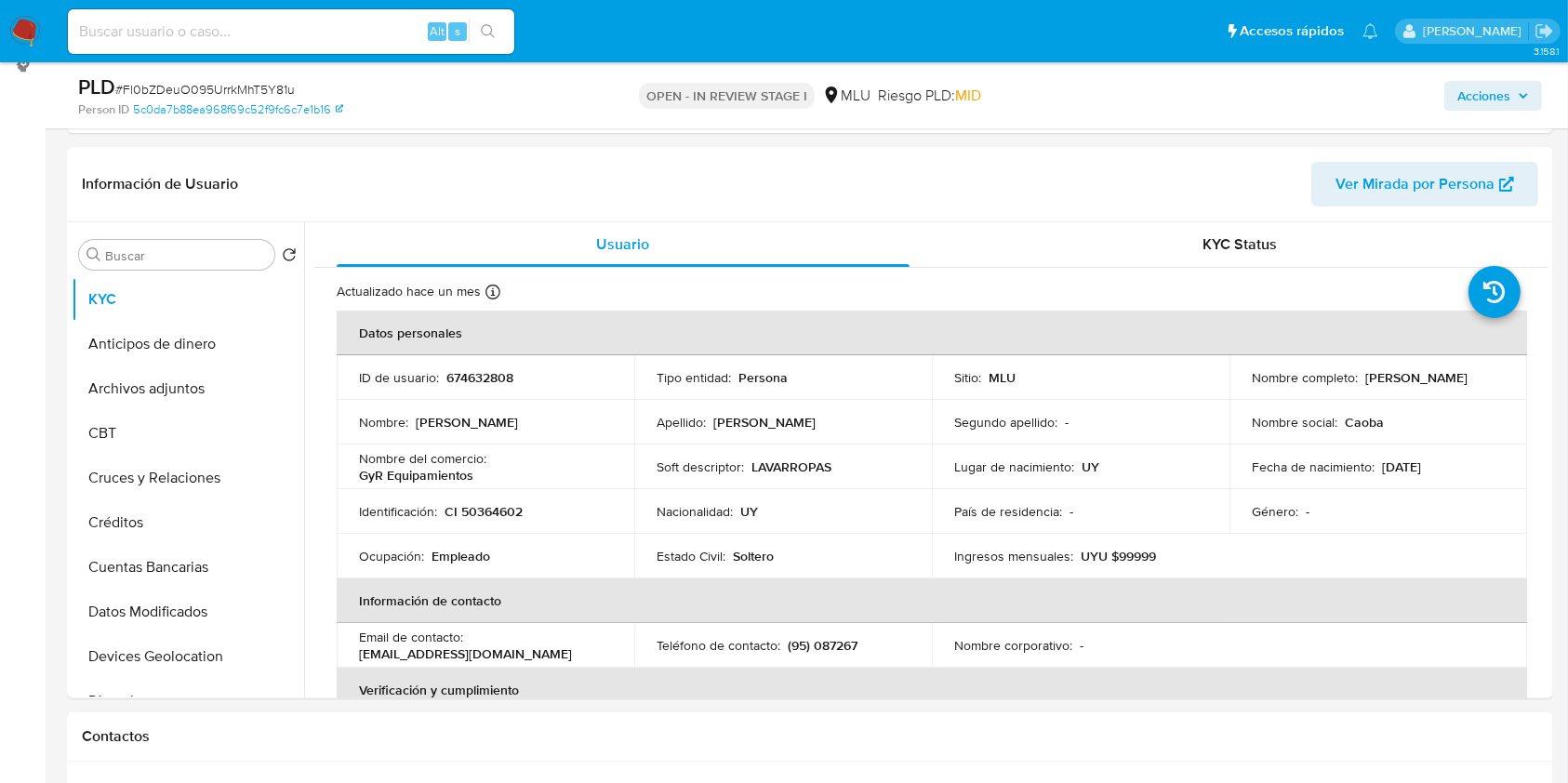
scroll to position [302, 0]
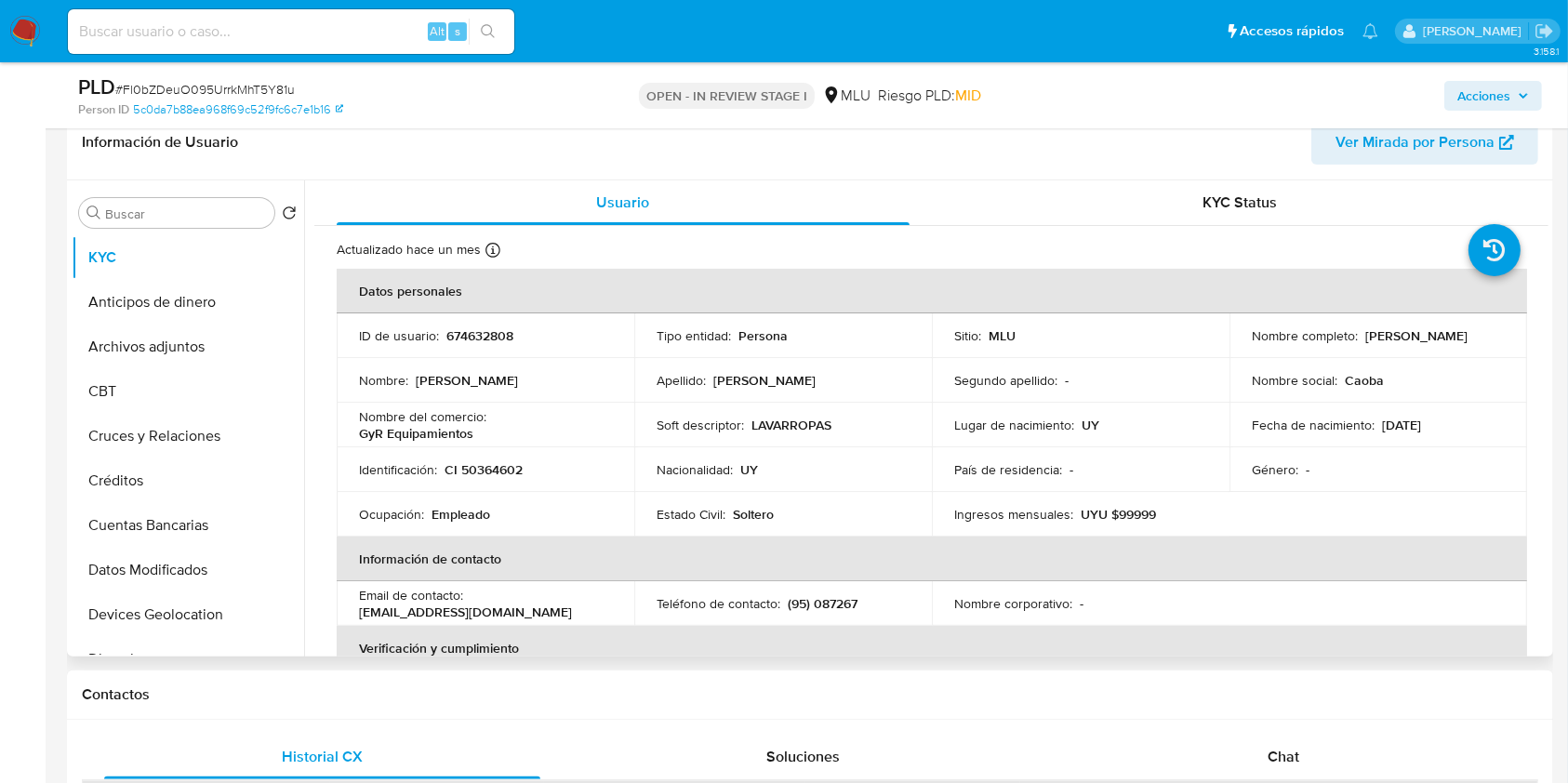
click at [848, 604] on p "(95) 087267" at bounding box center [822, 603] width 70 height 17
copy p "087267"
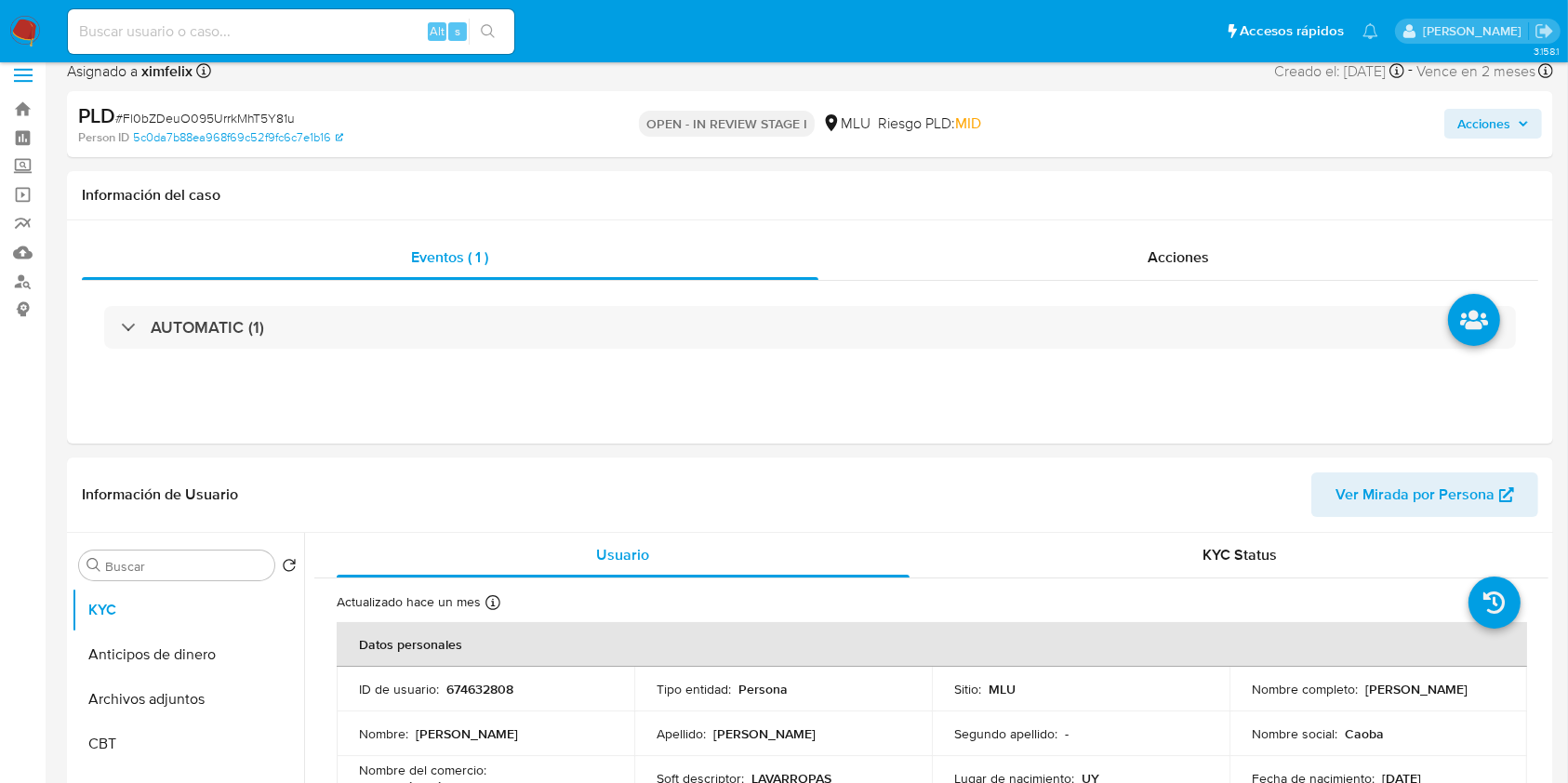
scroll to position [0, 0]
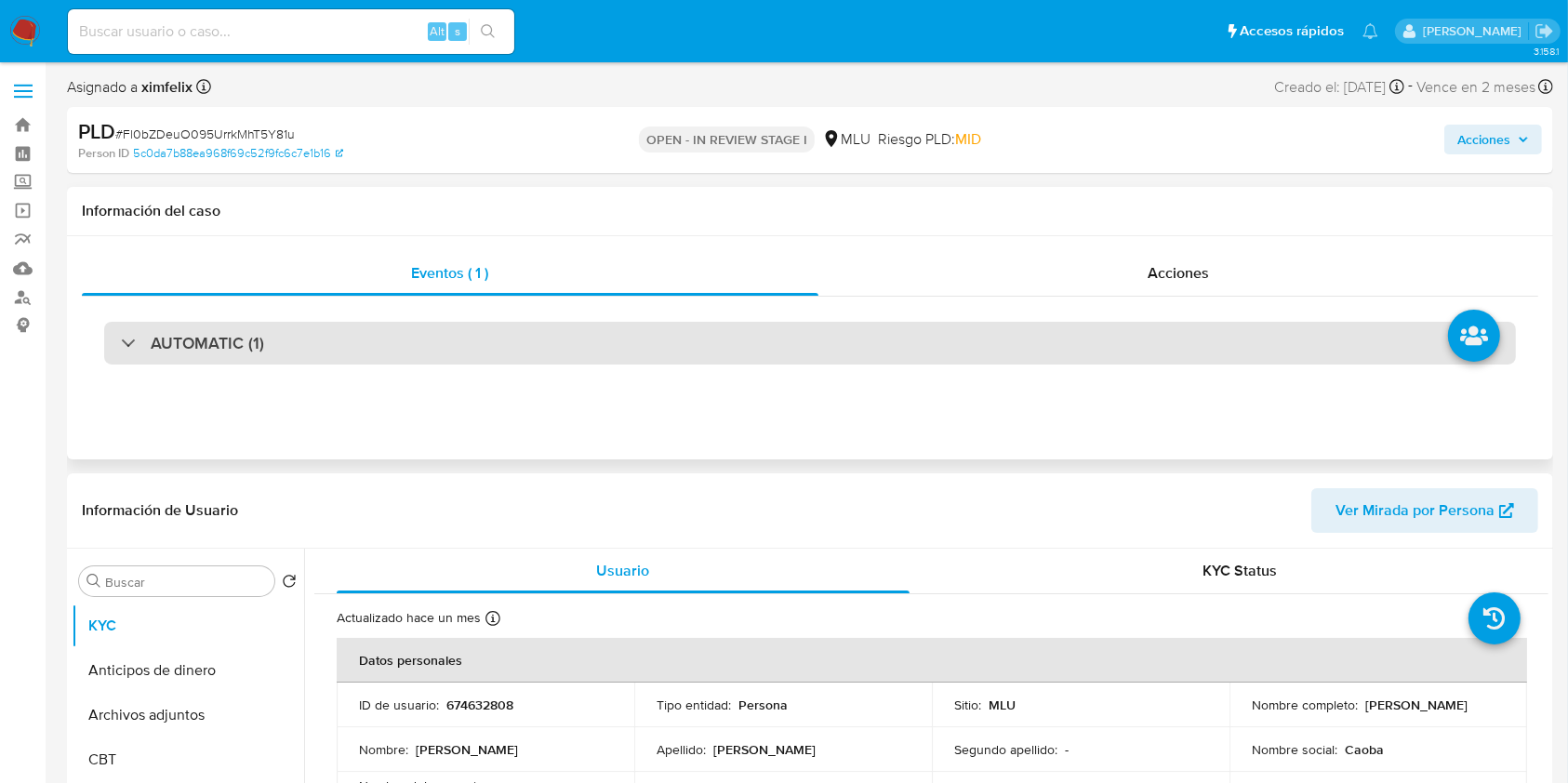
click at [814, 356] on div "AUTOMATIC (1)" at bounding box center [810, 343] width 1412 height 43
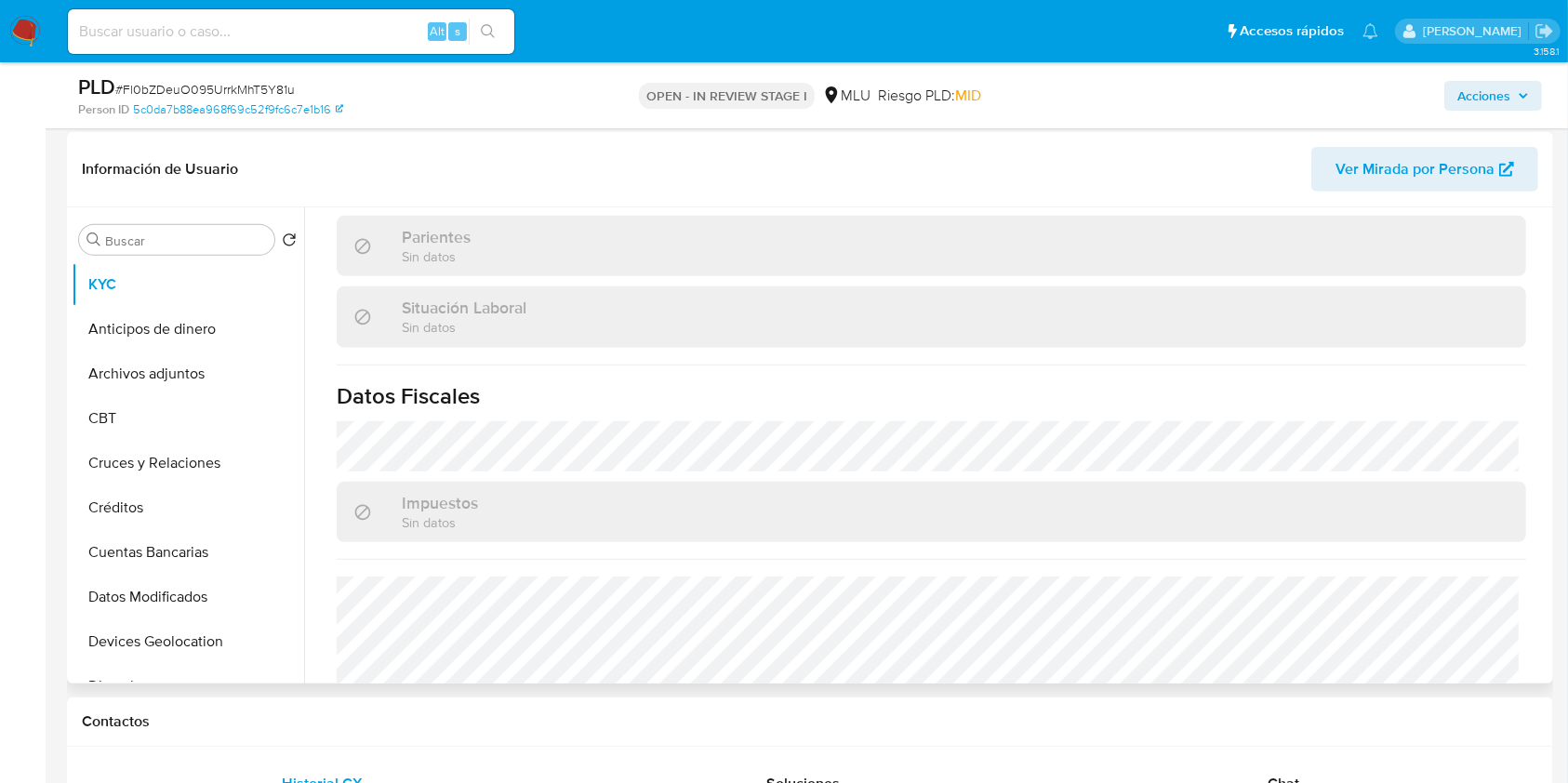
scroll to position [935, 0]
